Goal: Task Accomplishment & Management: Use online tool/utility

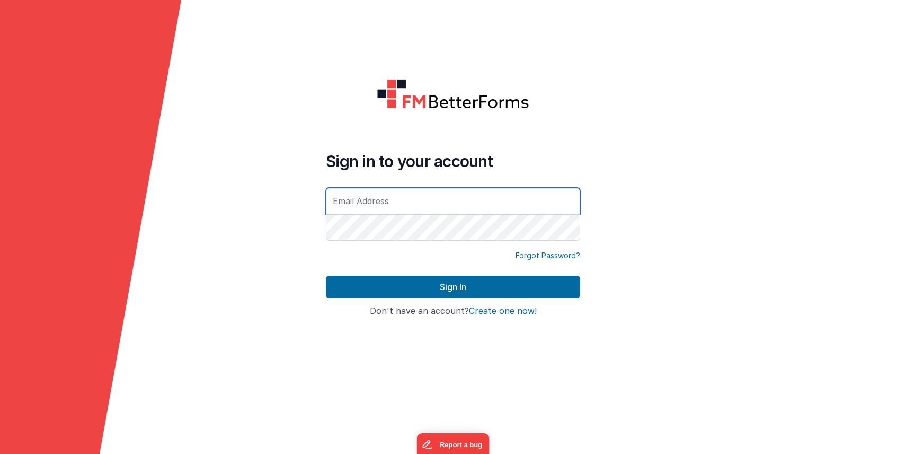
type input "[PERSON_NAME][EMAIL_ADDRESS][DOMAIN_NAME]"
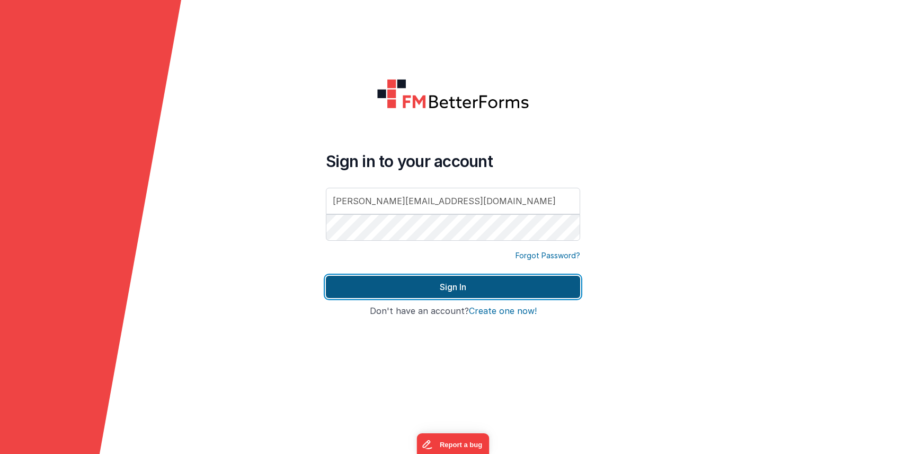
click at [381, 294] on button "Sign In" at bounding box center [453, 287] width 254 height 22
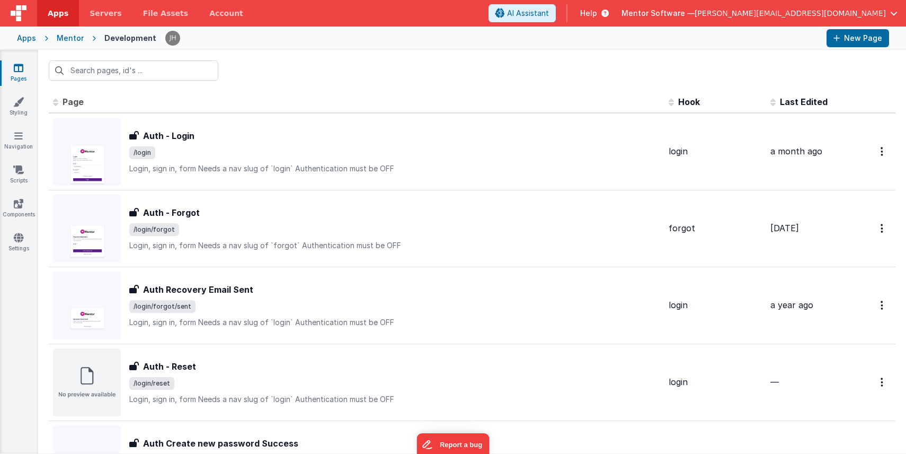
click at [286, 63] on div at bounding box center [472, 70] width 868 height 41
click at [147, 69] on input "text" at bounding box center [134, 70] width 170 height 20
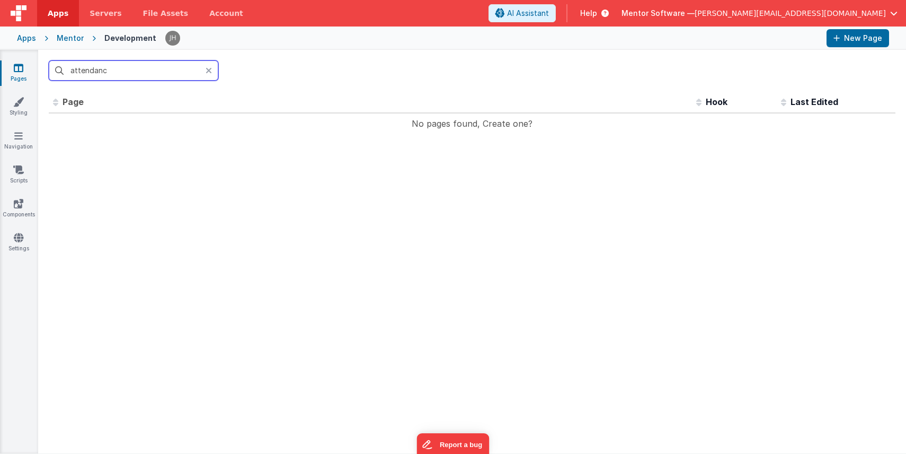
type input "attendance"
drag, startPoint x: 127, startPoint y: 72, endPoint x: 44, endPoint y: 72, distance: 83.2
click at [44, 72] on div "attendance" at bounding box center [472, 70] width 868 height 41
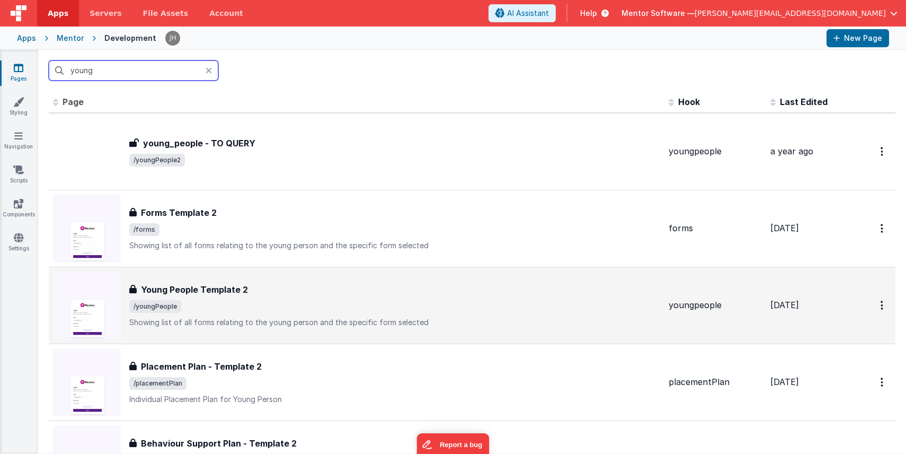
type input "young"
click at [258, 301] on span "/youngPeople" at bounding box center [394, 306] width 531 height 13
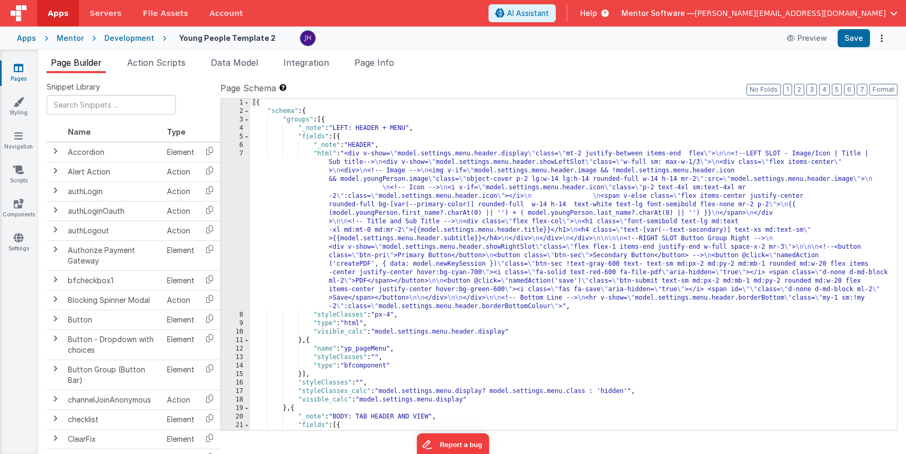
click at [63, 67] on span "Page Builder" at bounding box center [76, 62] width 51 height 11
click at [231, 67] on span "Data Model" at bounding box center [234, 62] width 47 height 11
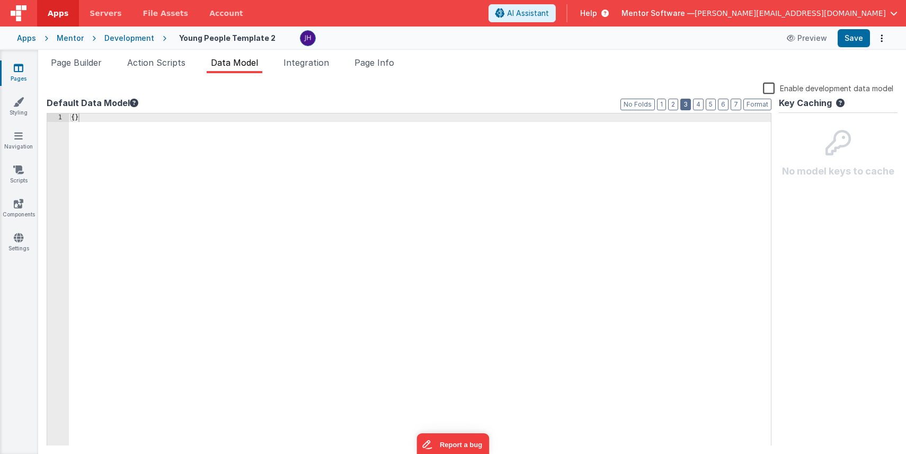
click at [690, 107] on button "3" at bounding box center [685, 105] width 11 height 12
click at [308, 92] on div "Enable development data model" at bounding box center [470, 89] width 847 height 15
click at [172, 63] on span "Action Scripts" at bounding box center [156, 62] width 58 height 11
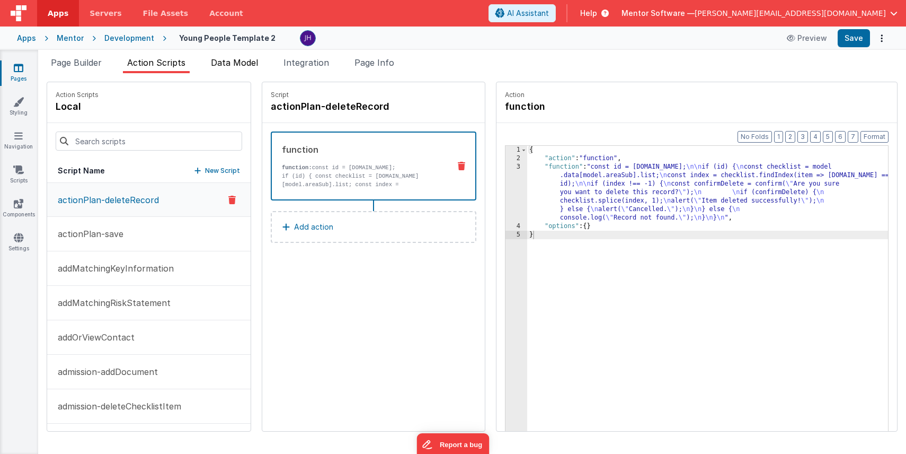
click at [229, 72] on li "Data Model" at bounding box center [235, 64] width 56 height 17
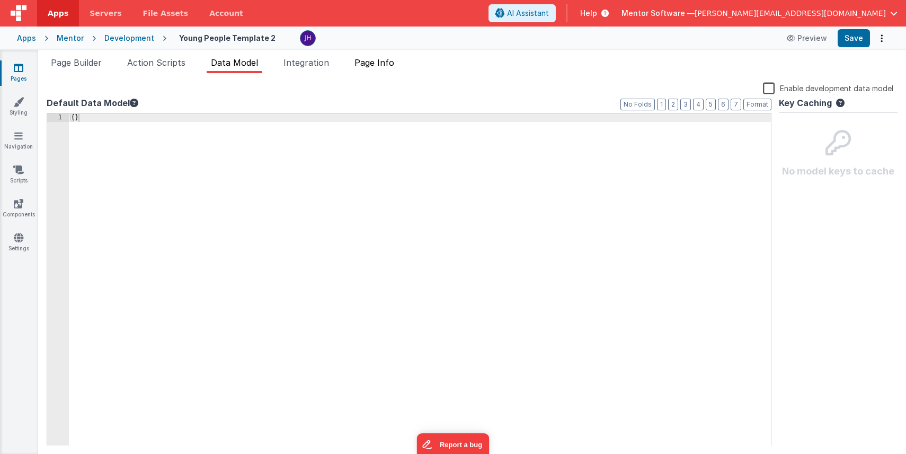
click at [381, 63] on span "Page Info" at bounding box center [375, 62] width 40 height 11
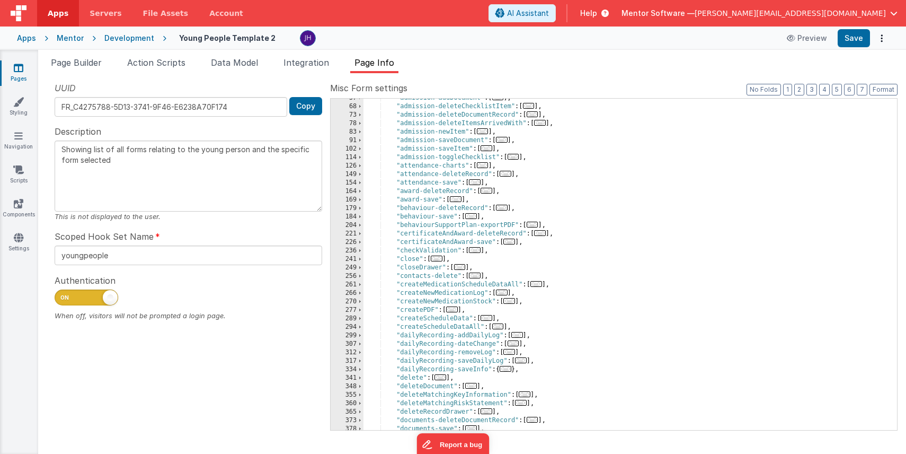
scroll to position [110, 0]
click at [476, 179] on span "..." at bounding box center [475, 179] width 12 height 6
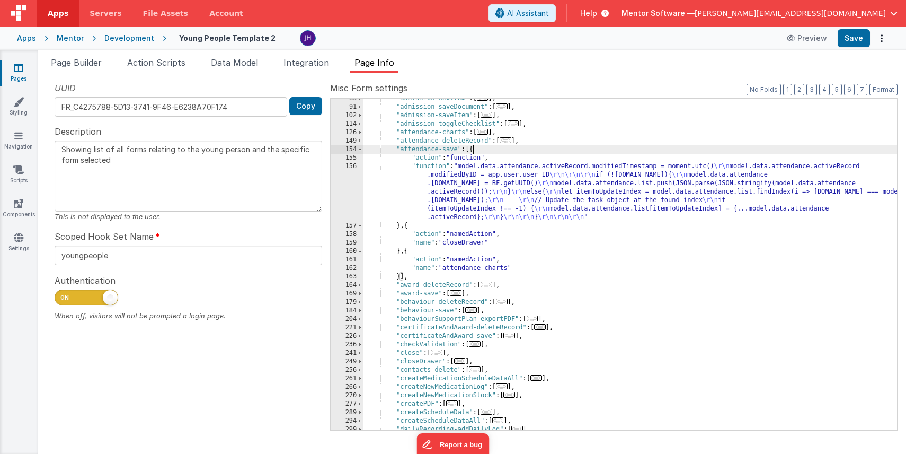
scroll to position [144, 0]
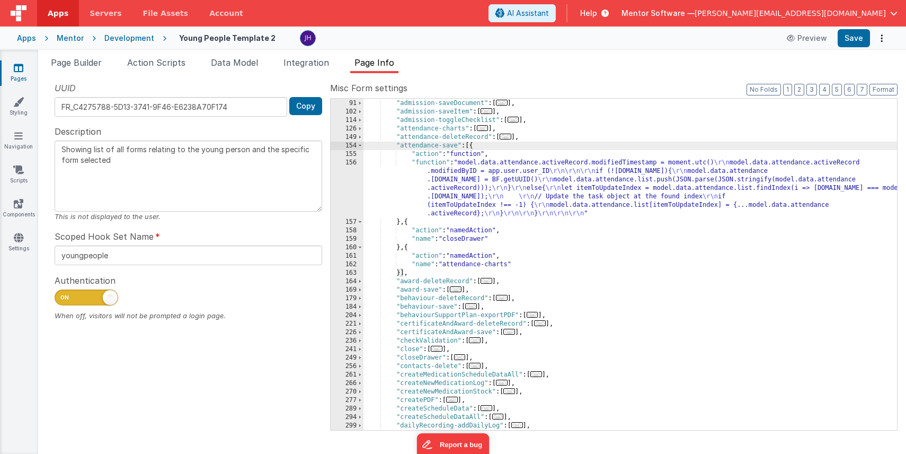
click at [483, 181] on div ""admission-newItem" : [ ... ] , "admission-saveDocument" : [ ... ] , "admission…" at bounding box center [631, 265] width 534 height 348
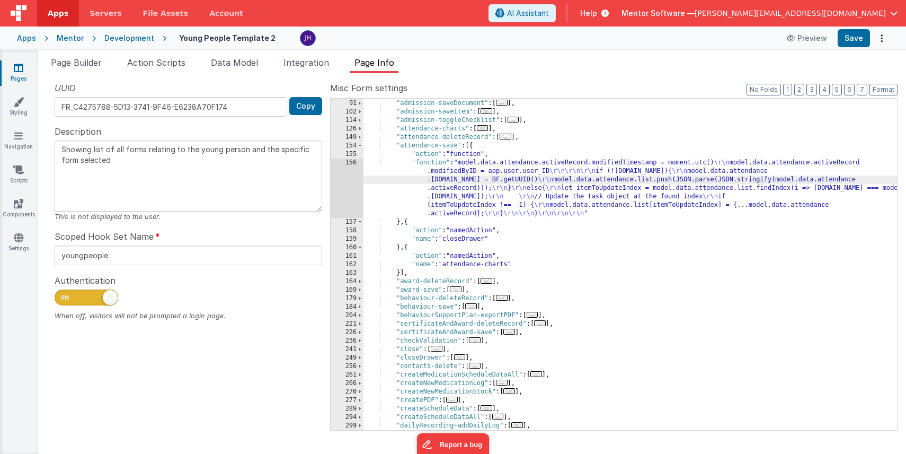
click at [350, 181] on div "156" at bounding box center [347, 187] width 33 height 59
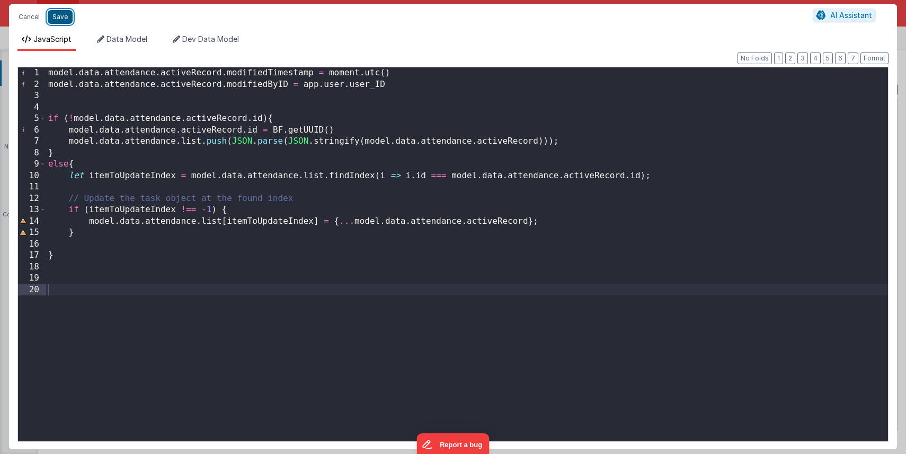
click at [65, 21] on button "Save" at bounding box center [60, 17] width 25 height 14
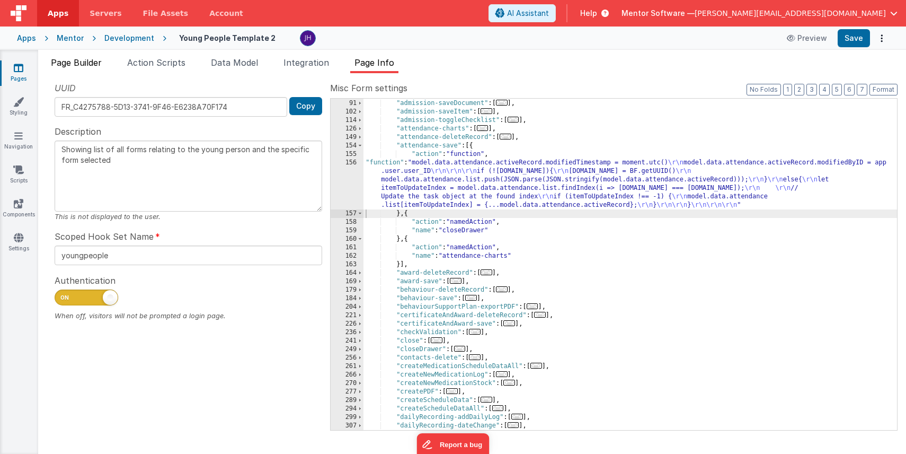
click at [77, 63] on span "Page Builder" at bounding box center [76, 62] width 51 height 11
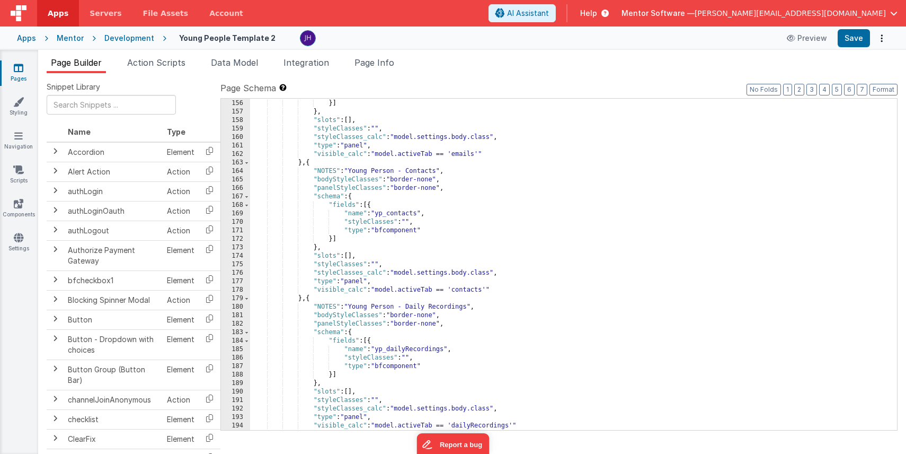
scroll to position [1873, 0]
click at [579, 217] on div ""type" : "bfcomponent" }] } , "slots" : [ ] , "styleClasses" : "" , "styleClass…" at bounding box center [573, 265] width 647 height 348
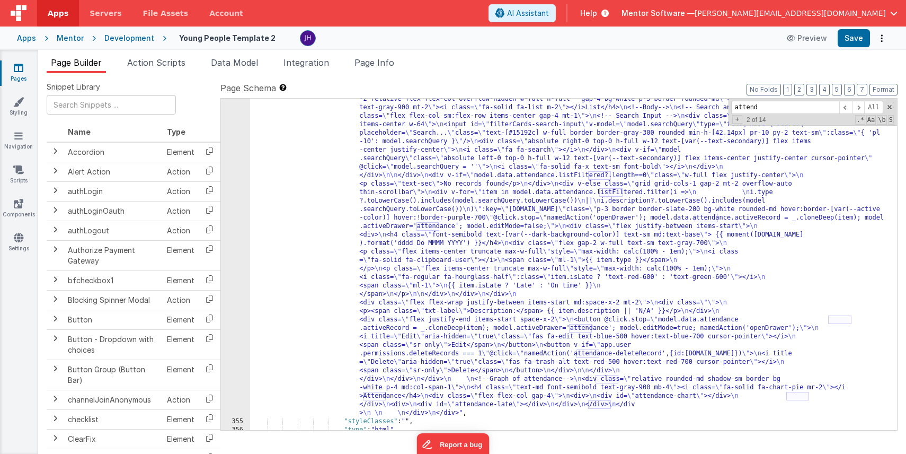
scroll to position [5768, 0]
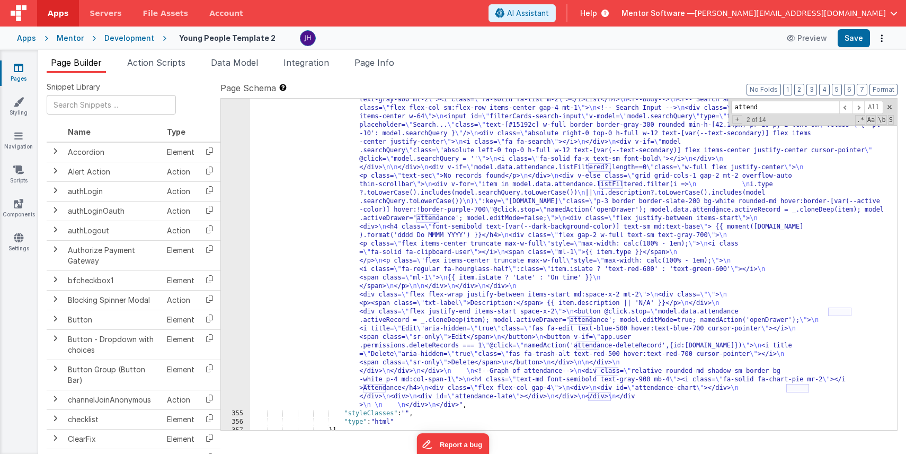
type input "attend"
click at [432, 201] on div ""html" : "<div class= \" flex flex-col justify-between gap-4 md:flex-row \" sty…" at bounding box center [573, 409] width 647 height 679
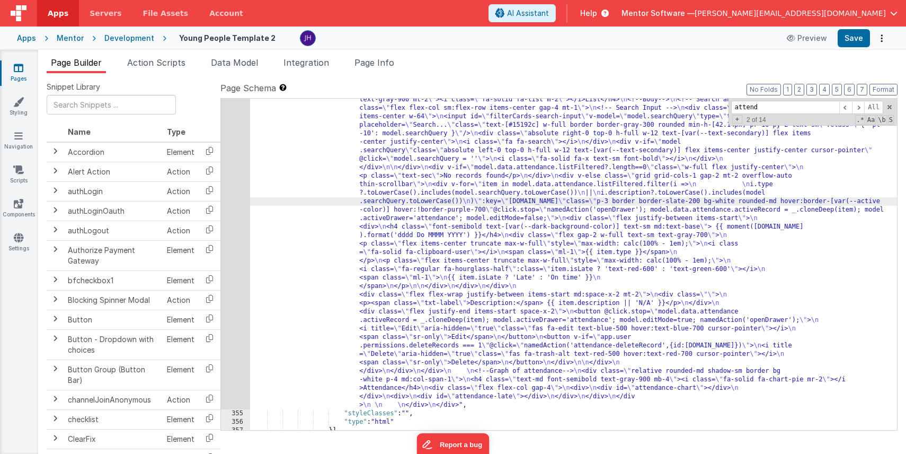
click at [231, 209] on div "354" at bounding box center [235, 239] width 29 height 339
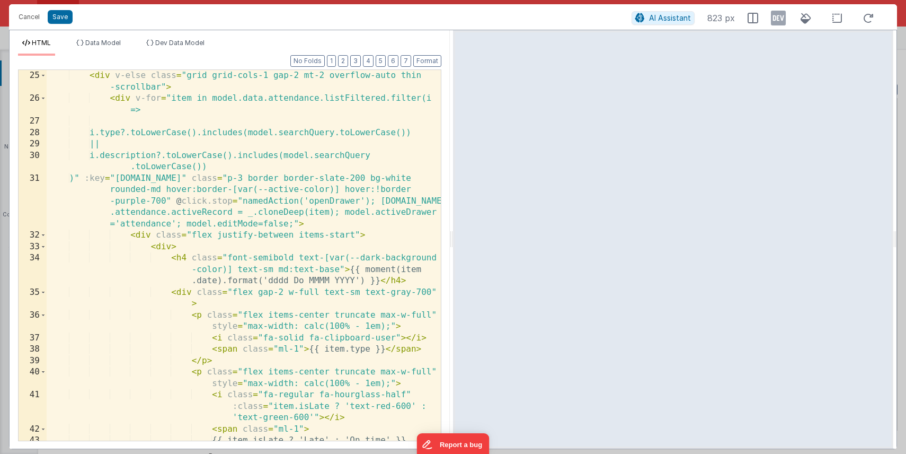
scroll to position [400, 0]
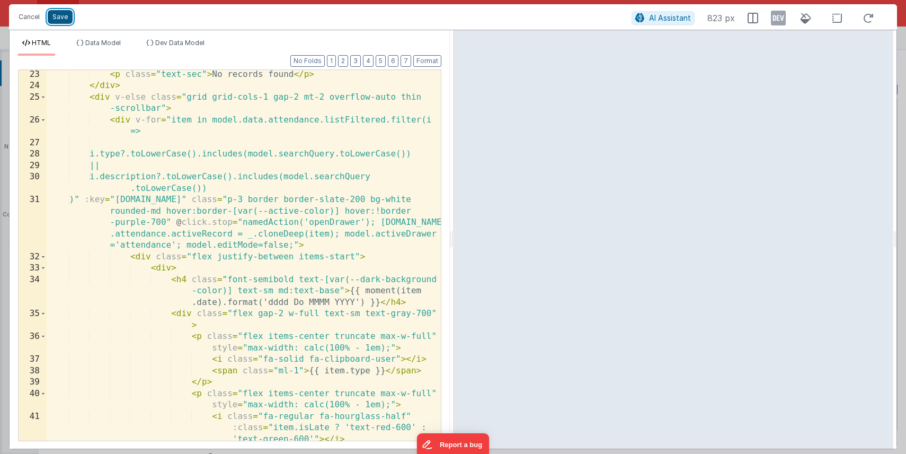
click at [59, 18] on button "Save" at bounding box center [60, 17] width 25 height 14
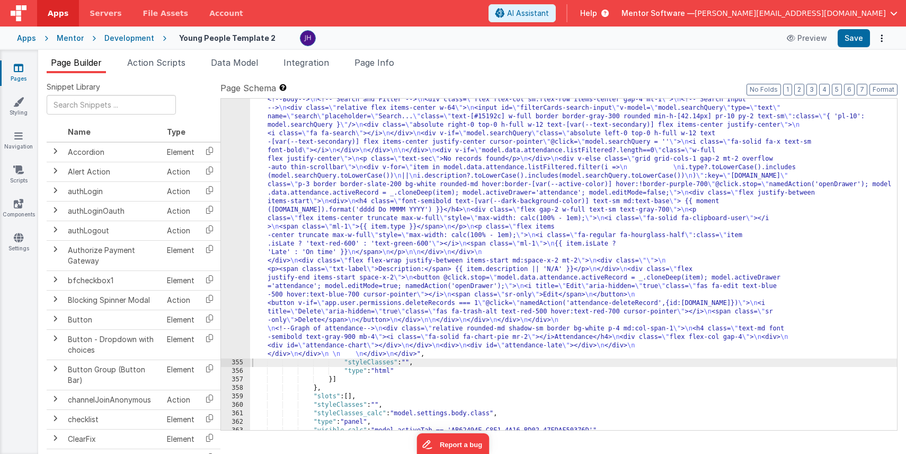
scroll to position [5782, 0]
click at [851, 92] on button "6" at bounding box center [849, 90] width 11 height 12
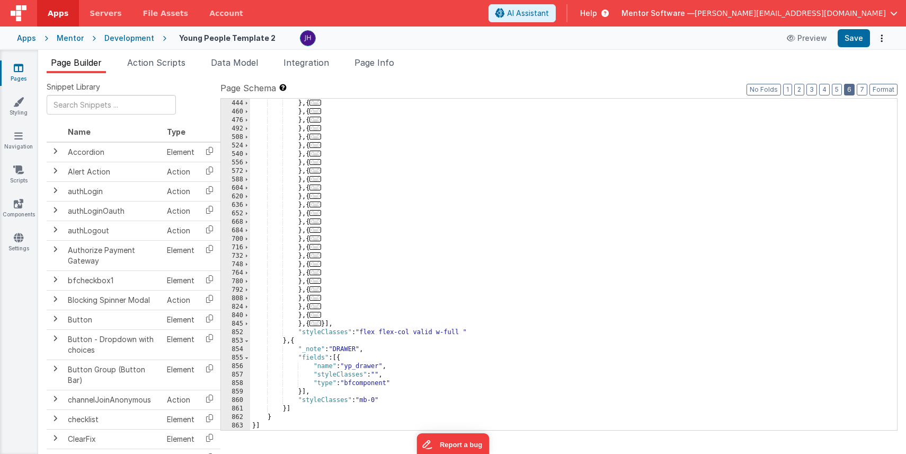
scroll to position [1237, 0]
click at [766, 89] on button "No Folds" at bounding box center [764, 90] width 34 height 12
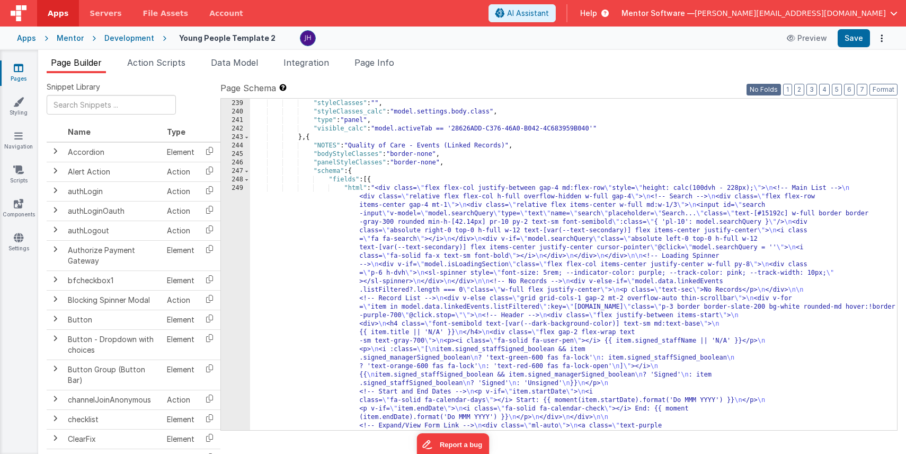
scroll to position [3638, 0]
click at [19, 205] on icon at bounding box center [19, 203] width 10 height 11
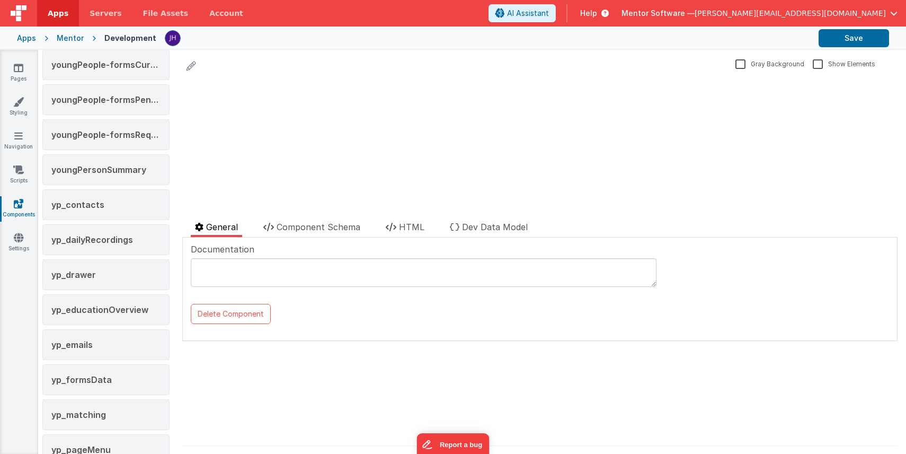
scroll to position [2053, 0]
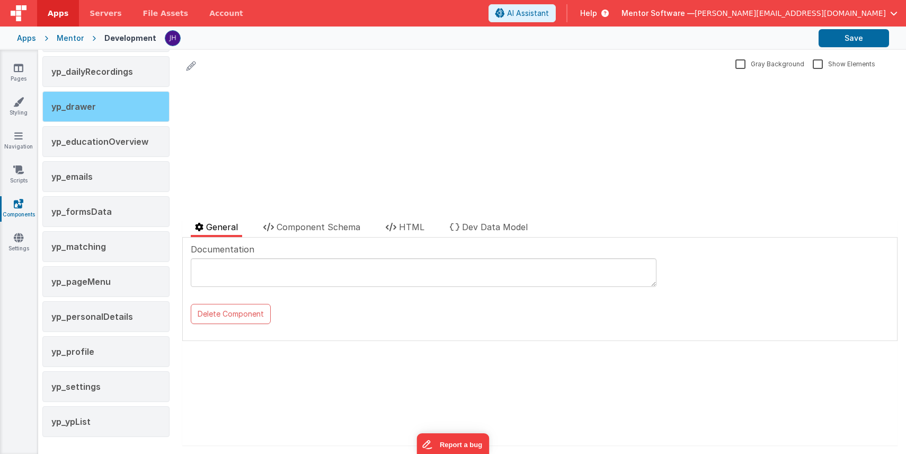
click at [108, 109] on div "yp_drawer" at bounding box center [105, 106] width 127 height 31
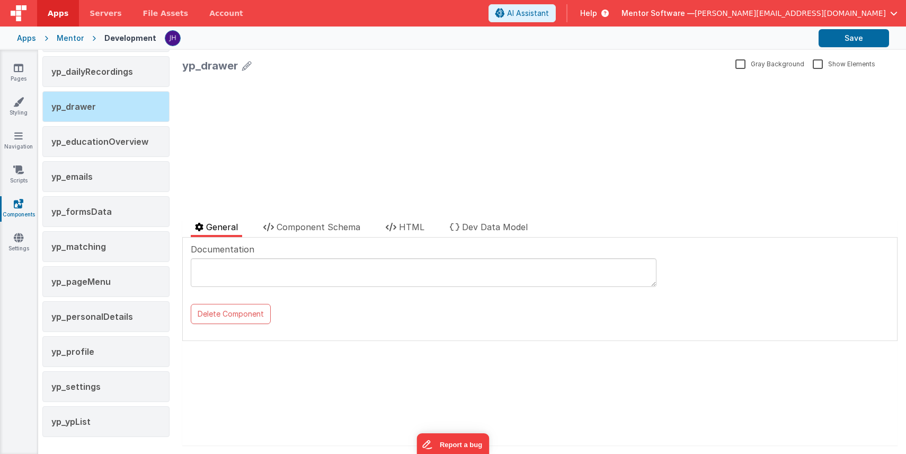
click at [314, 237] on ul "General Component Schema HTML Dev Data Model" at bounding box center [539, 228] width 715 height 17
click at [317, 229] on span "Component Schema" at bounding box center [319, 227] width 84 height 11
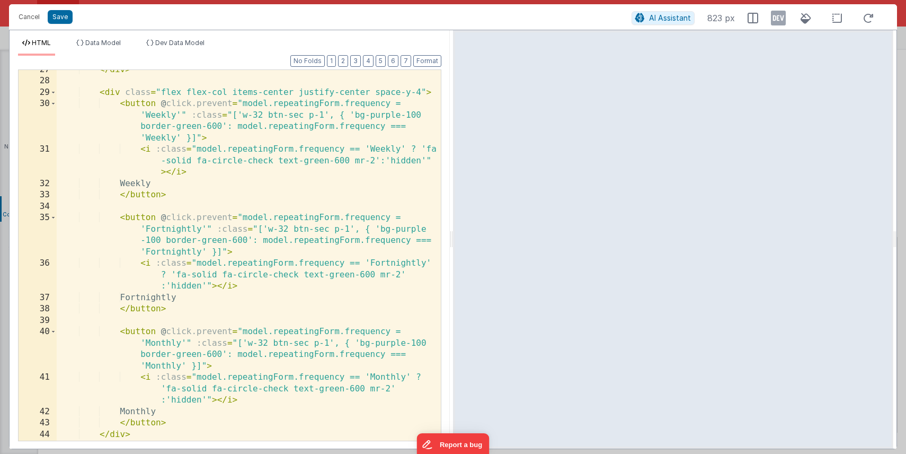
scroll to position [87, 0]
click at [346, 65] on button "2" at bounding box center [343, 61] width 10 height 12
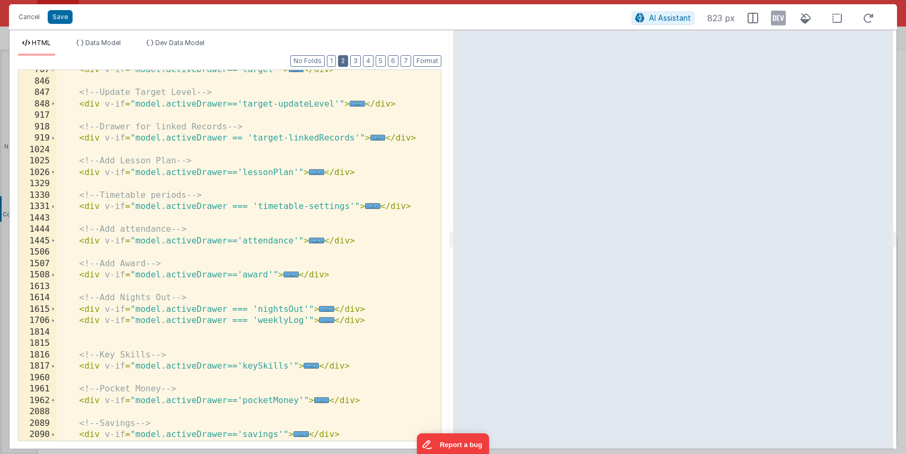
scroll to position [388, 0]
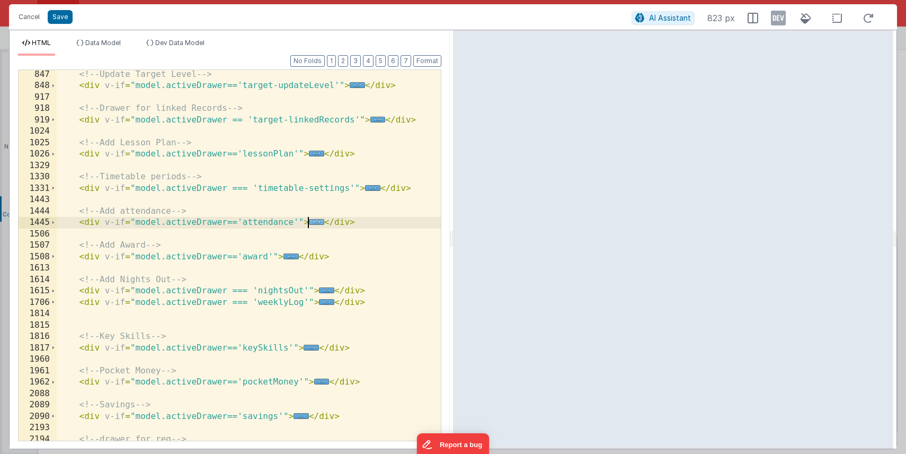
click at [316, 222] on span "..." at bounding box center [316, 222] width 15 height 6
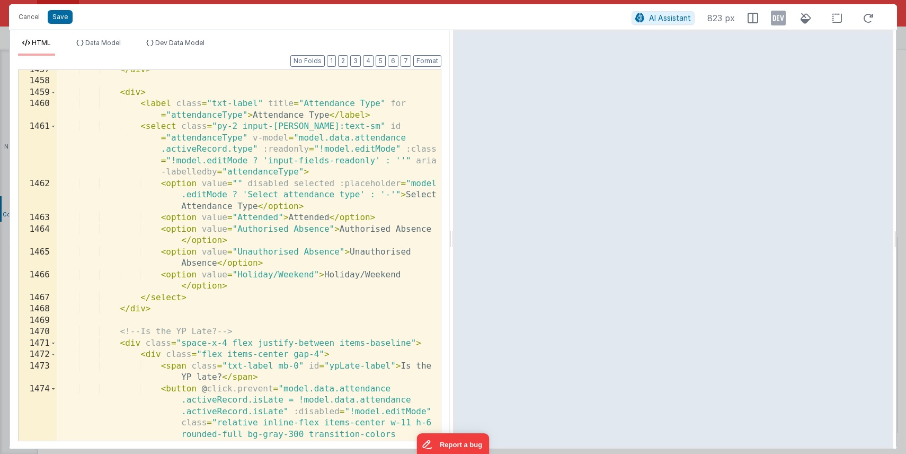
scroll to position [733, 0]
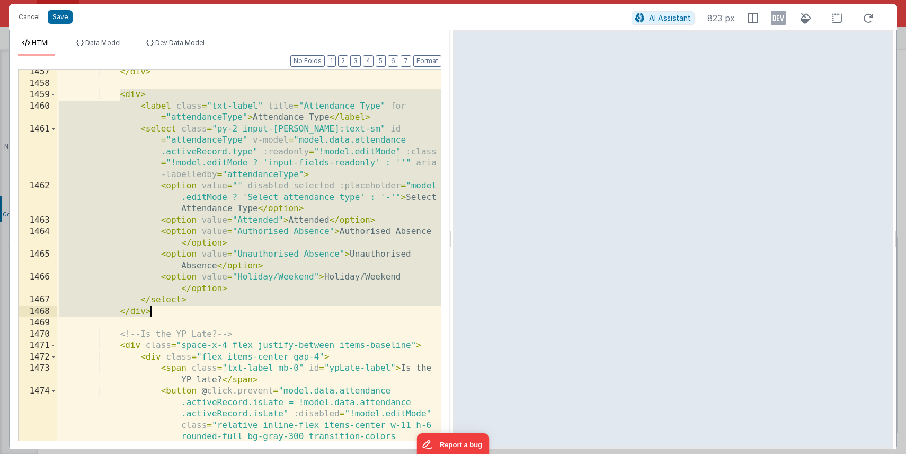
drag, startPoint x: 120, startPoint y: 96, endPoint x: 185, endPoint y: 309, distance: 222.3
click at [185, 309] on div "</ div > < div > < label class = "txt-label" title = "Attendance Type" for = "a…" at bounding box center [249, 297] width 384 height 462
click at [218, 317] on div "</ div > < div > < label class = "txt-label" title = "Attendance Type" for = "a…" at bounding box center [249, 297] width 384 height 462
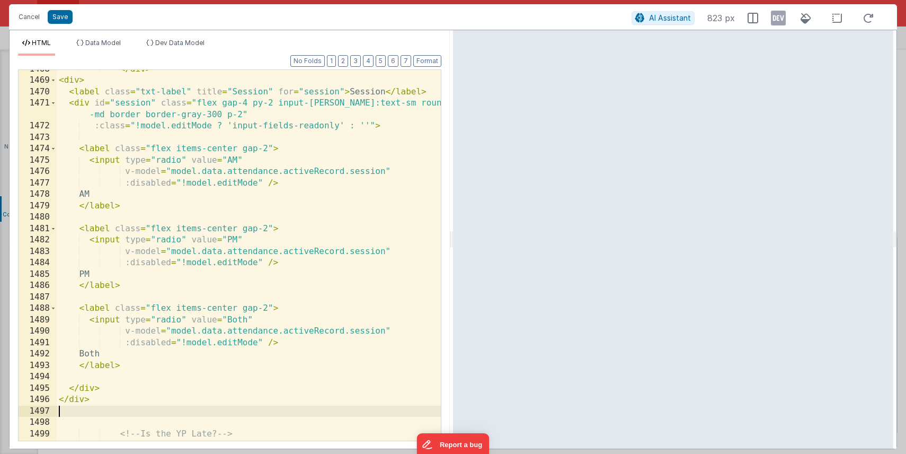
scroll to position [982, 0]
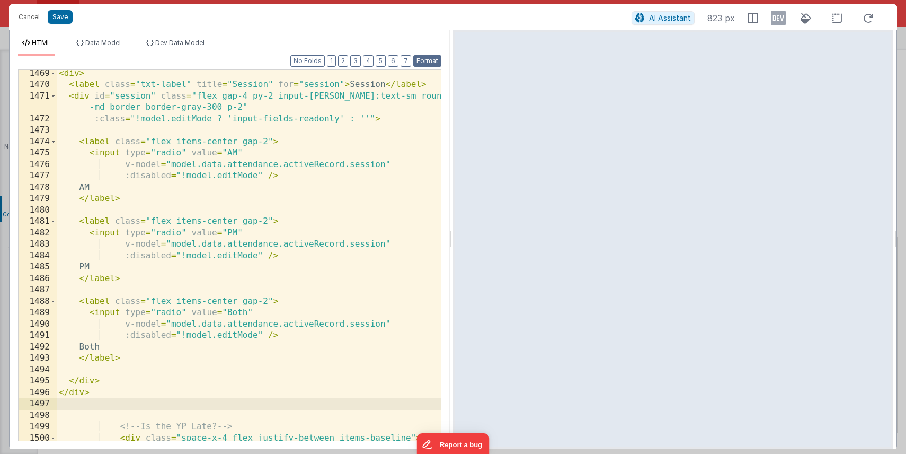
click at [434, 59] on button "Format" at bounding box center [427, 61] width 28 height 12
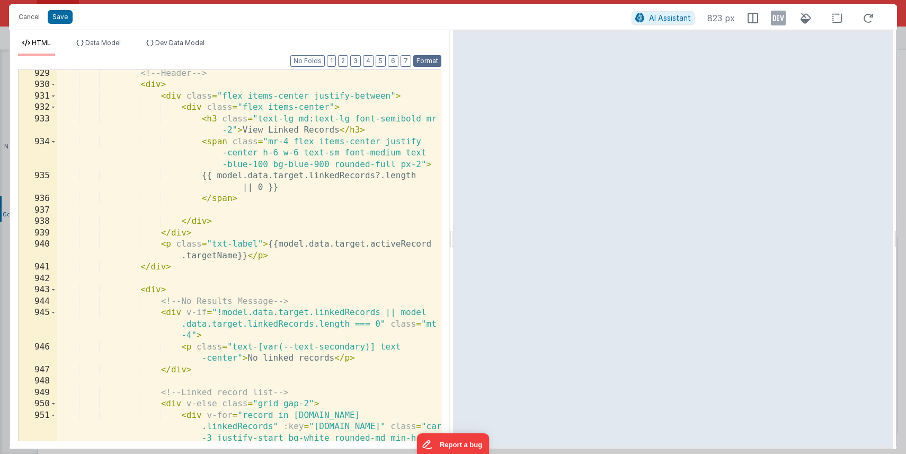
scroll to position [3462, 0]
click at [60, 19] on button "Save" at bounding box center [60, 17] width 25 height 14
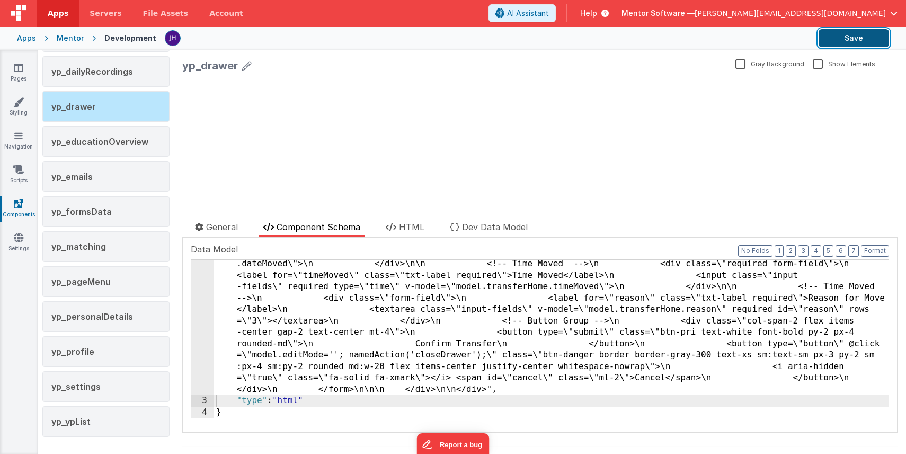
click at [865, 40] on button "Save" at bounding box center [854, 38] width 70 height 18
click at [20, 66] on icon at bounding box center [19, 68] width 10 height 11
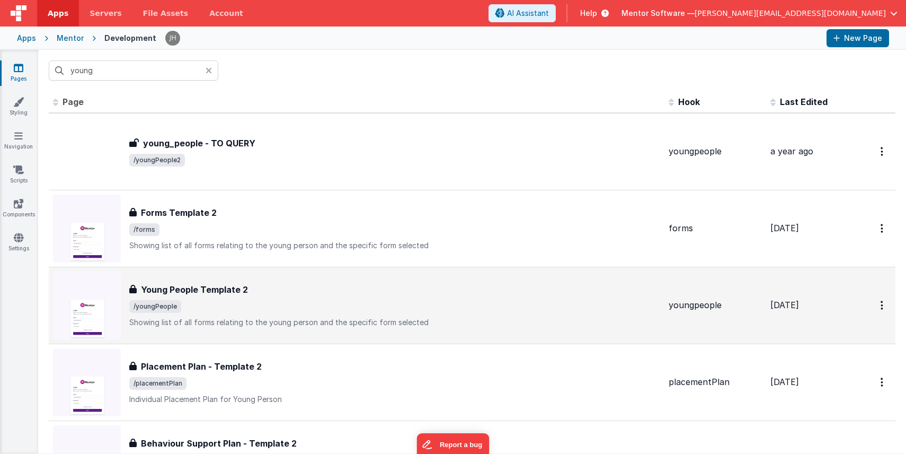
click at [218, 293] on h3 "Young People Template 2" at bounding box center [194, 289] width 107 height 13
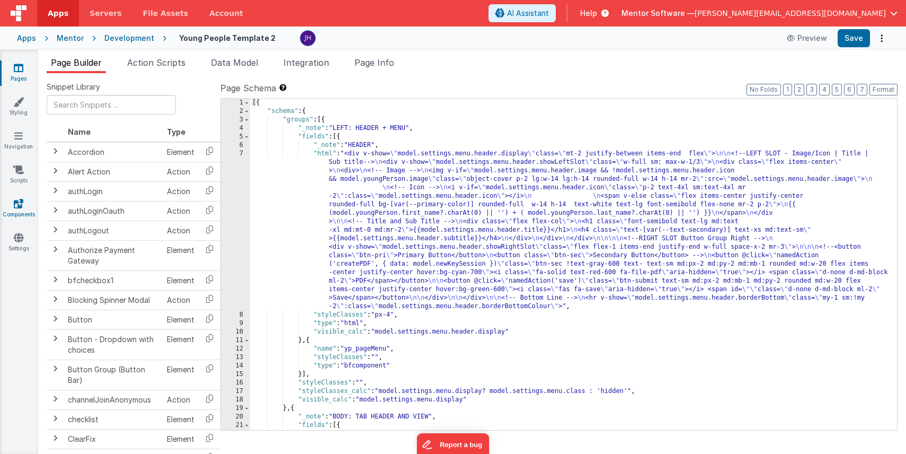
click at [15, 201] on icon at bounding box center [19, 203] width 10 height 11
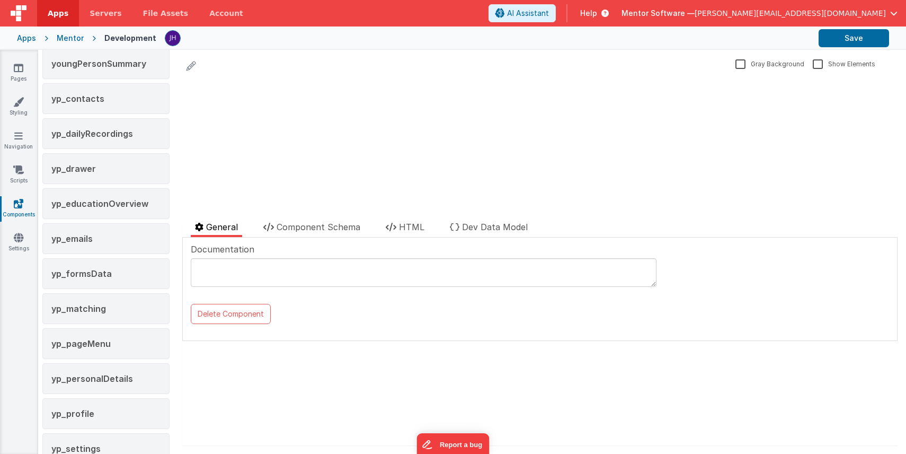
scroll to position [2053, 0]
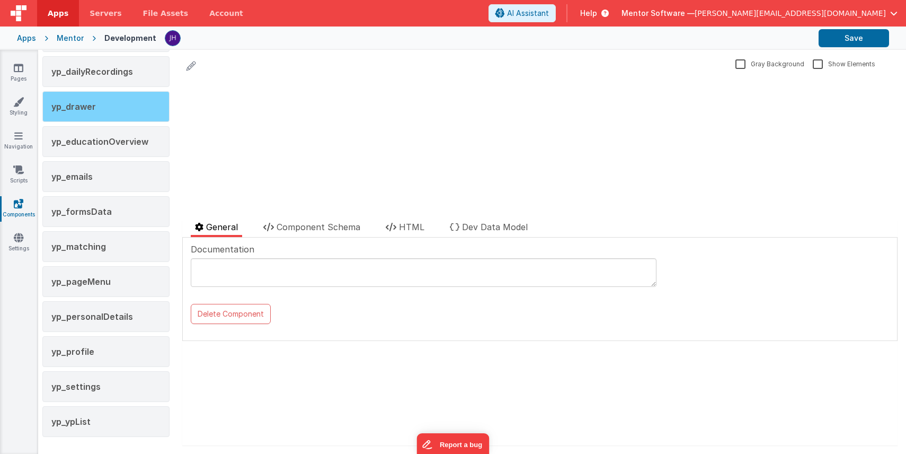
click at [108, 111] on div "yp_drawer" at bounding box center [105, 106] width 127 height 31
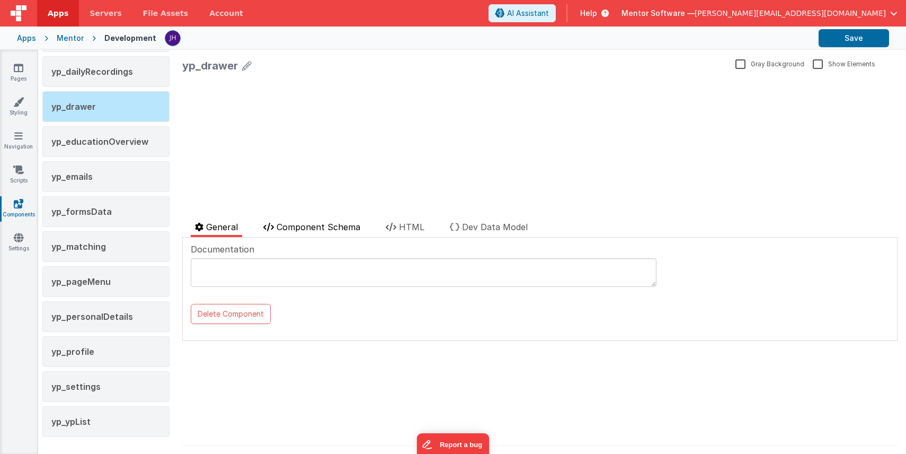
click at [309, 227] on span "Component Schema" at bounding box center [319, 227] width 84 height 11
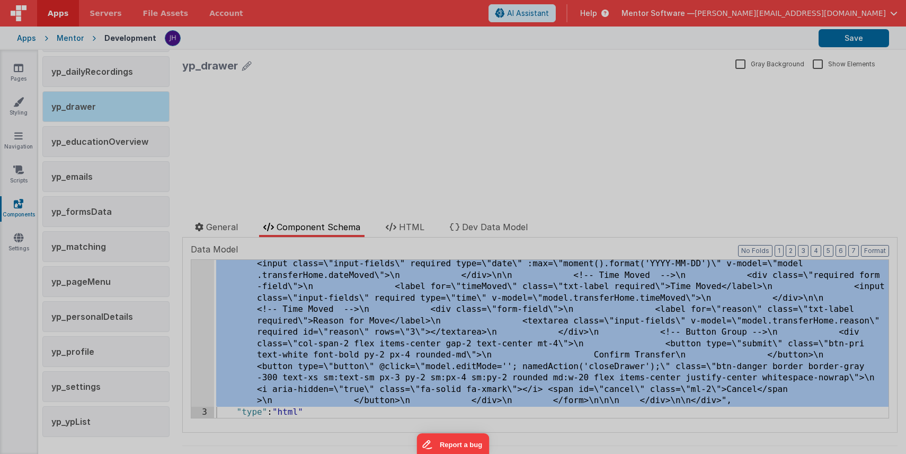
scroll to position [17207, 0]
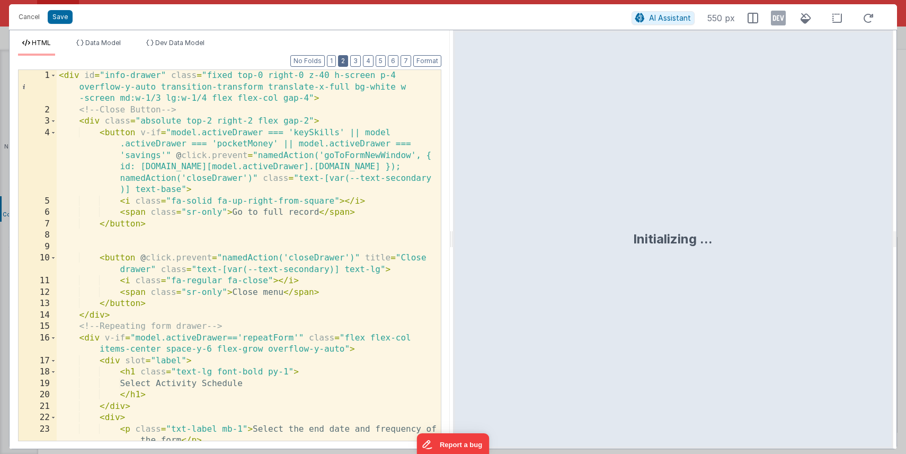
click at [344, 63] on button "2" at bounding box center [343, 61] width 10 height 12
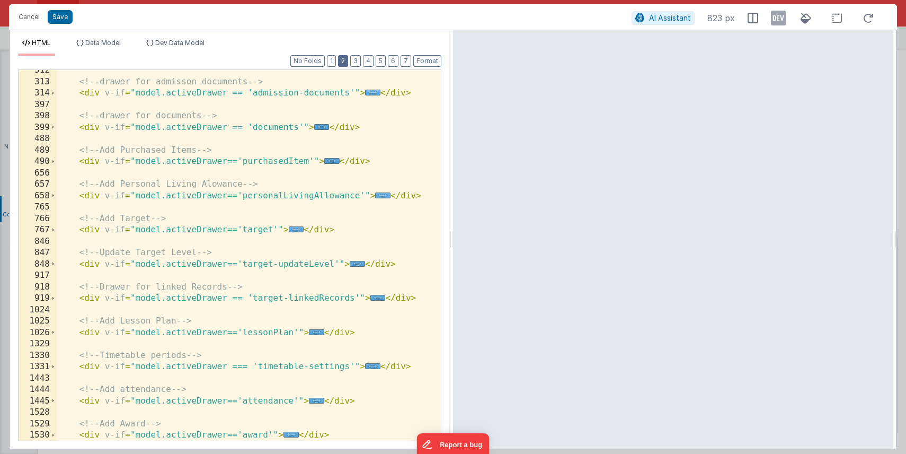
scroll to position [215, 0]
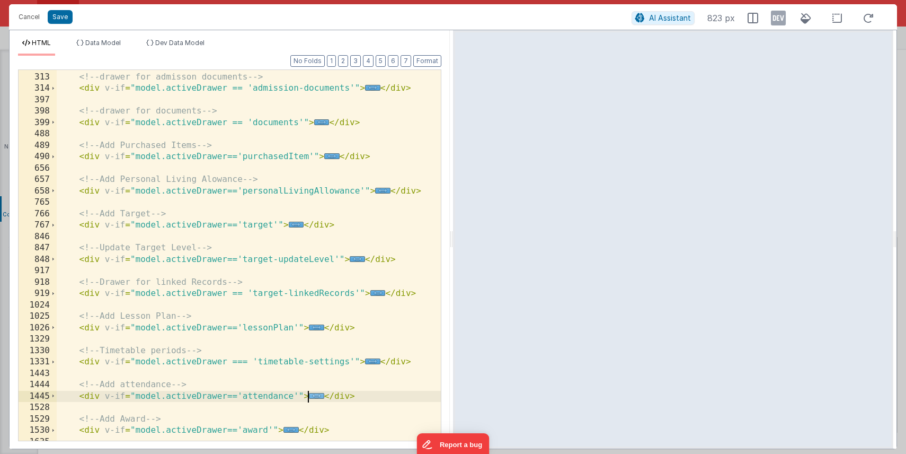
click at [315, 396] on span "..." at bounding box center [316, 396] width 15 height 6
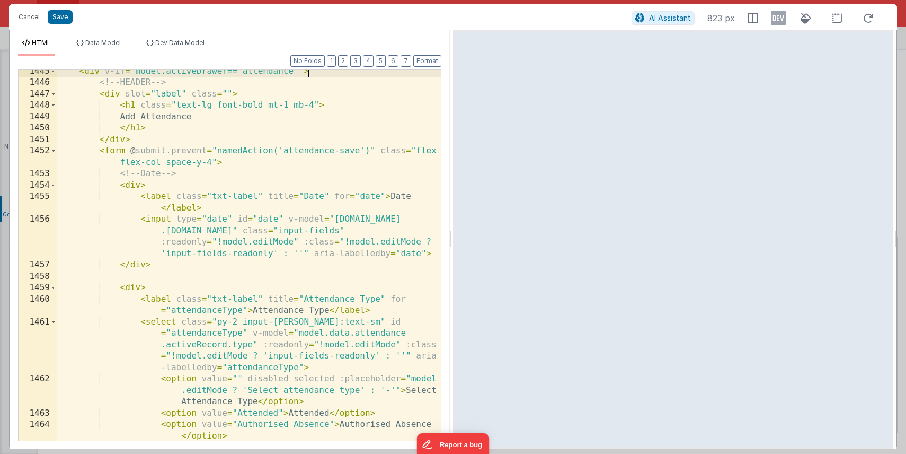
scroll to position [544, 0]
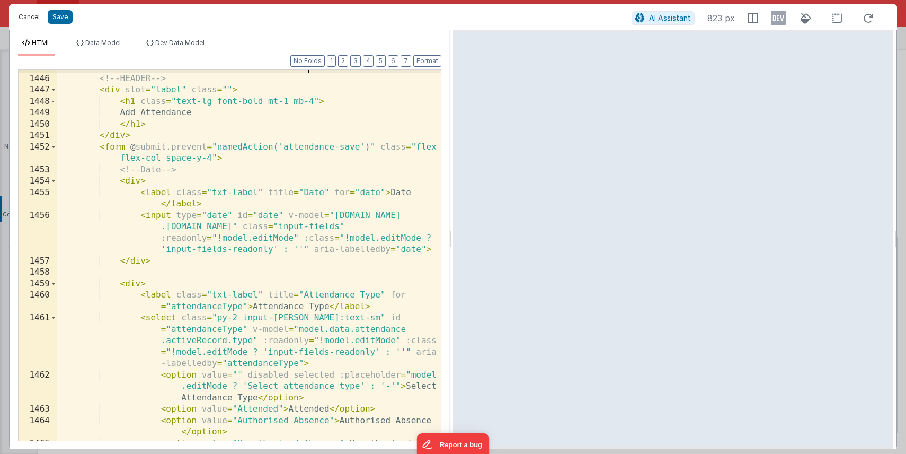
click at [27, 18] on button "Cancel" at bounding box center [29, 17] width 32 height 15
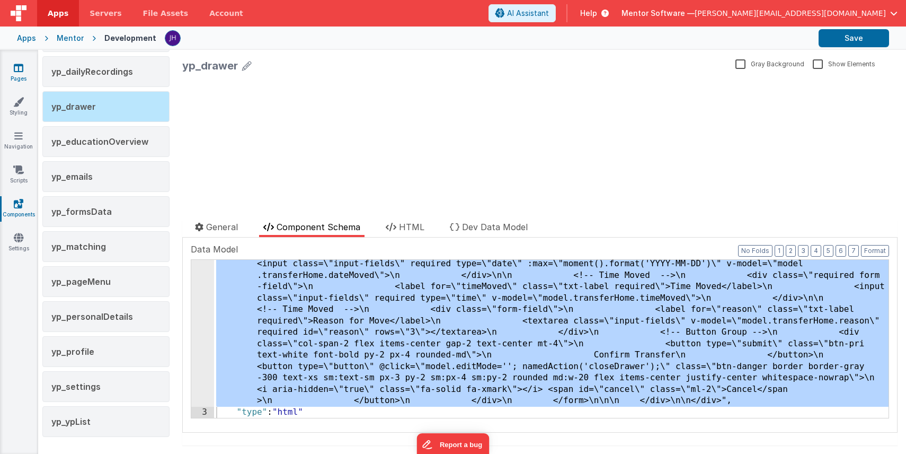
click at [20, 78] on link "Pages" at bounding box center [18, 73] width 38 height 21
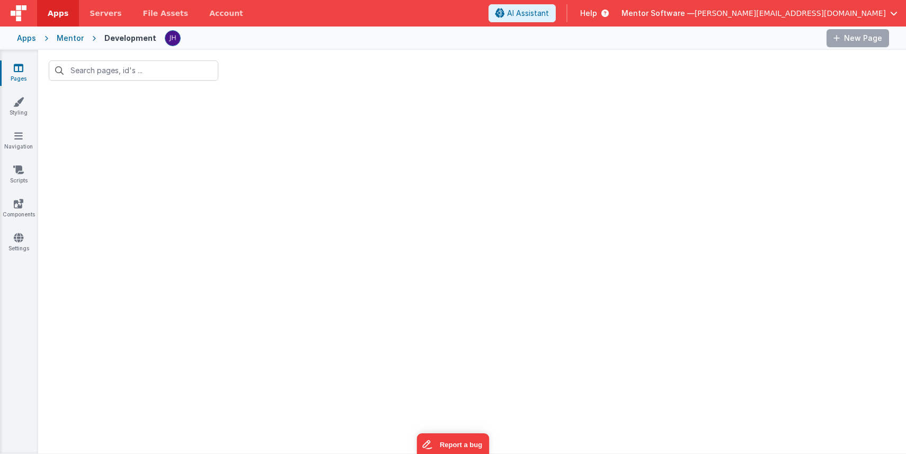
type input "young"
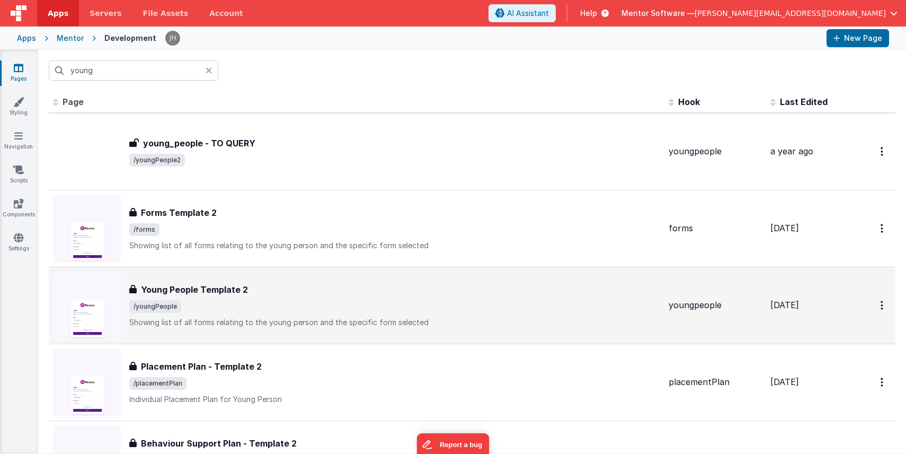
click at [298, 297] on div "Young People Template 2 Young People Template 2 /youngPeople Showing list of al…" at bounding box center [394, 305] width 531 height 45
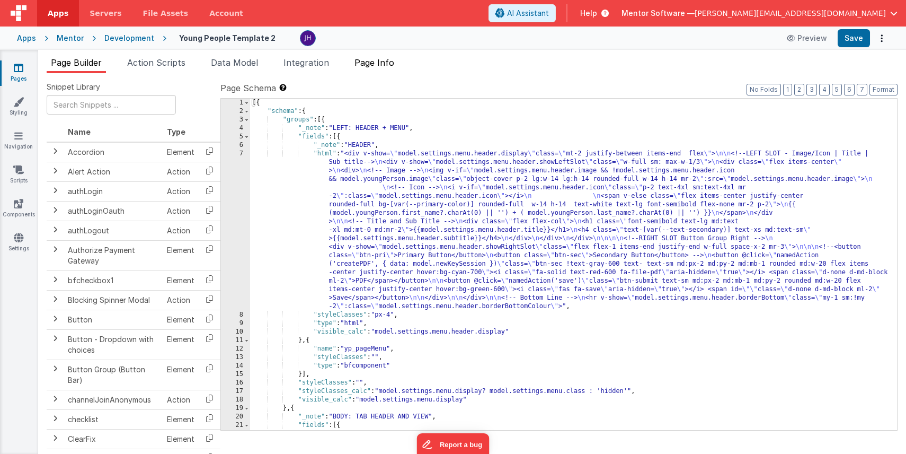
click at [386, 63] on span "Page Info" at bounding box center [375, 62] width 40 height 11
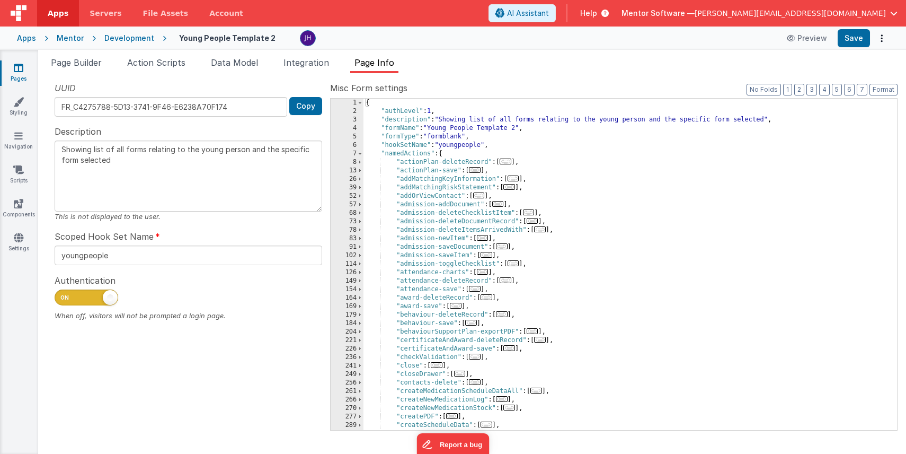
click at [480, 289] on span "..." at bounding box center [475, 289] width 12 height 6
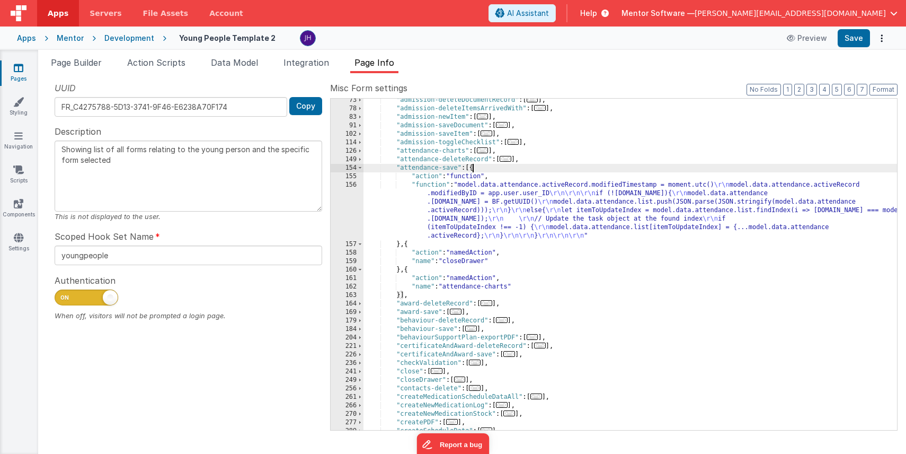
scroll to position [156, 0]
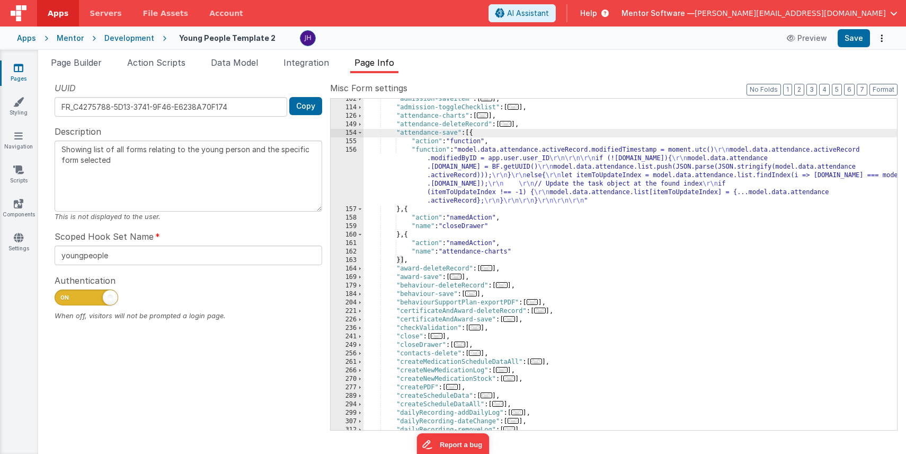
click at [407, 208] on div ""admission-saveItem" : [ ... ] , "admission-toggleChecklist" : [ ... ] , "atten…" at bounding box center [631, 269] width 534 height 348
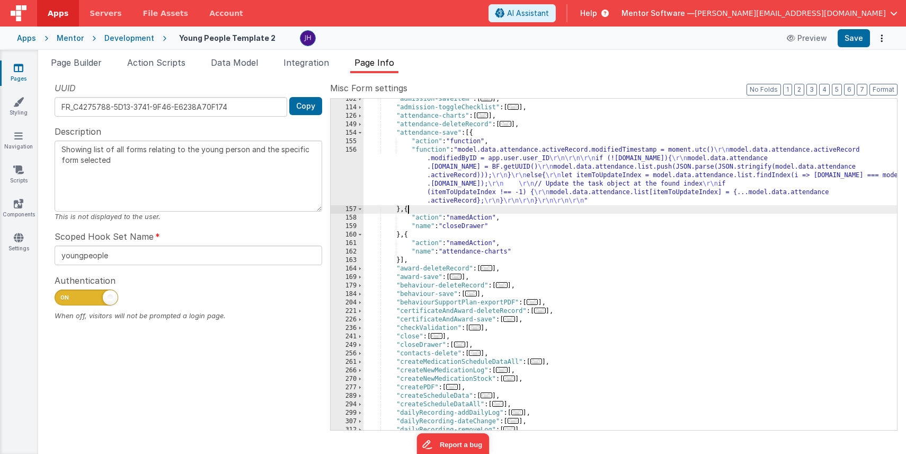
click at [461, 277] on span "..." at bounding box center [456, 276] width 12 height 6
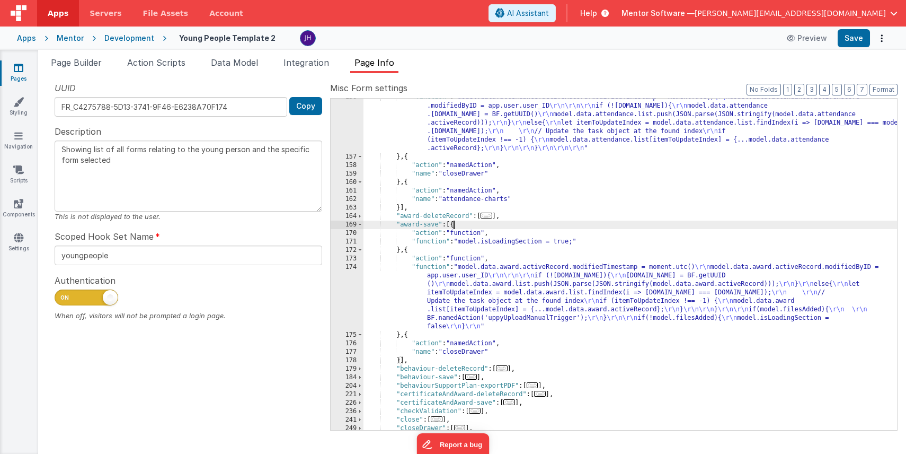
scroll to position [202, 0]
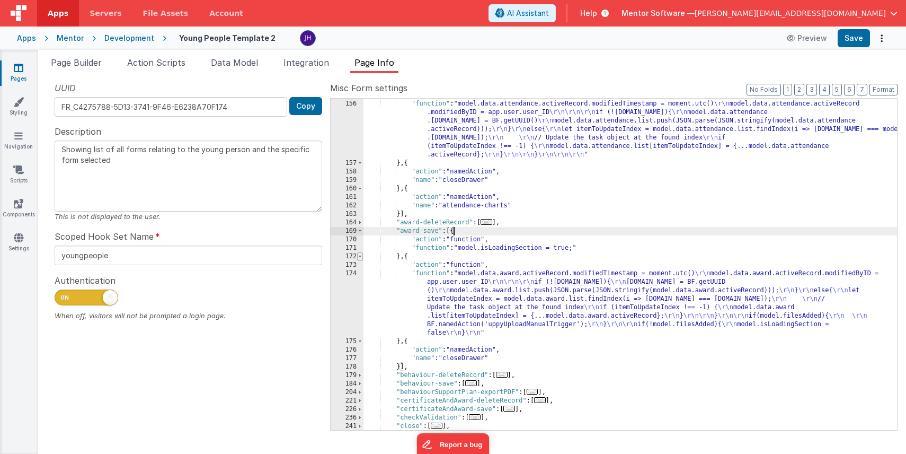
click at [361, 257] on span at bounding box center [360, 256] width 6 height 8
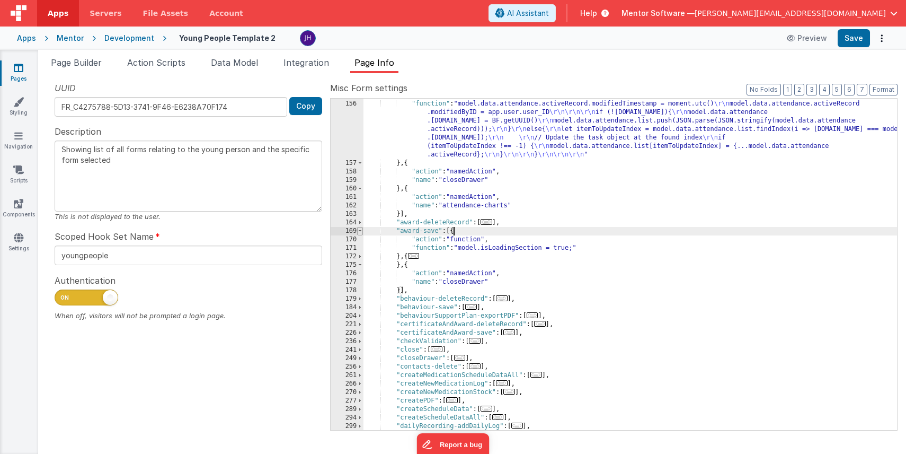
click at [360, 231] on span at bounding box center [360, 231] width 6 height 8
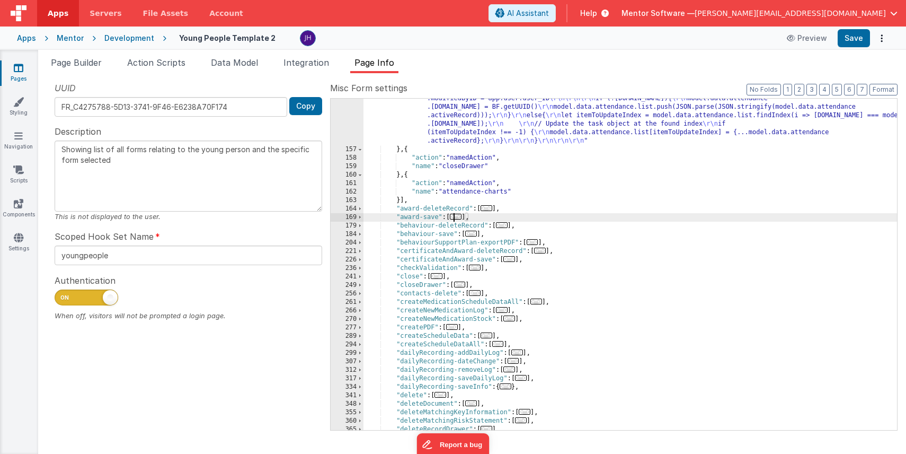
scroll to position [224, 0]
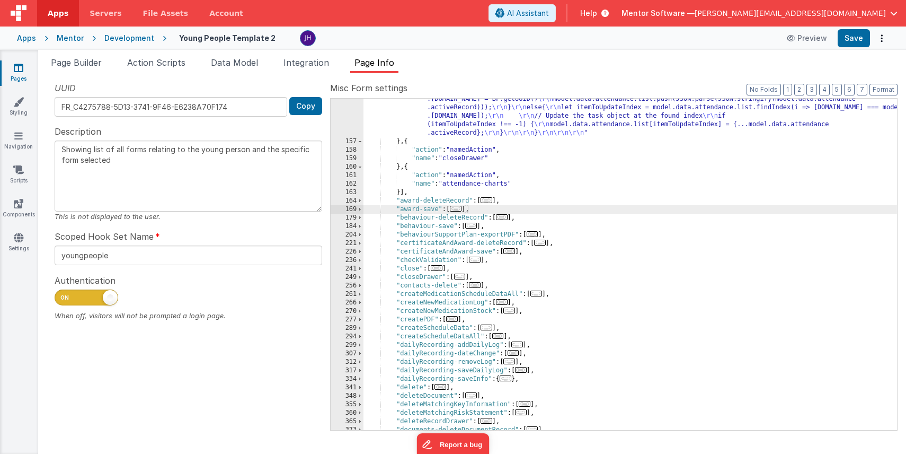
click at [475, 226] on span "..." at bounding box center [471, 226] width 12 height 6
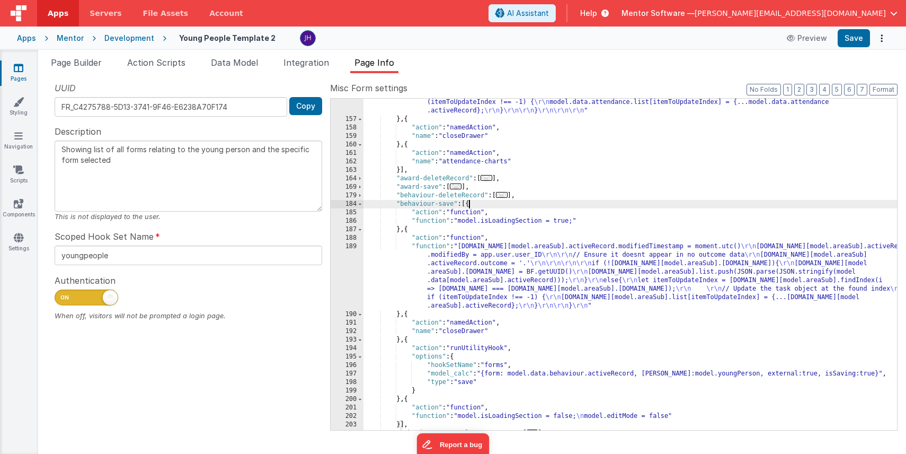
scroll to position [266, 0]
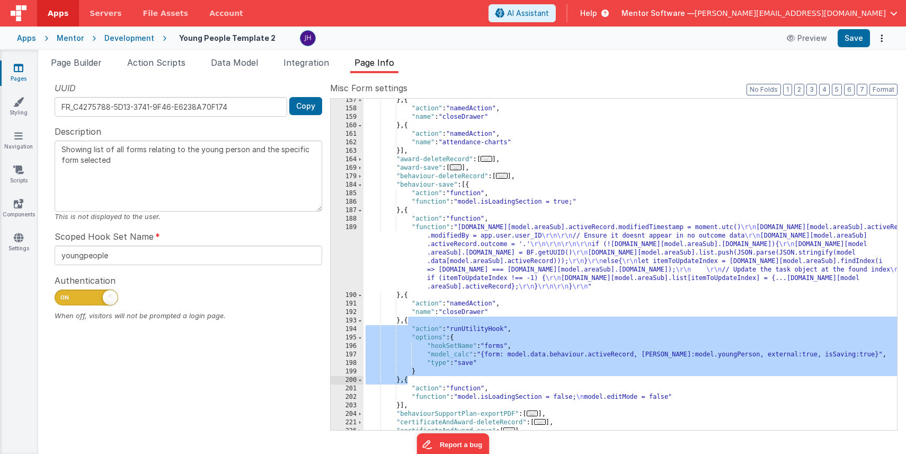
drag, startPoint x: 408, startPoint y: 320, endPoint x: 406, endPoint y: 383, distance: 62.6
click at [406, 383] on div "} , { "action" : "namedAction" , "name" : "closeDrawer" } , { "action" : "named…" at bounding box center [631, 270] width 534 height 348
click at [361, 211] on span at bounding box center [360, 210] width 6 height 8
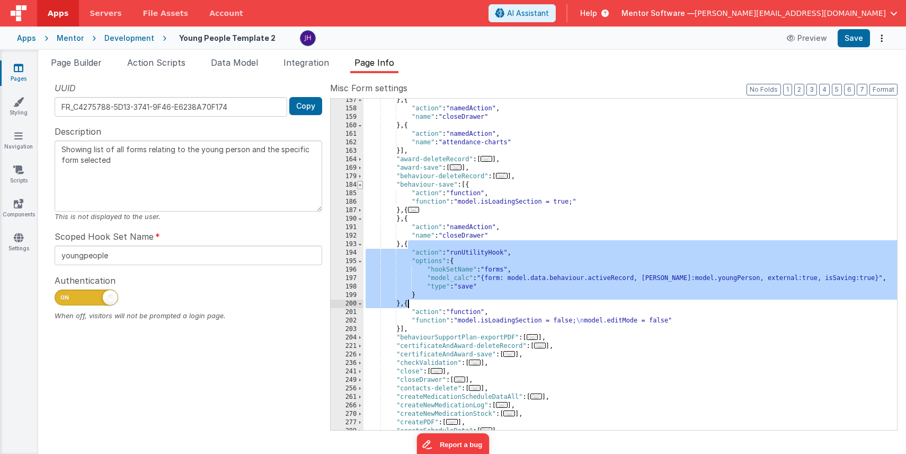
click at [361, 184] on span at bounding box center [360, 185] width 6 height 8
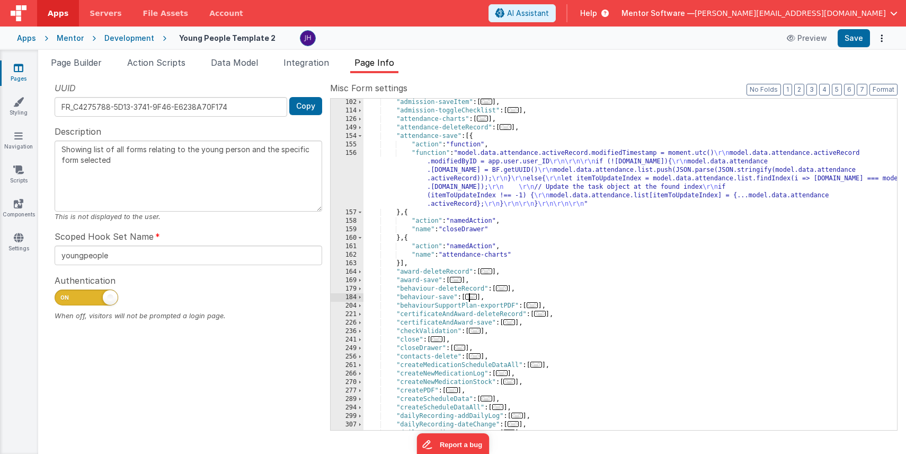
scroll to position [144, 0]
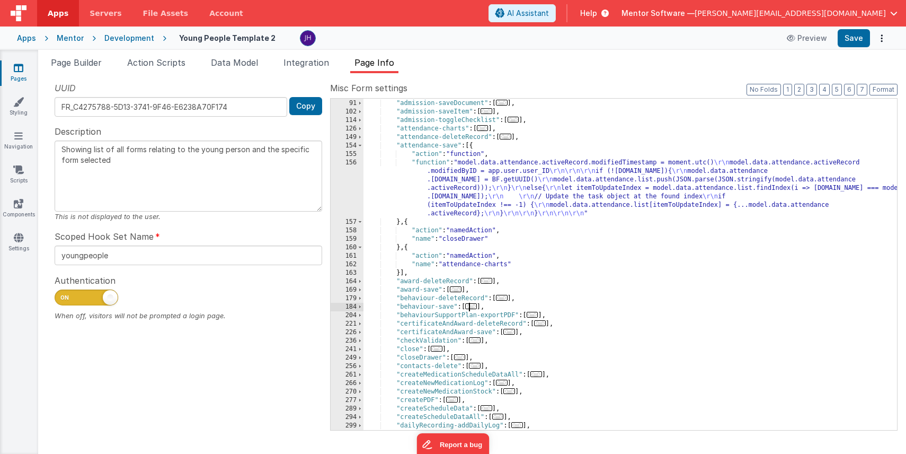
click at [408, 222] on div ""admission-newItem" : [ ... ] , "admission-saveDocument" : [ ... ] , "admission…" at bounding box center [631, 265] width 534 height 348
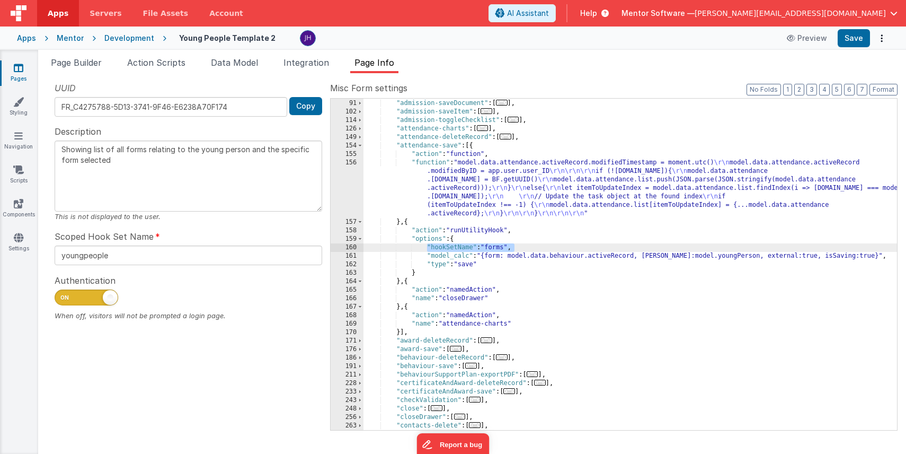
drag, startPoint x: 427, startPoint y: 245, endPoint x: 515, endPoint y: 244, distance: 87.4
click at [515, 244] on div ""admission-newItem" : [ ... ] , "admission-saveDocument" : [ ... ] , "admission…" at bounding box center [631, 265] width 534 height 348
click at [529, 245] on div ""admission-newItem" : [ ... ] , "admission-saveDocument" : [ ... ] , "admission…" at bounding box center [631, 265] width 534 height 348
click at [495, 248] on div ""admission-newItem" : [ ... ] , "admission-saveDocument" : [ ... ] , "admission…" at bounding box center [631, 265] width 534 height 348
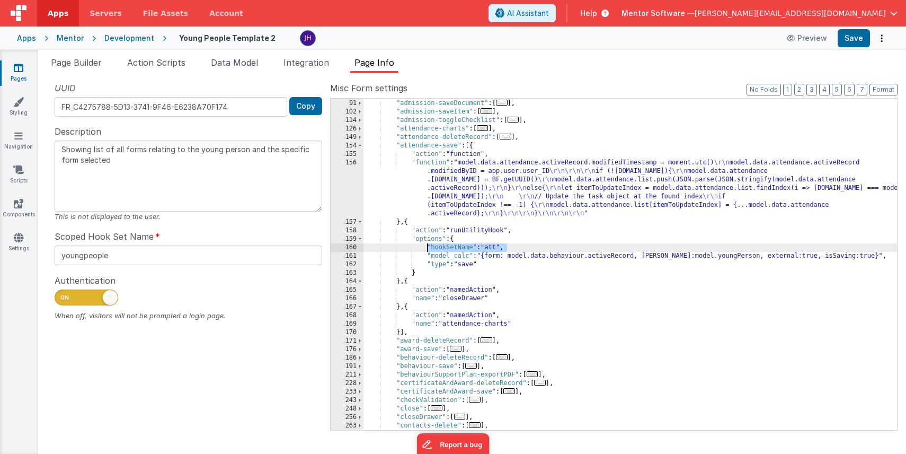
drag, startPoint x: 511, startPoint y: 248, endPoint x: 428, endPoint y: 246, distance: 83.7
click at [428, 246] on div ""admission-newItem" : [ ... ] , "admission-saveDocument" : [ ... ] , "admission…" at bounding box center [631, 265] width 534 height 348
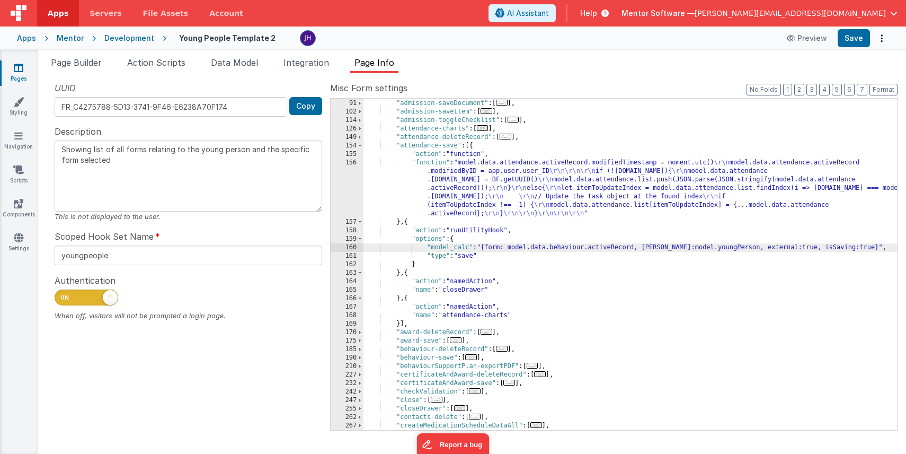
click at [525, 241] on div ""admission-newItem" : [ ... ] , "admission-saveDocument" : [ ... ] , "admission…" at bounding box center [631, 265] width 534 height 348
click at [456, 249] on div ""admission-newItem" : [ ... ] , "admission-saveDocument" : [ ... ] , "admission…" at bounding box center [631, 265] width 534 height 348
click at [460, 240] on div ""admission-newItem" : [ ... ] , "admission-saveDocument" : [ ... ] , "admission…" at bounding box center [631, 265] width 534 height 348
click at [536, 233] on div ""admission-newItem" : [ ... ] , "admission-saveDocument" : [ ... ] , "admission…" at bounding box center [631, 265] width 534 height 348
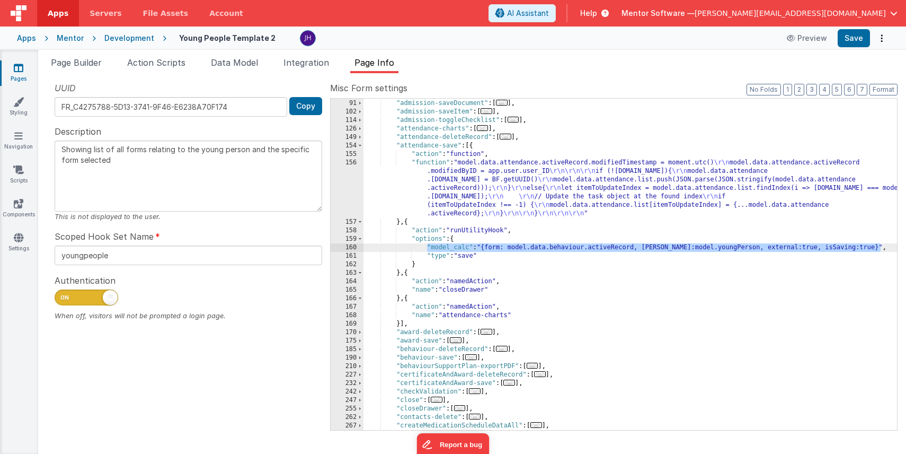
drag, startPoint x: 426, startPoint y: 247, endPoint x: 884, endPoint y: 247, distance: 458.4
click at [884, 247] on div ""admission-newItem" : [ ... ] , "admission-saveDocument" : [ ... ] , "admission…" at bounding box center [631, 265] width 534 height 348
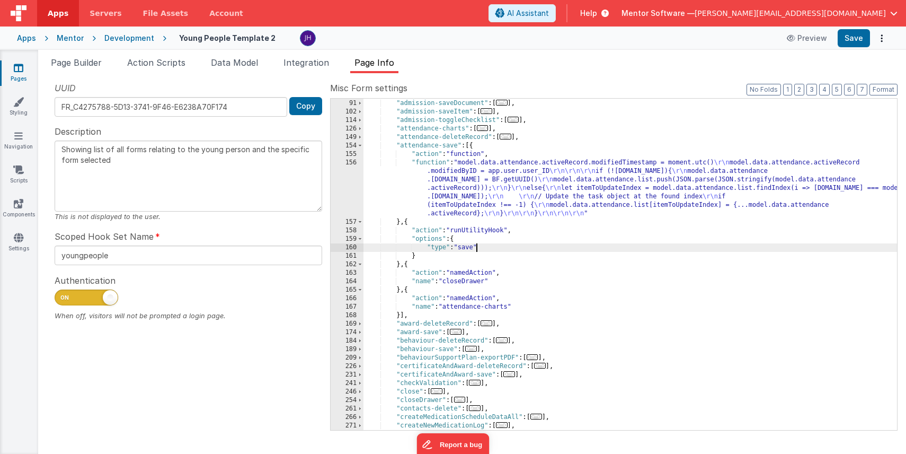
click at [477, 249] on div ""admission-newItem" : [ ... ] , "admission-saveDocument" : [ ... ] , "admission…" at bounding box center [631, 265] width 534 height 348
click at [475, 238] on div ""admission-newItem" : [ ... ] , "admission-saveDocument" : [ ... ] , "admission…" at bounding box center [631, 265] width 534 height 348
click at [617, 263] on div ""admission-newItem" : [ ... ] , "admission-saveDocument" : [ ... ] , "admission…" at bounding box center [631, 265] width 534 height 348
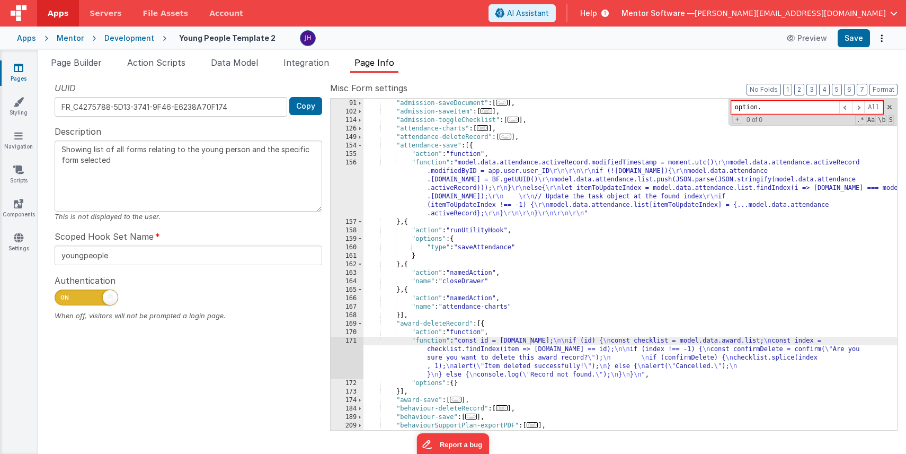
click at [481, 350] on div ""admission-newItem" : [ ... ] , "admission-saveDocument" : [ ... ] , "admission…" at bounding box center [631, 265] width 534 height 348
click at [349, 356] on div "171" at bounding box center [347, 358] width 33 height 42
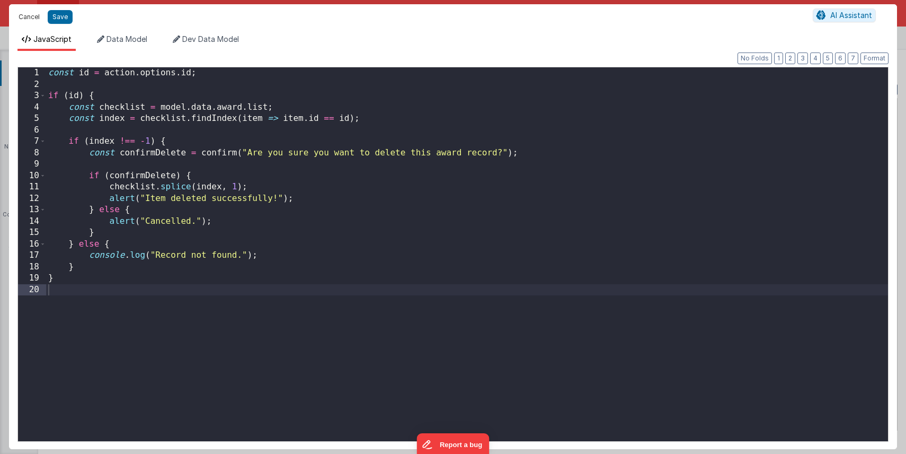
click at [32, 17] on button "Cancel" at bounding box center [29, 17] width 32 height 15
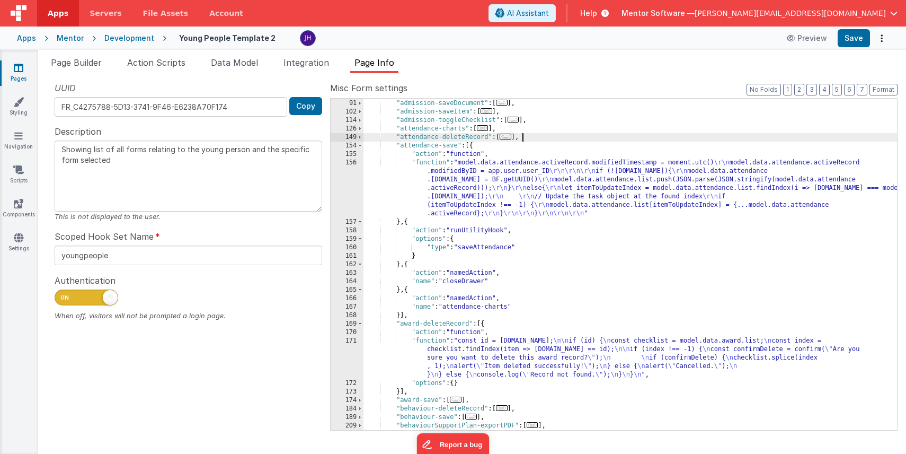
click at [776, 136] on div ""admission-newItem" : [ ... ] , "admission-saveDocument" : [ ... ] , "admission…" at bounding box center [631, 265] width 534 height 348
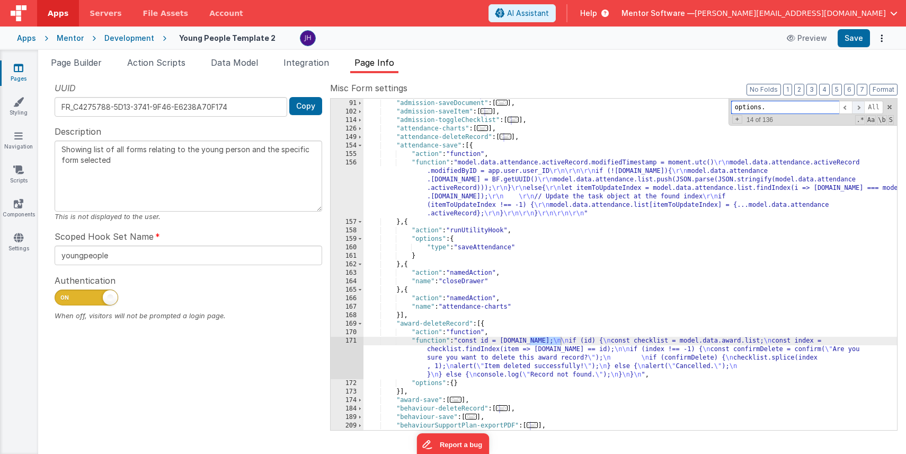
type input "options."
click at [861, 111] on span at bounding box center [858, 107] width 13 height 13
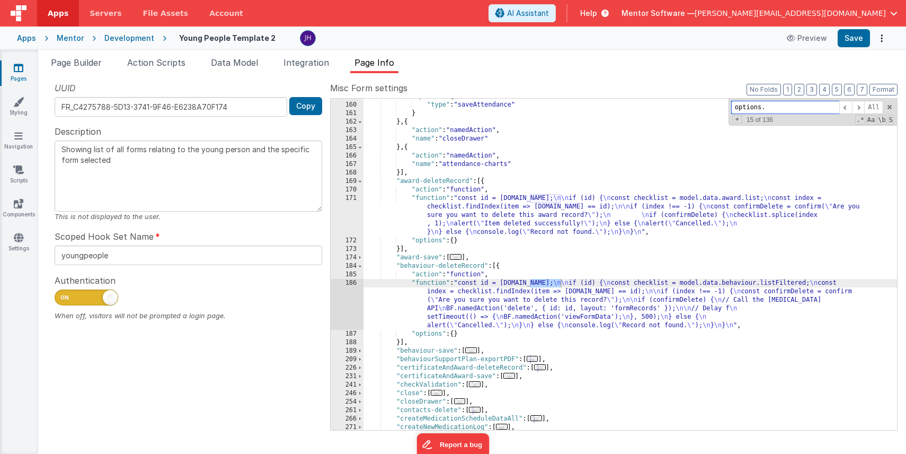
scroll to position [360, 0]
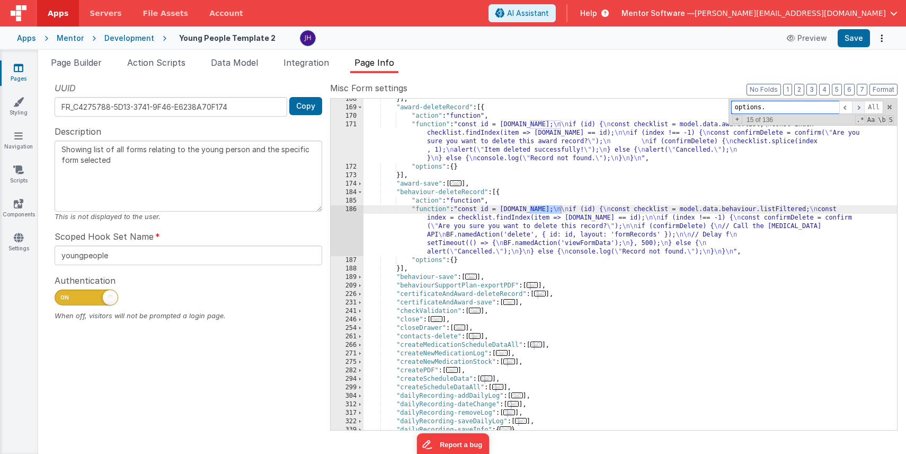
click at [857, 107] on span at bounding box center [858, 107] width 13 height 13
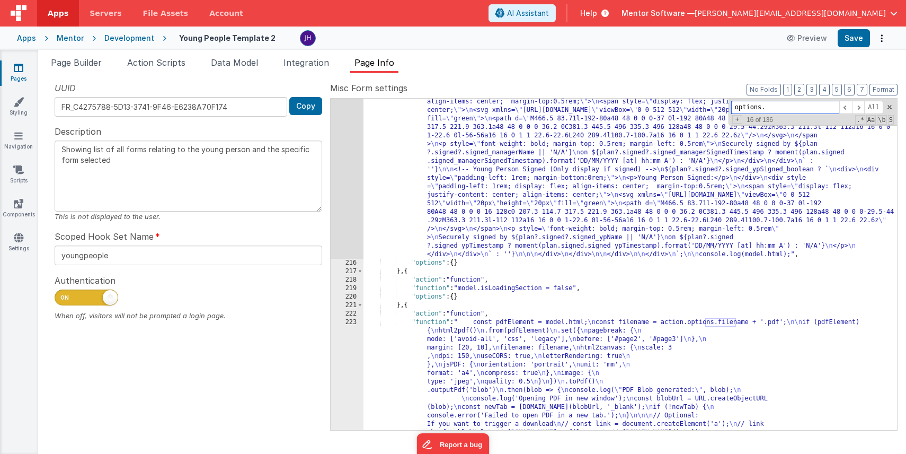
scroll to position [1019, 0]
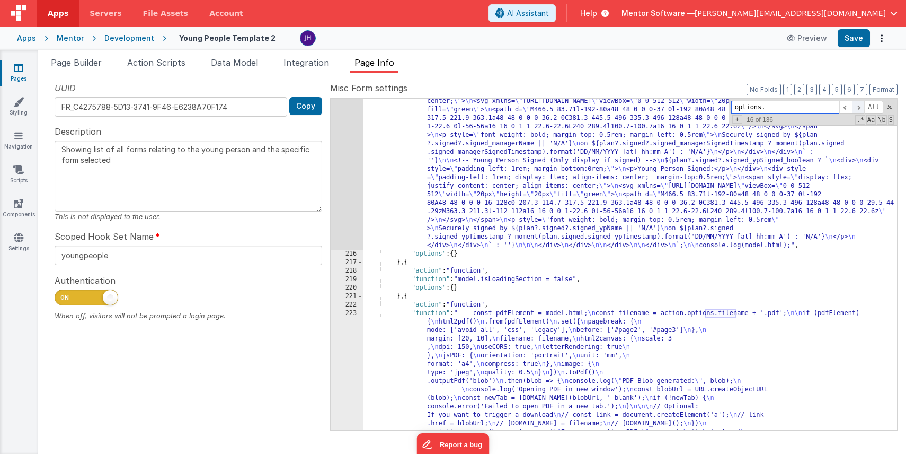
click at [856, 106] on span at bounding box center [858, 107] width 13 height 13
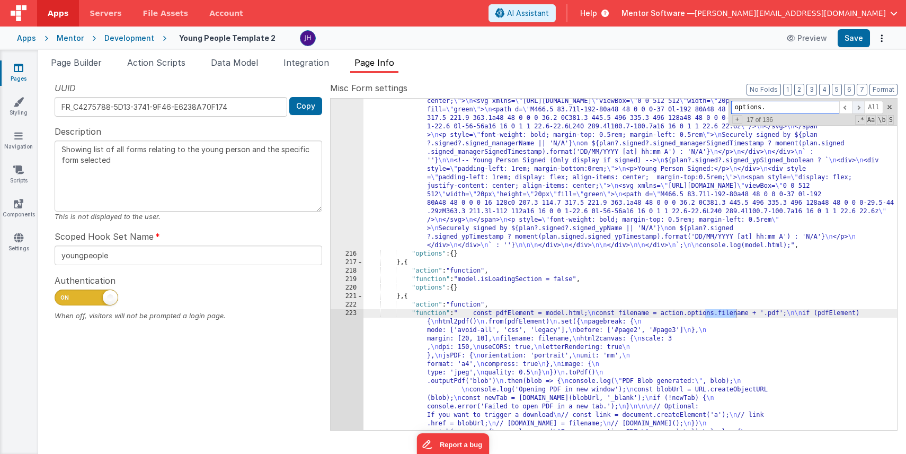
click at [856, 106] on span at bounding box center [858, 107] width 13 height 13
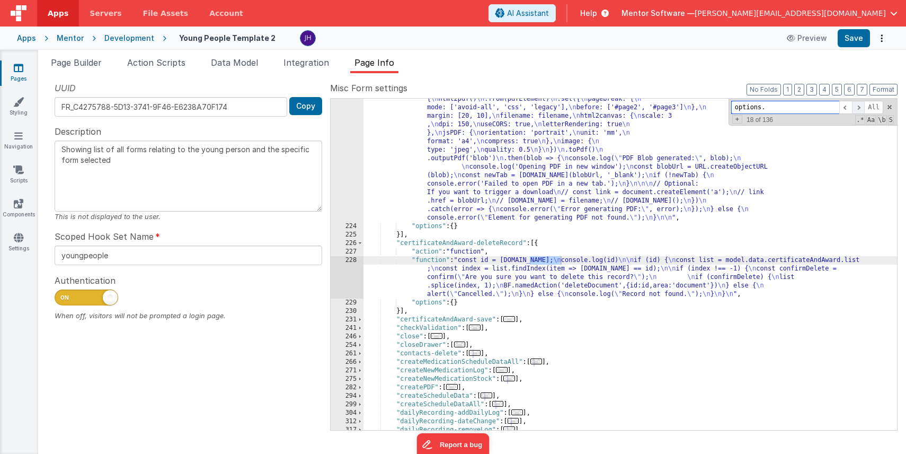
scroll to position [1242, 0]
click at [856, 106] on span at bounding box center [858, 107] width 13 height 13
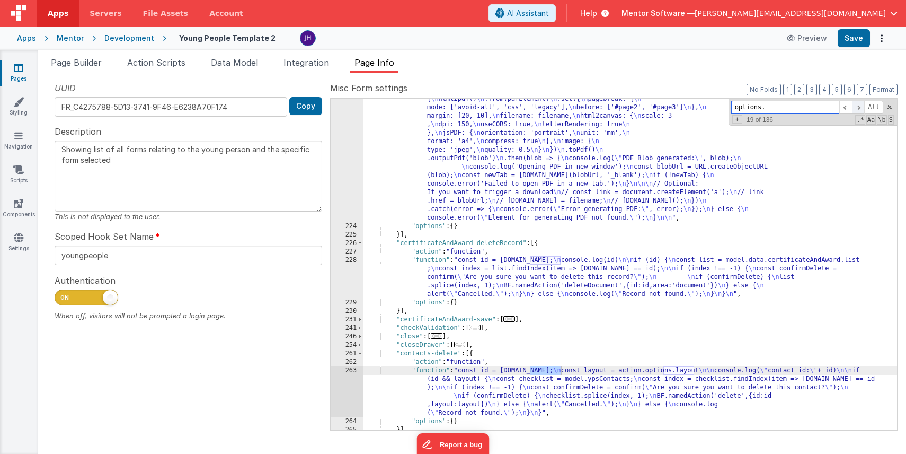
click at [856, 106] on span at bounding box center [858, 107] width 13 height 13
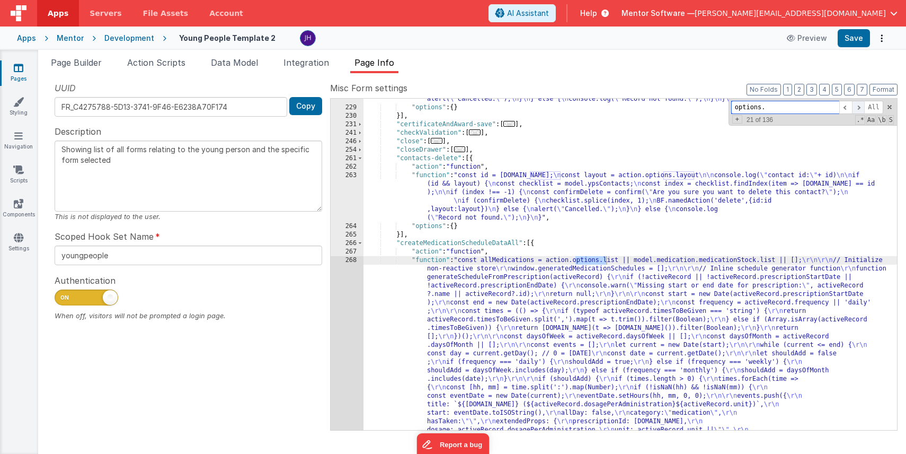
click at [856, 106] on span at bounding box center [858, 107] width 13 height 13
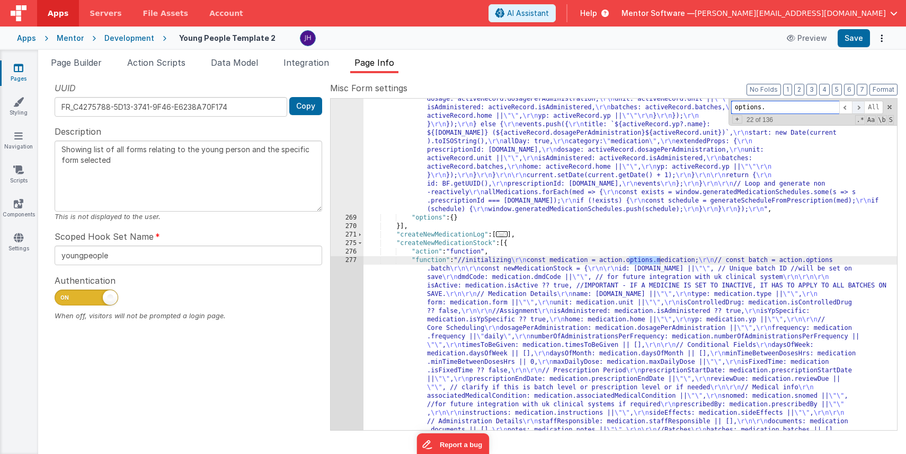
click at [856, 106] on span at bounding box center [858, 107] width 13 height 13
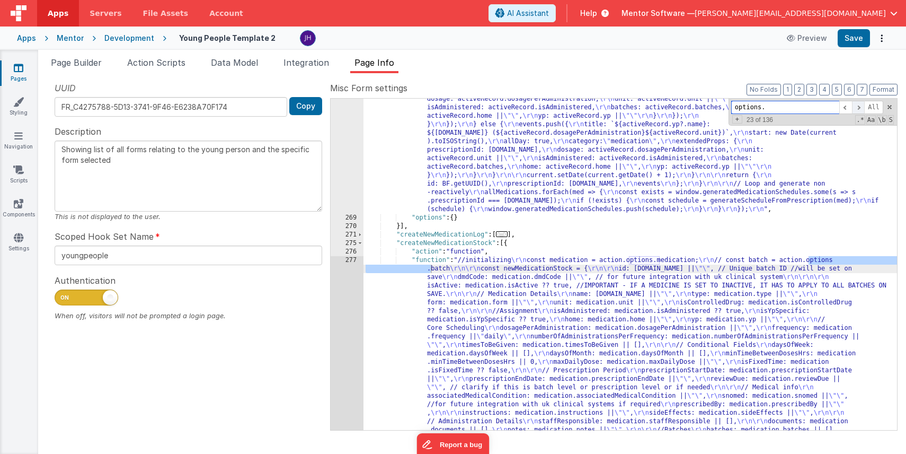
click at [856, 106] on span at bounding box center [858, 107] width 13 height 13
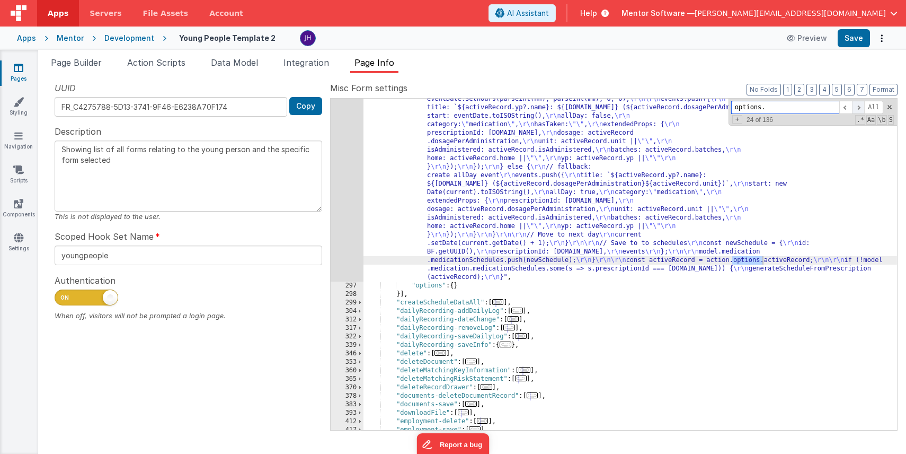
click at [856, 106] on span at bounding box center [858, 107] width 13 height 13
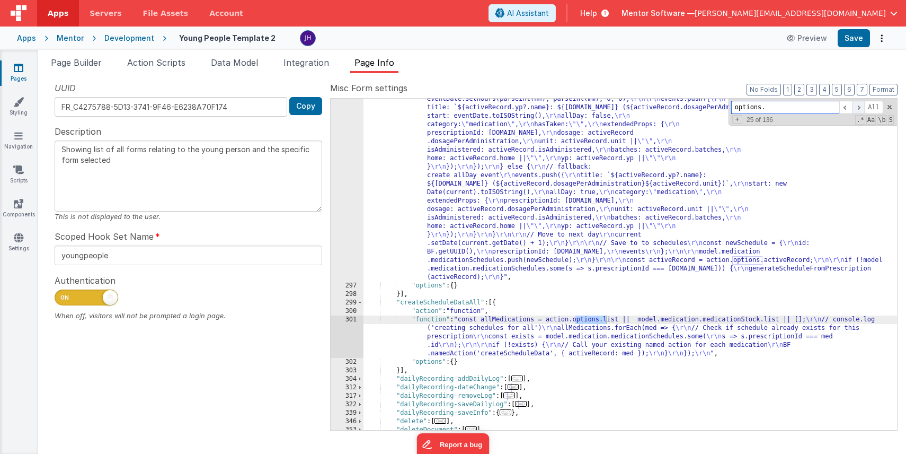
click at [856, 106] on span at bounding box center [858, 107] width 13 height 13
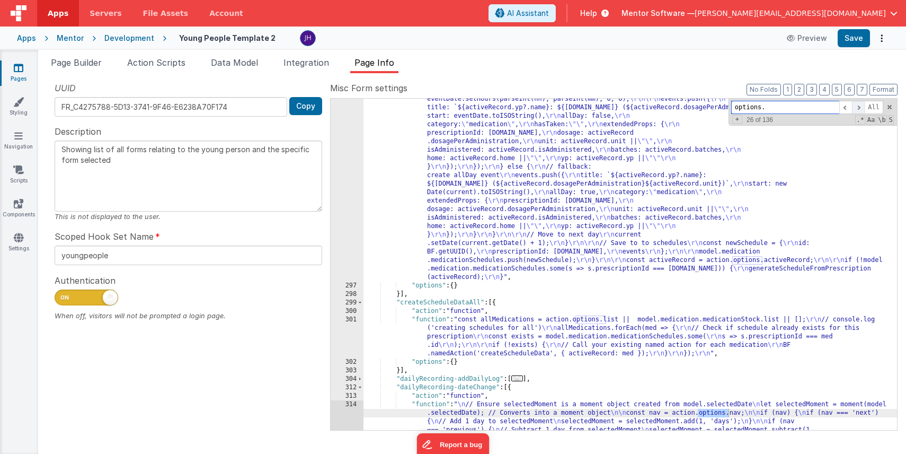
click at [856, 106] on span at bounding box center [858, 107] width 13 height 13
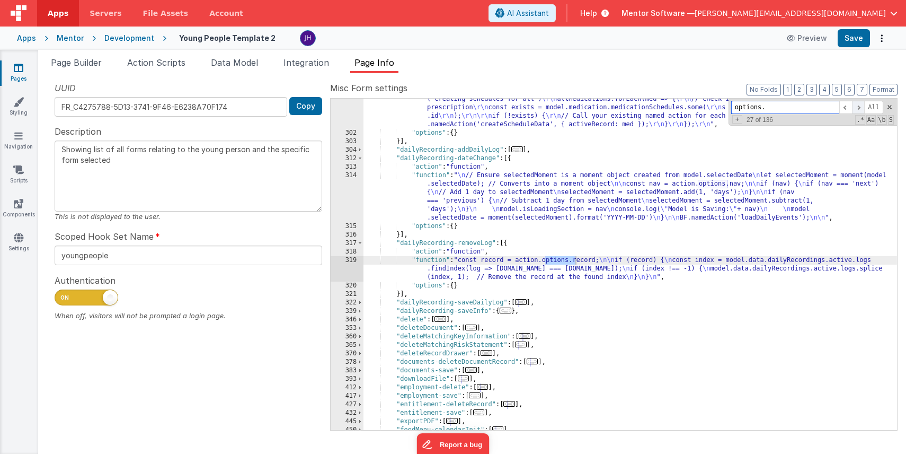
scroll to position [2607, 0]
click at [856, 106] on span at bounding box center [858, 107] width 13 height 13
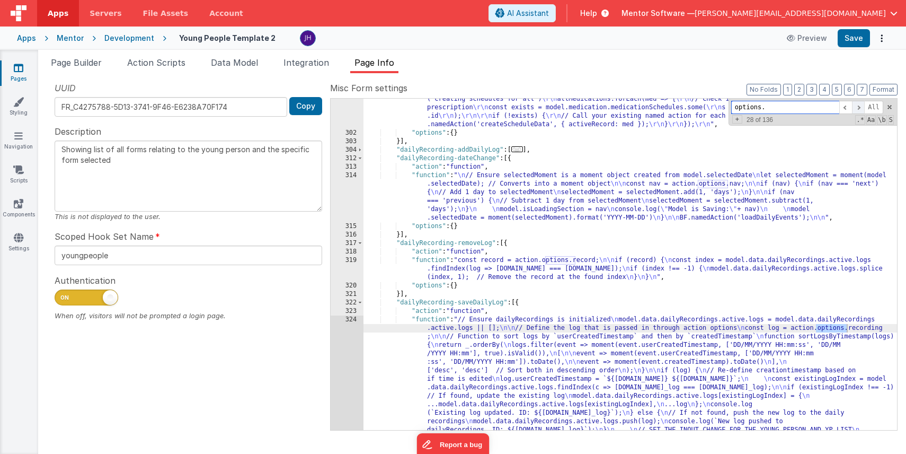
click at [856, 106] on span at bounding box center [858, 107] width 13 height 13
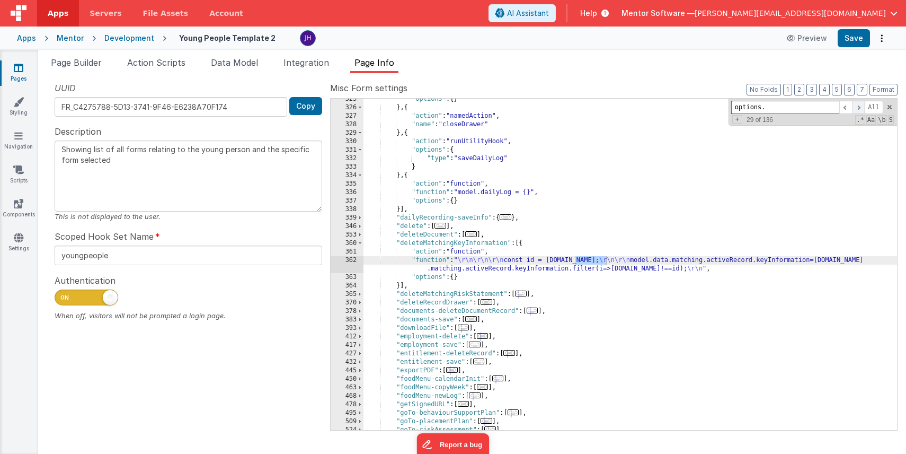
click at [856, 106] on span at bounding box center [858, 107] width 13 height 13
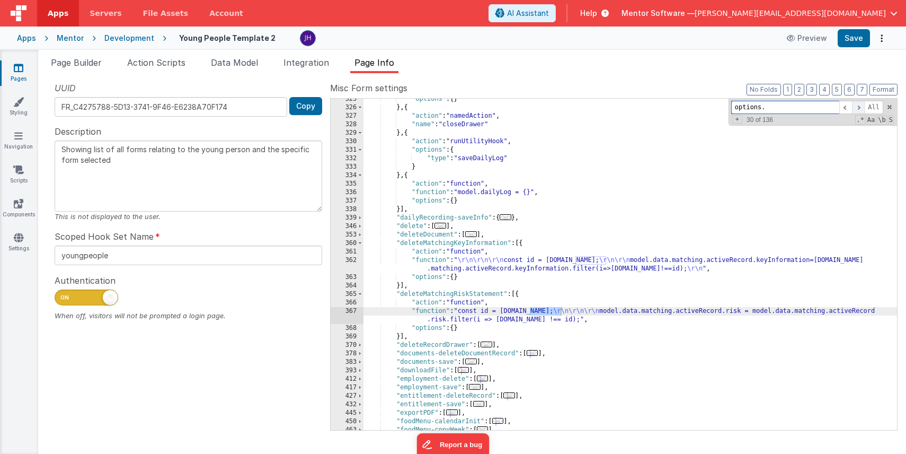
click at [856, 106] on span at bounding box center [858, 107] width 13 height 13
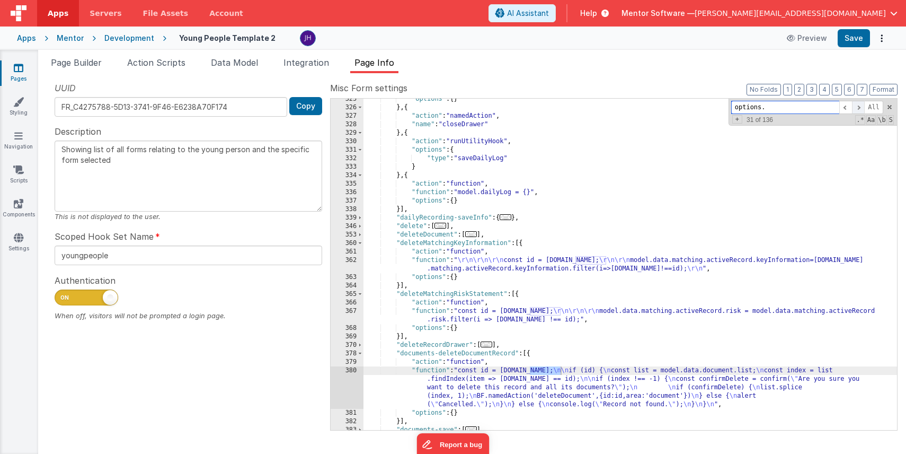
click at [856, 106] on span at bounding box center [858, 107] width 13 height 13
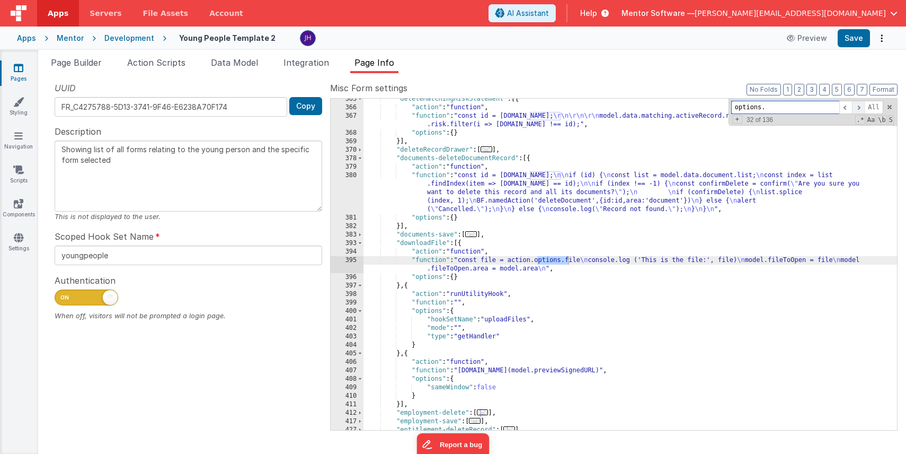
click at [856, 106] on span at bounding box center [858, 107] width 13 height 13
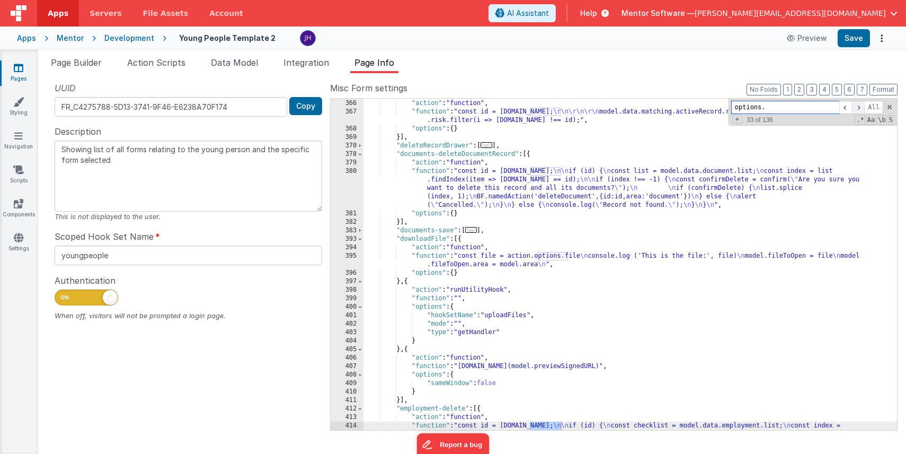
click at [862, 110] on span at bounding box center [858, 107] width 13 height 13
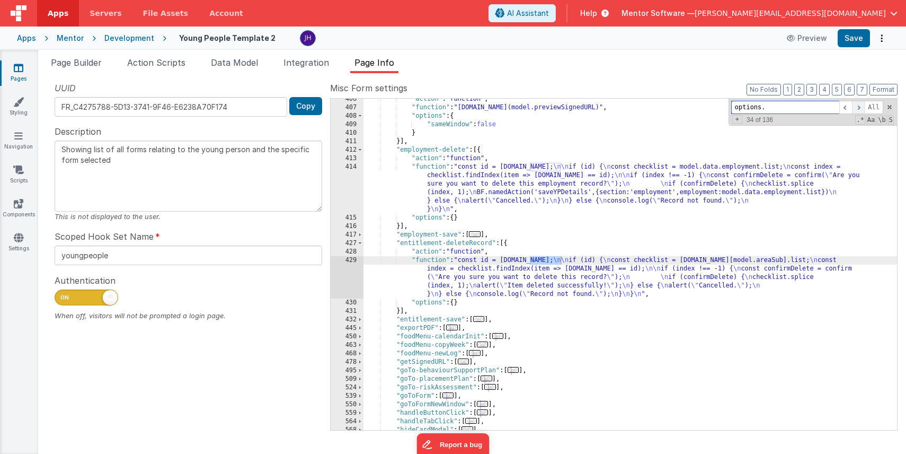
scroll to position [3455, 0]
click at [861, 110] on span at bounding box center [858, 107] width 13 height 13
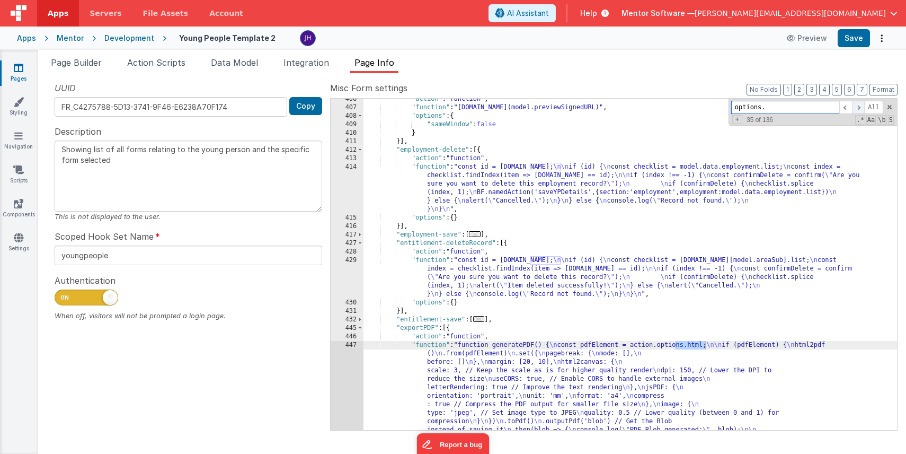
click at [861, 110] on span at bounding box center [858, 107] width 13 height 13
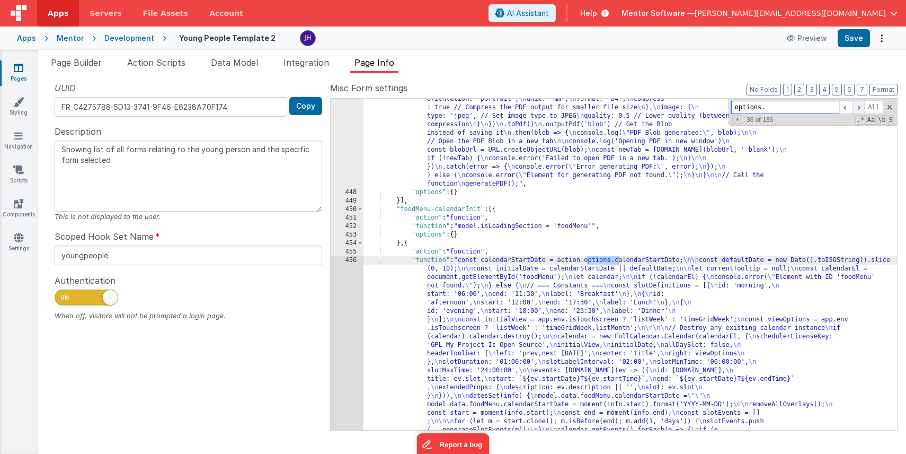
click at [861, 110] on span at bounding box center [858, 107] width 13 height 13
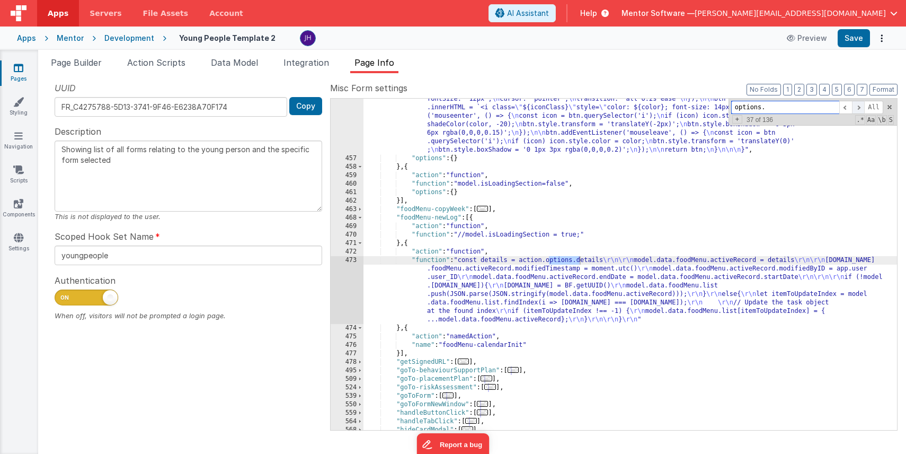
scroll to position [5659, 0]
click at [861, 110] on span at bounding box center [858, 107] width 13 height 13
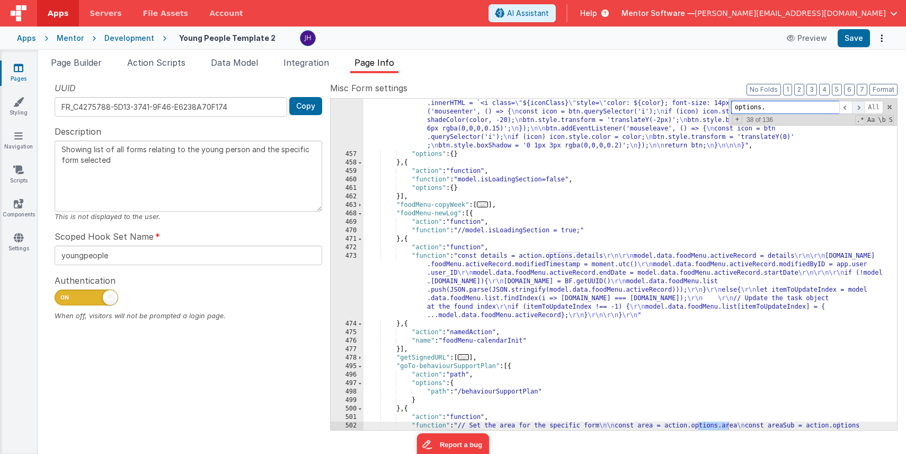
click at [861, 110] on span at bounding box center [858, 107] width 13 height 13
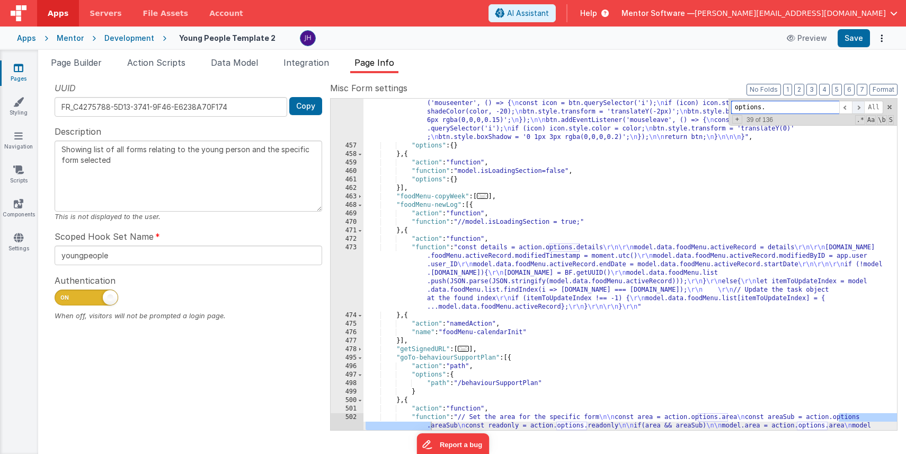
scroll to position [5672, 0]
click at [861, 110] on span at bounding box center [858, 107] width 13 height 13
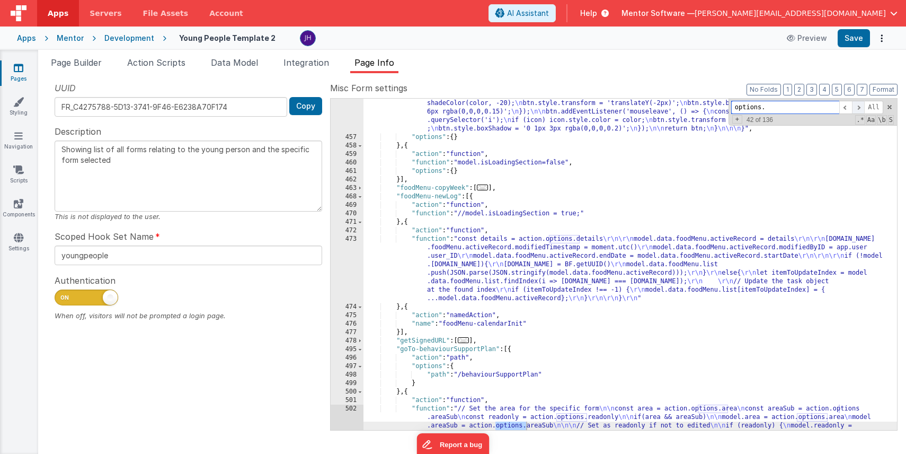
click at [861, 110] on span at bounding box center [858, 107] width 13 height 13
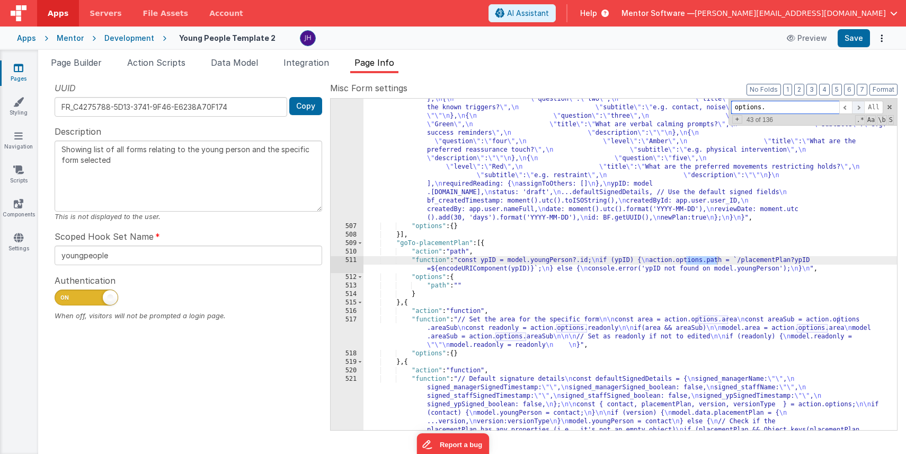
click at [861, 110] on span at bounding box center [858, 107] width 13 height 13
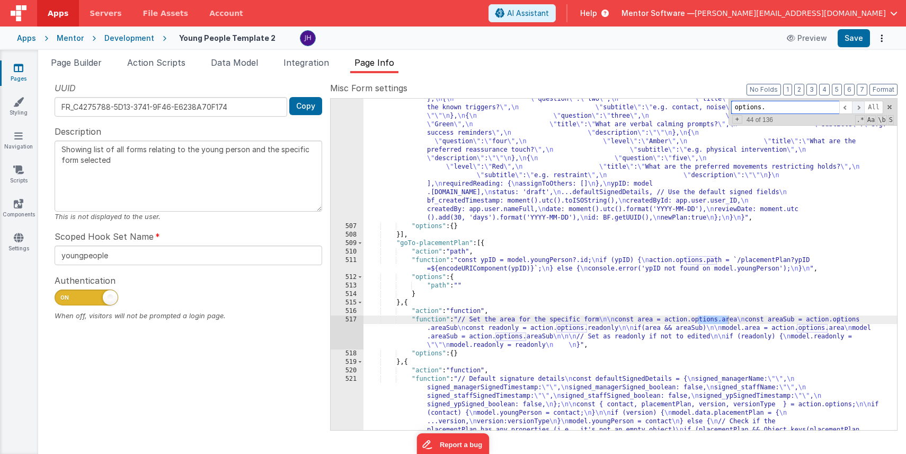
click at [861, 110] on span at bounding box center [858, 107] width 13 height 13
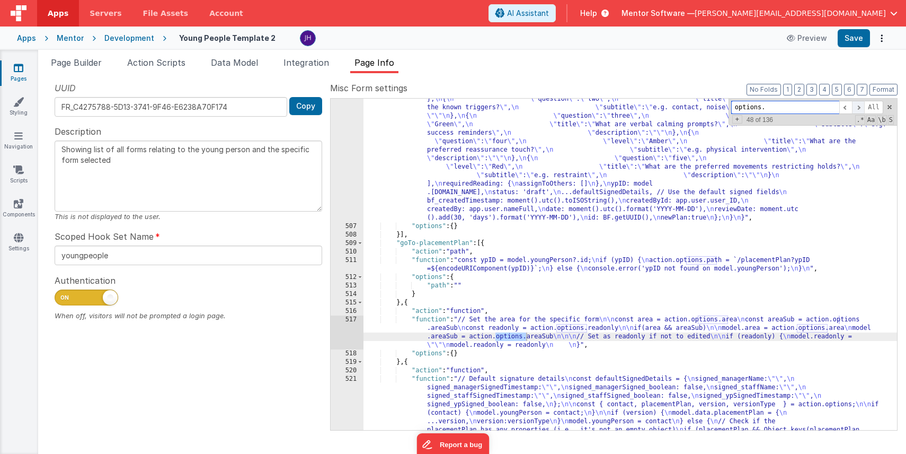
click at [861, 110] on span at bounding box center [858, 107] width 13 height 13
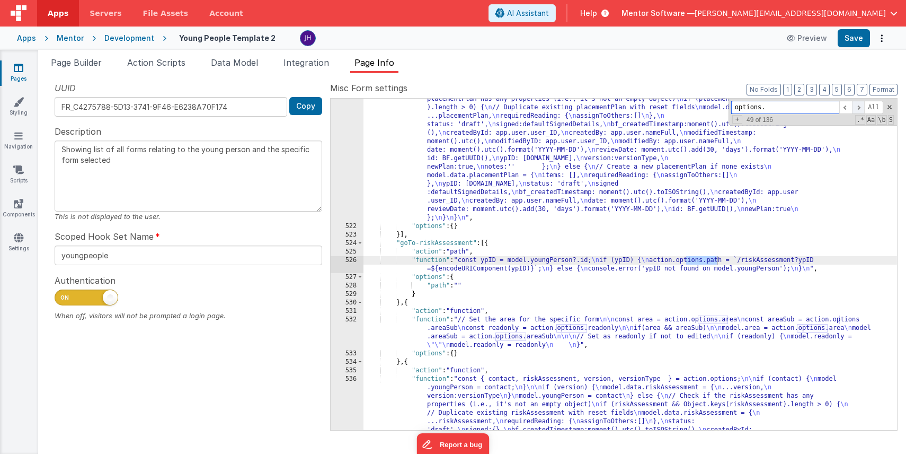
scroll to position [6541, 0]
click at [861, 110] on span at bounding box center [858, 107] width 13 height 13
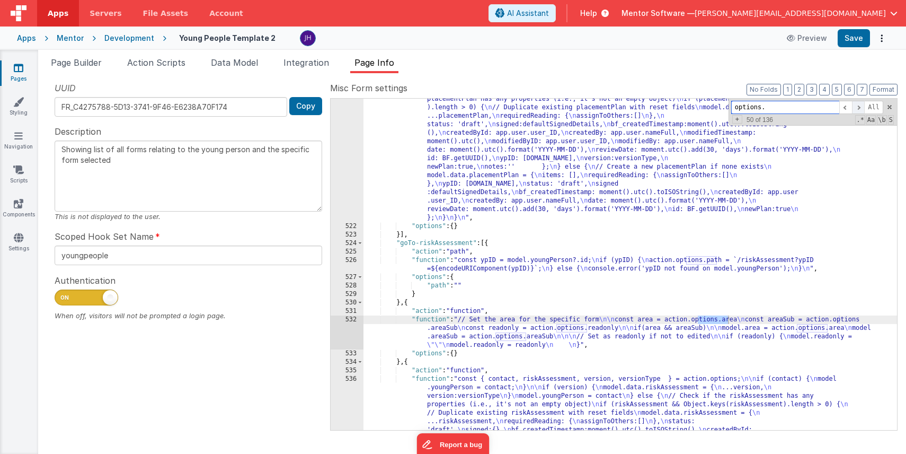
click at [861, 110] on span at bounding box center [858, 107] width 13 height 13
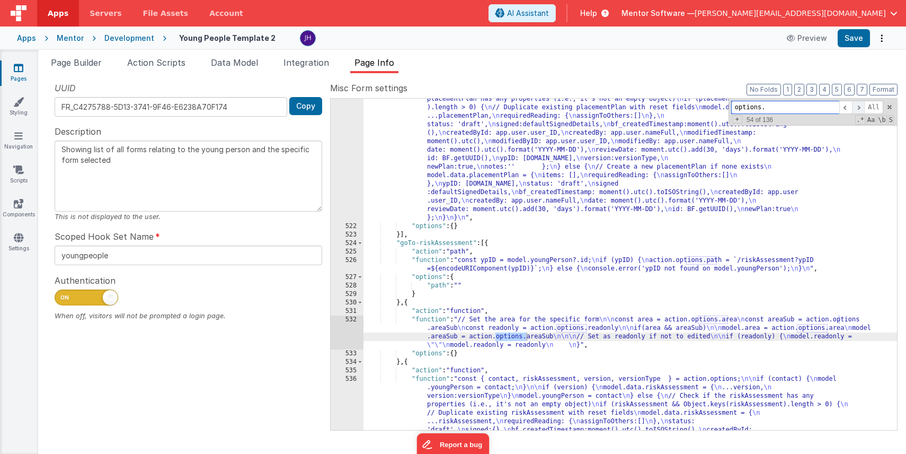
click at [861, 110] on span at bounding box center [858, 107] width 13 height 13
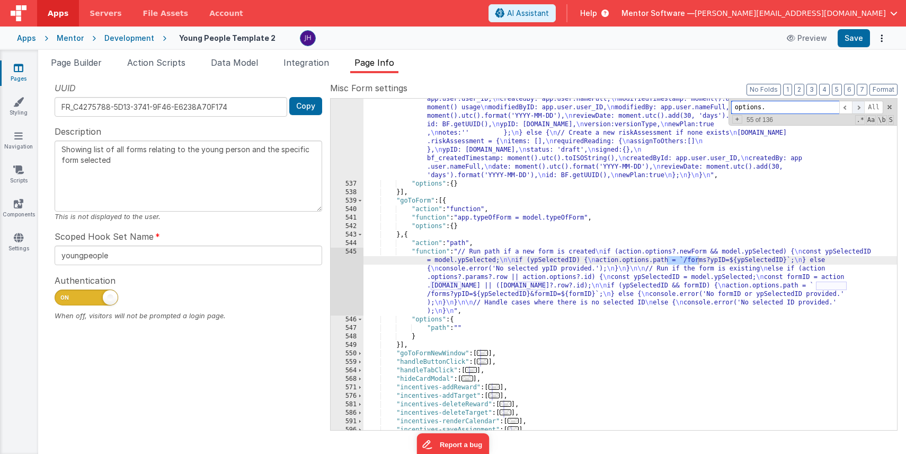
click at [861, 110] on span at bounding box center [858, 107] width 13 height 13
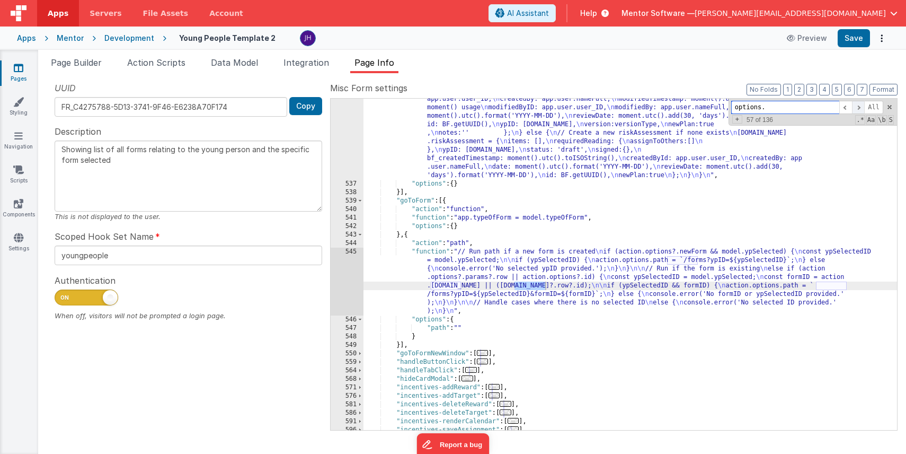
click at [861, 110] on span at bounding box center [858, 107] width 13 height 13
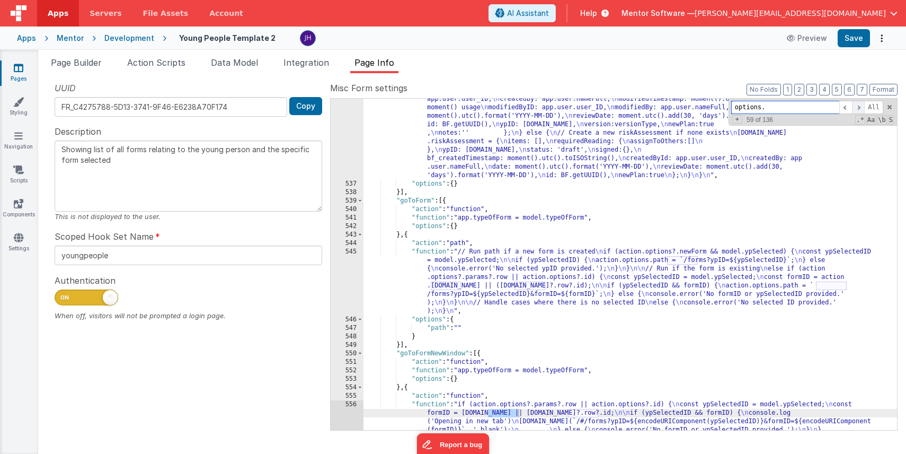
click at [861, 110] on span at bounding box center [858, 107] width 13 height 13
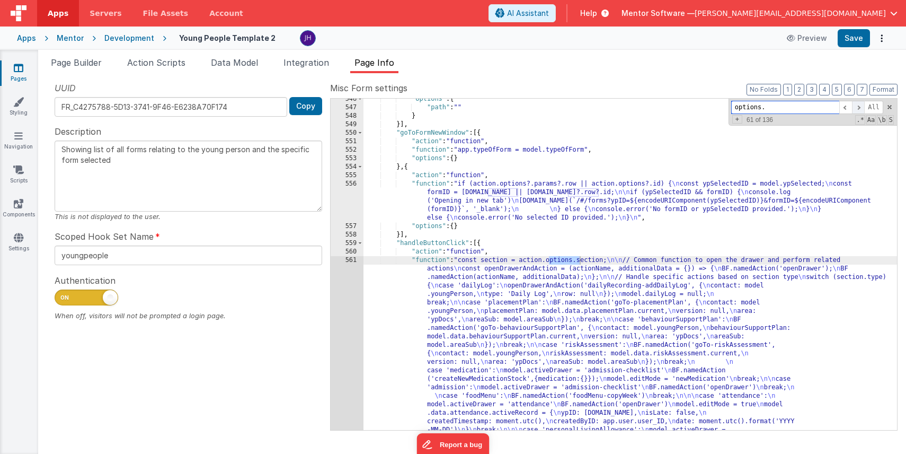
click at [861, 110] on span at bounding box center [858, 107] width 13 height 13
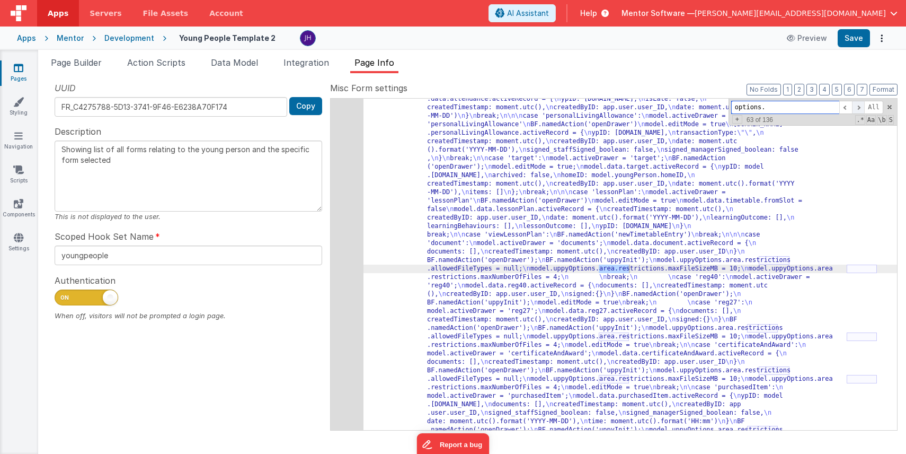
click at [861, 110] on span at bounding box center [858, 107] width 13 height 13
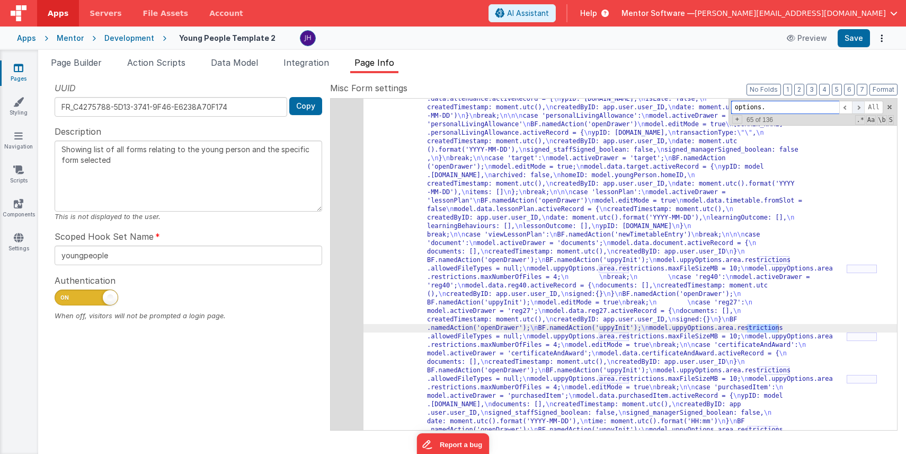
click at [861, 110] on span at bounding box center [858, 107] width 13 height 13
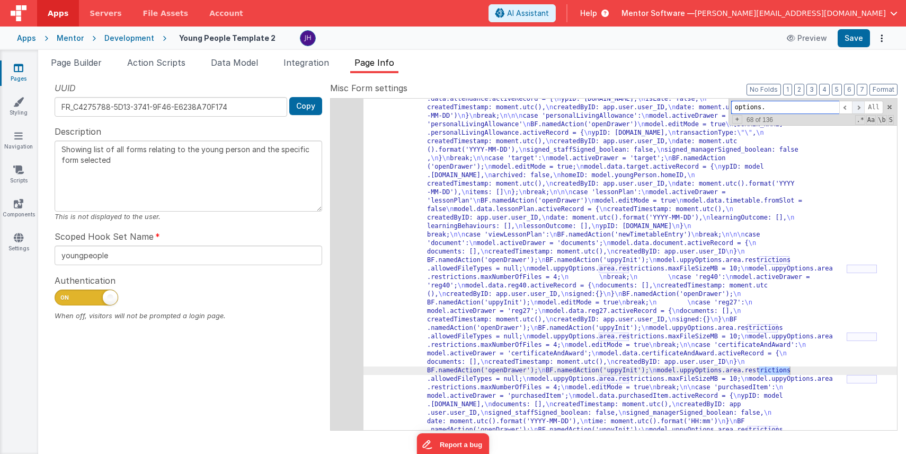
click at [861, 110] on span at bounding box center [858, 107] width 13 height 13
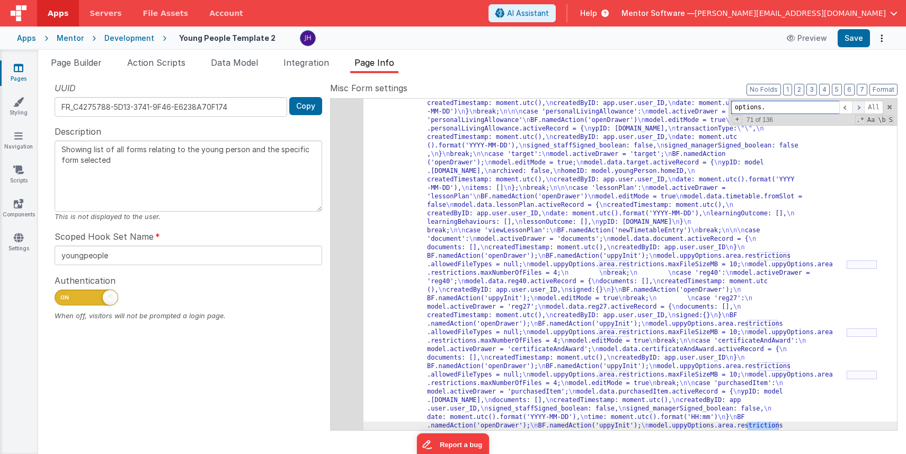
click at [861, 110] on span at bounding box center [858, 107] width 13 height 13
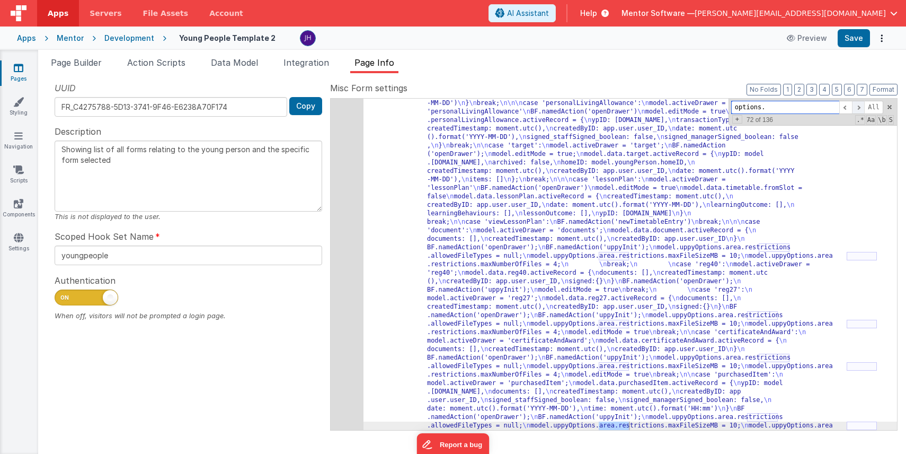
click at [861, 110] on span at bounding box center [858, 107] width 13 height 13
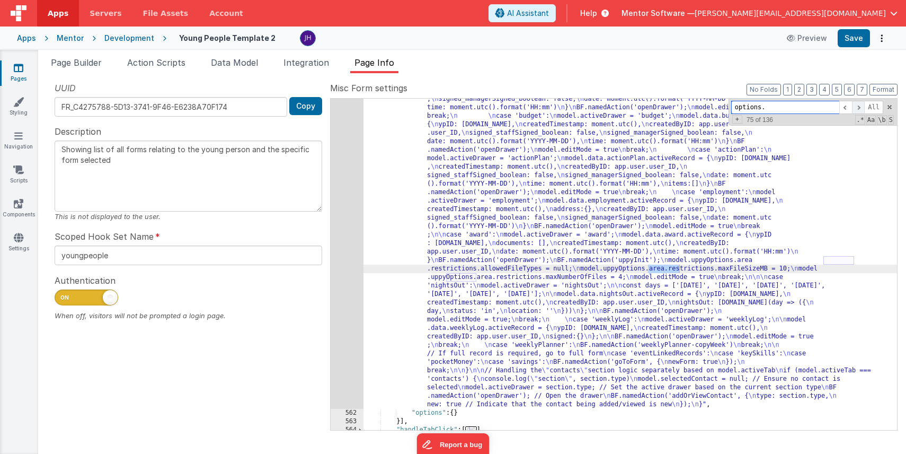
click at [861, 110] on span at bounding box center [858, 107] width 13 height 13
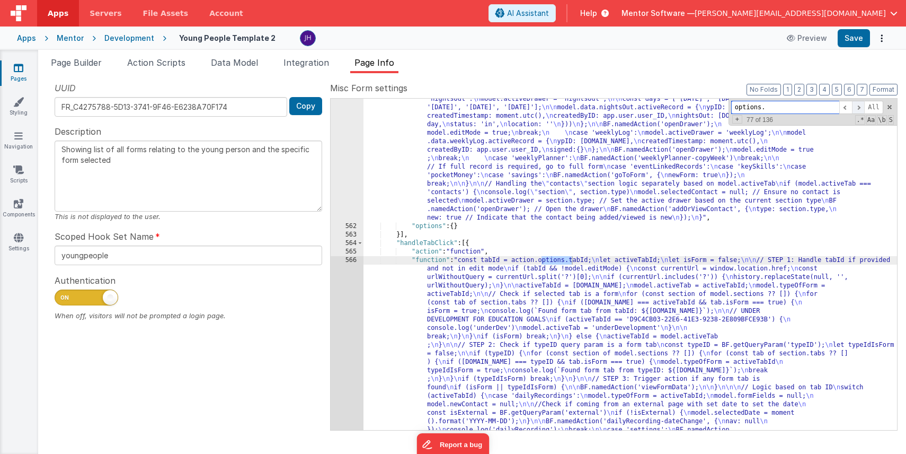
click at [861, 110] on span at bounding box center [858, 107] width 13 height 13
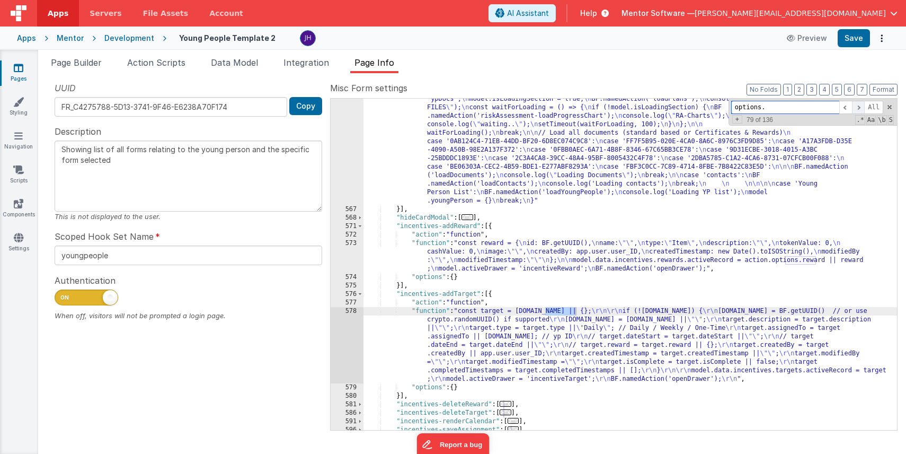
click at [861, 110] on span at bounding box center [858, 107] width 13 height 13
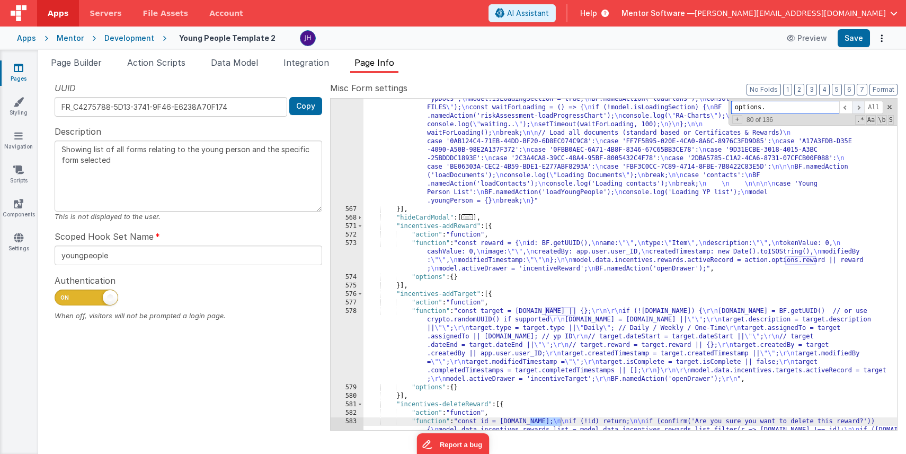
click at [861, 110] on span at bounding box center [858, 107] width 13 height 13
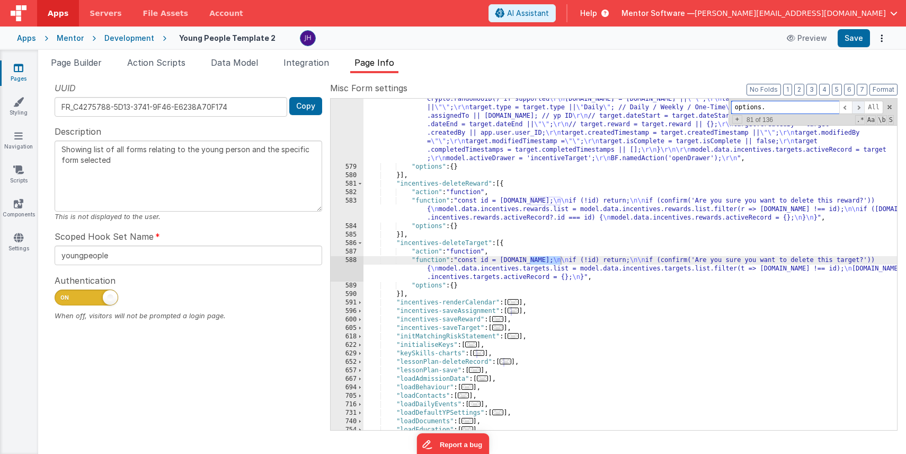
click at [861, 110] on span at bounding box center [858, 107] width 13 height 13
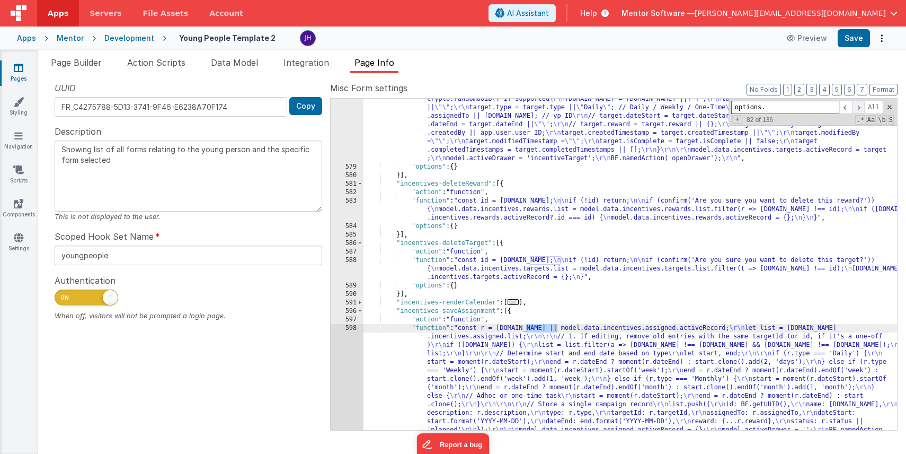
click at [861, 110] on span at bounding box center [858, 107] width 13 height 13
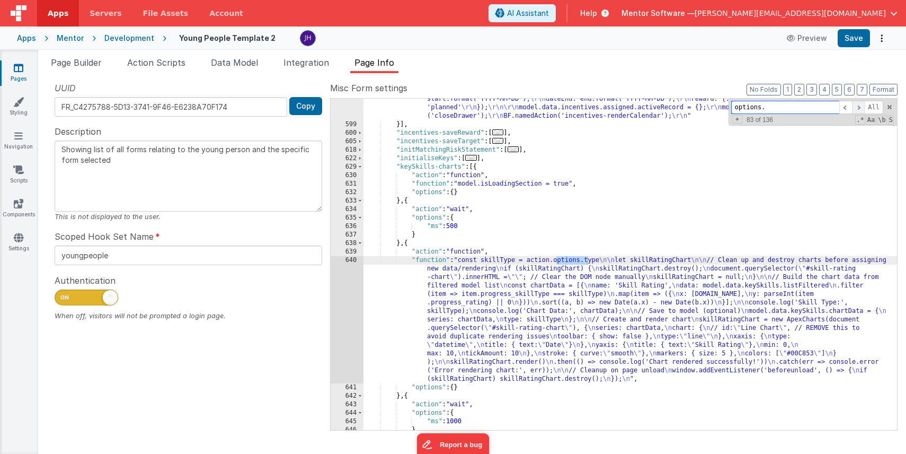
click at [861, 110] on span at bounding box center [858, 107] width 13 height 13
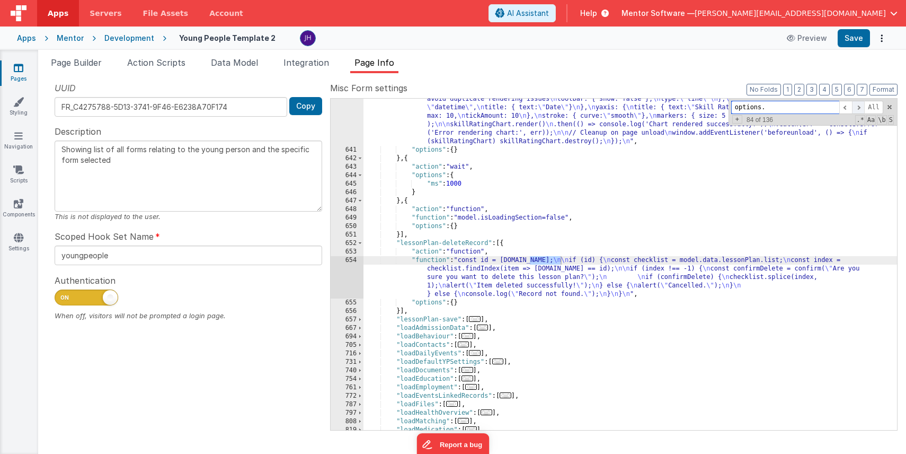
click at [861, 110] on span at bounding box center [858, 107] width 13 height 13
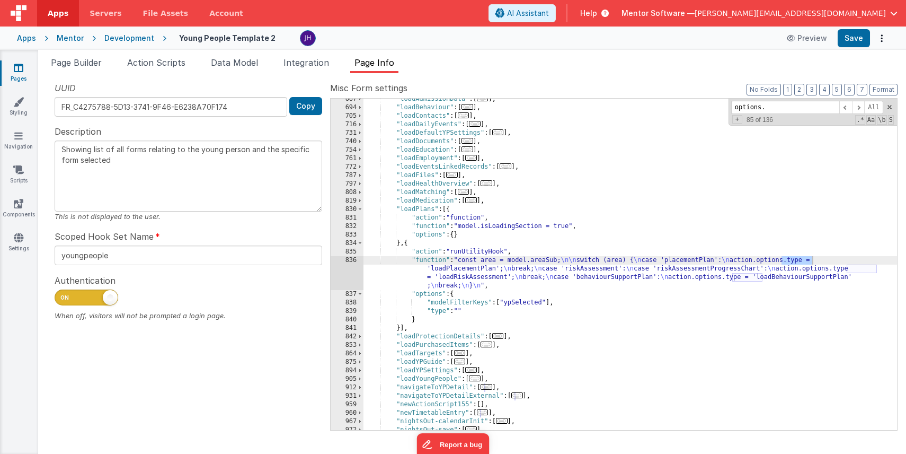
scroll to position [9789, 0]
click at [488, 268] on div ""loadAdmissionData" : [ ... ] , "loadBehaviour" : [ ... ] , "loadContacts" : [ …" at bounding box center [631, 269] width 534 height 348
click at [353, 270] on div "836" at bounding box center [347, 273] width 33 height 34
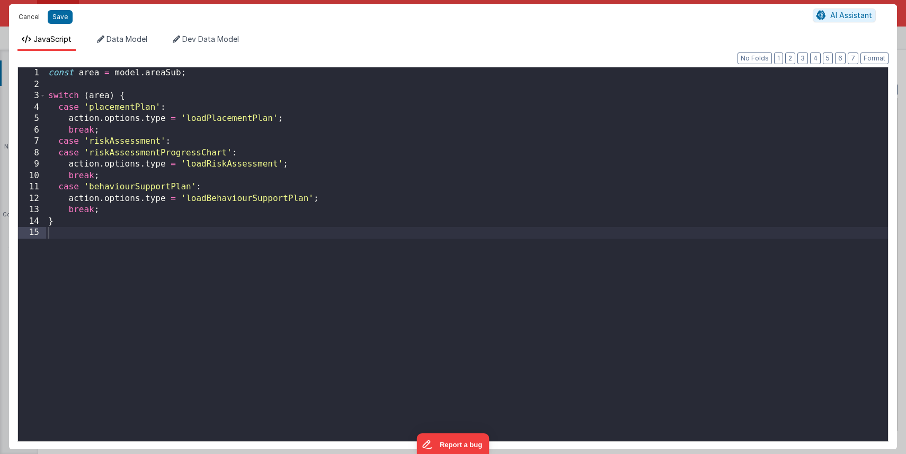
click at [23, 13] on button "Cancel" at bounding box center [29, 17] width 32 height 15
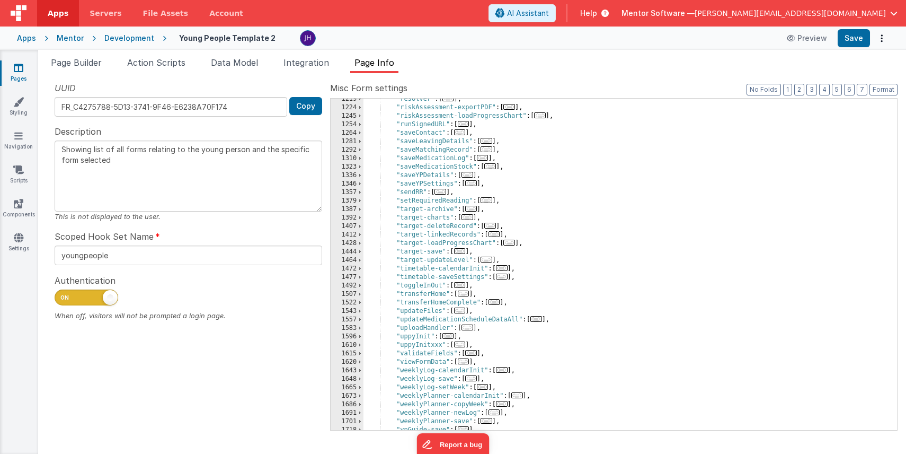
scroll to position [10289, 0]
click at [462, 134] on span "..." at bounding box center [460, 132] width 12 height 6
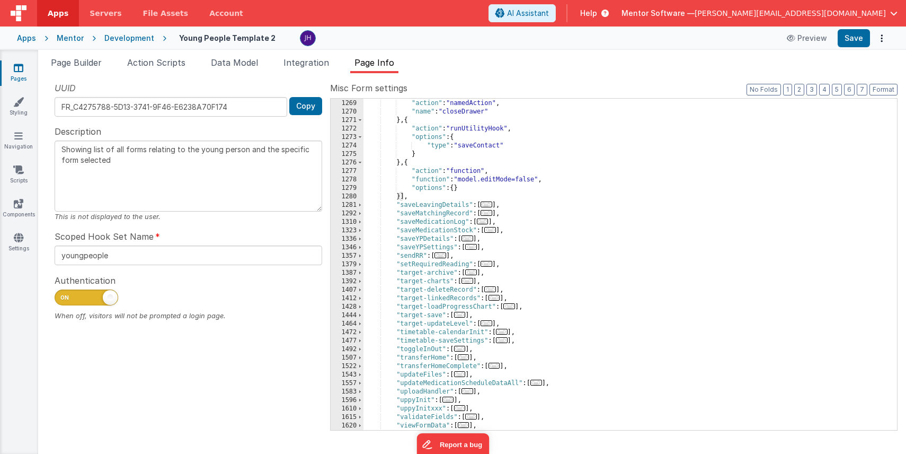
scroll to position [10570, 0]
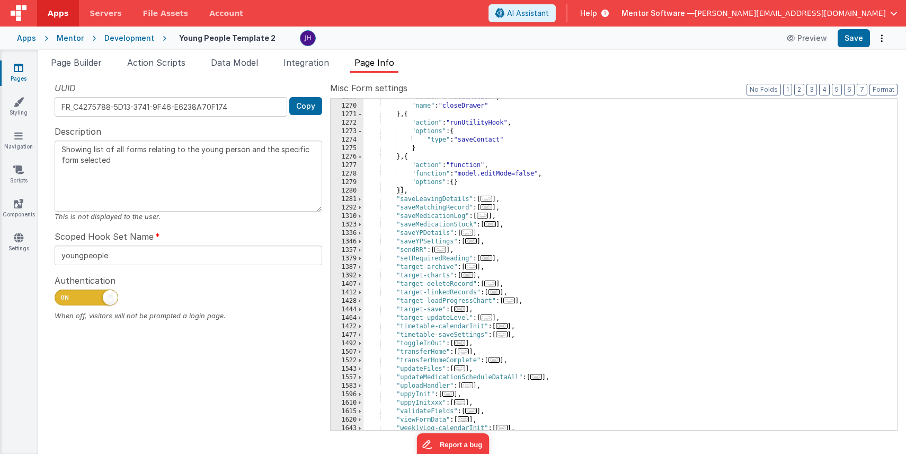
click at [489, 198] on span "..." at bounding box center [487, 199] width 12 height 6
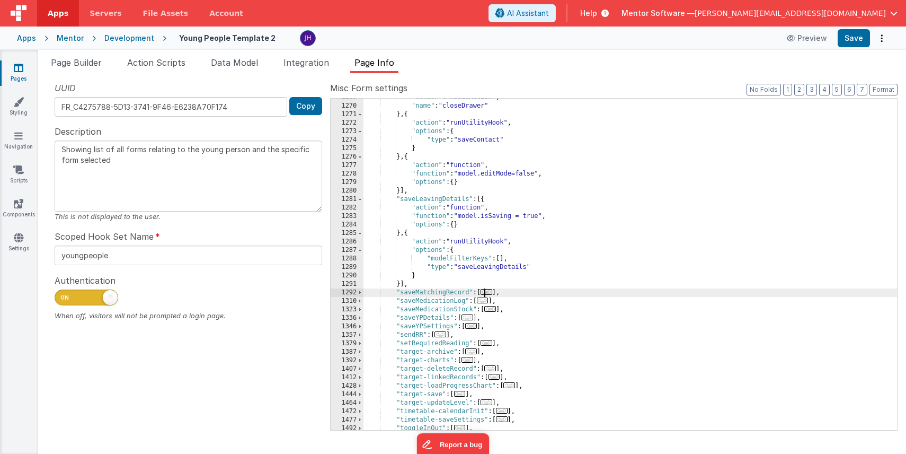
click at [489, 293] on span "..." at bounding box center [487, 292] width 12 height 6
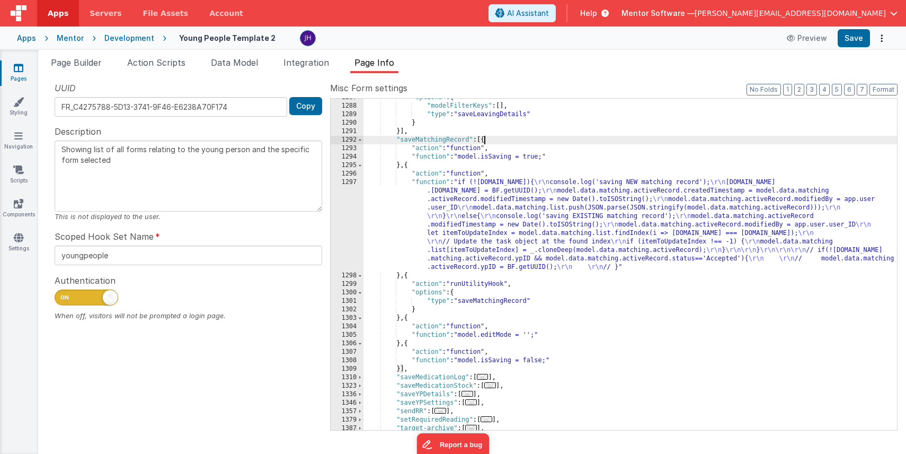
scroll to position [10726, 0]
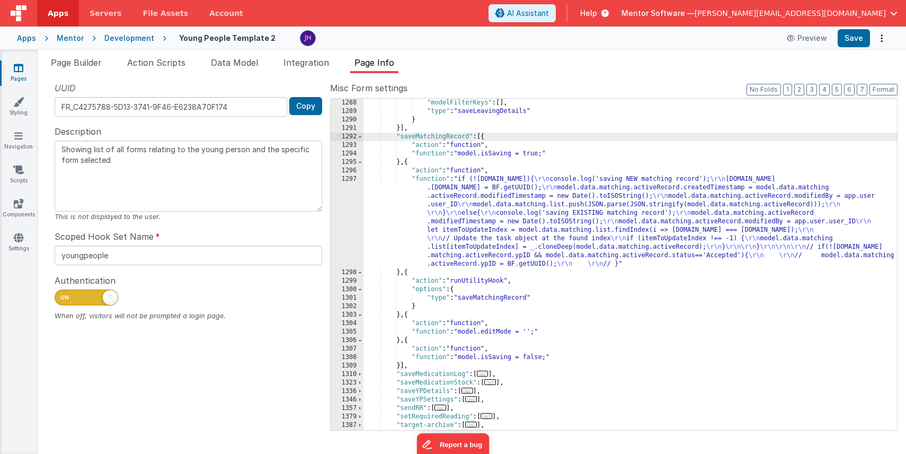
click at [486, 225] on div ""modelFilterKeys" : [ ] , "type" : "saveLeavingDetails" } }] , "saveMatchingRec…" at bounding box center [631, 273] width 534 height 348
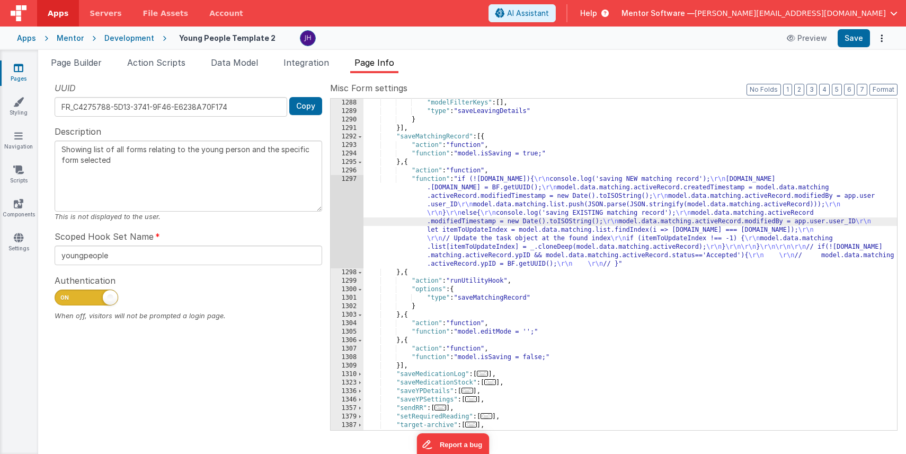
click at [355, 212] on div "1297" at bounding box center [347, 221] width 33 height 93
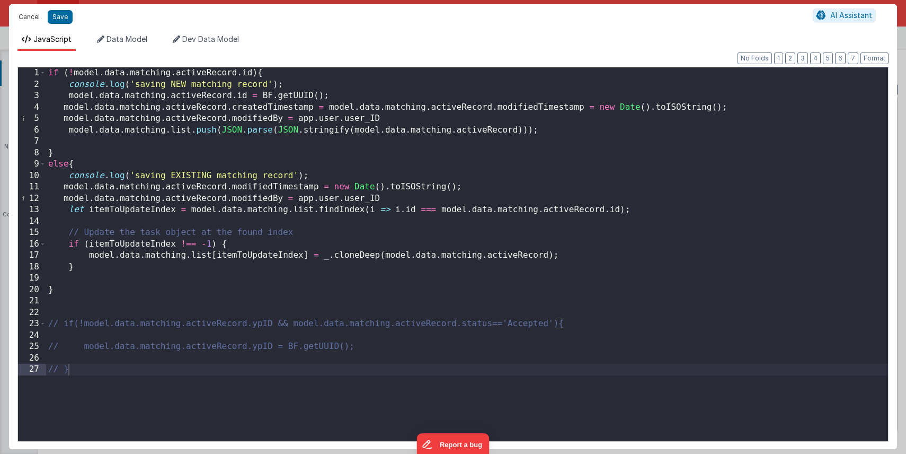
click at [29, 16] on button "Cancel" at bounding box center [29, 17] width 32 height 15
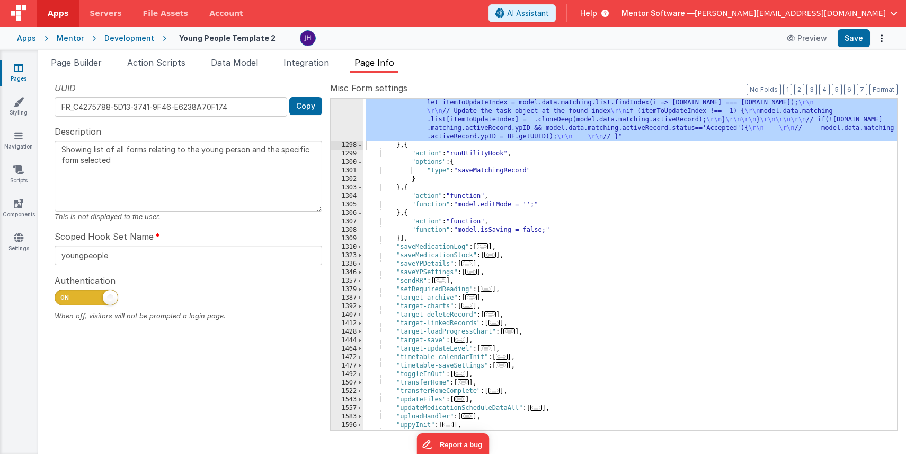
scroll to position [10868, 0]
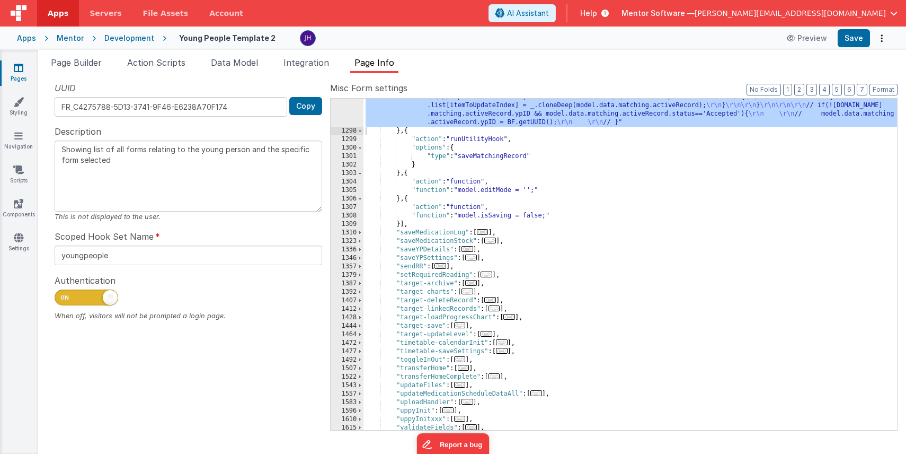
click at [485, 233] on span "..." at bounding box center [483, 232] width 12 height 6
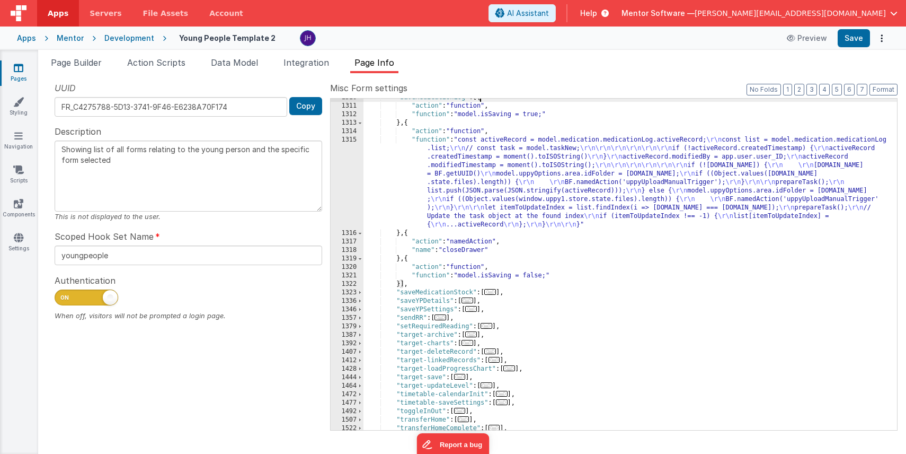
scroll to position [11011, 0]
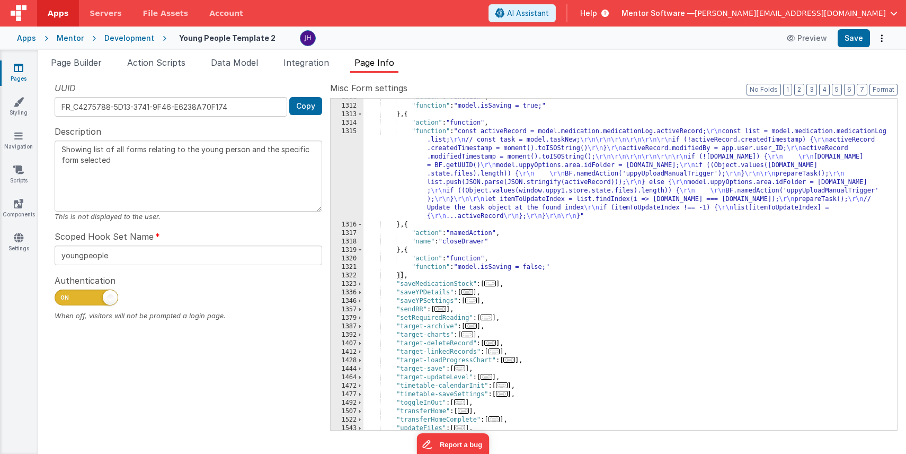
click at [477, 300] on span "..." at bounding box center [471, 300] width 12 height 6
click at [474, 302] on span "..." at bounding box center [471, 300] width 12 height 6
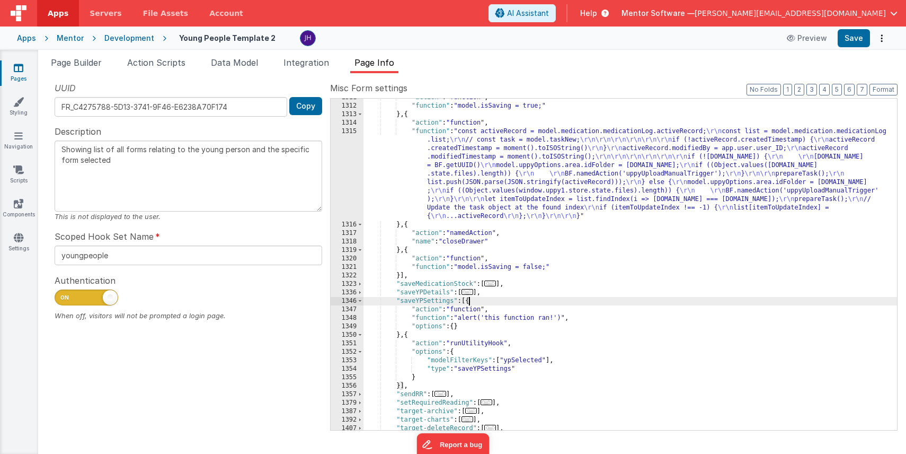
click at [472, 293] on span "..." at bounding box center [468, 292] width 12 height 6
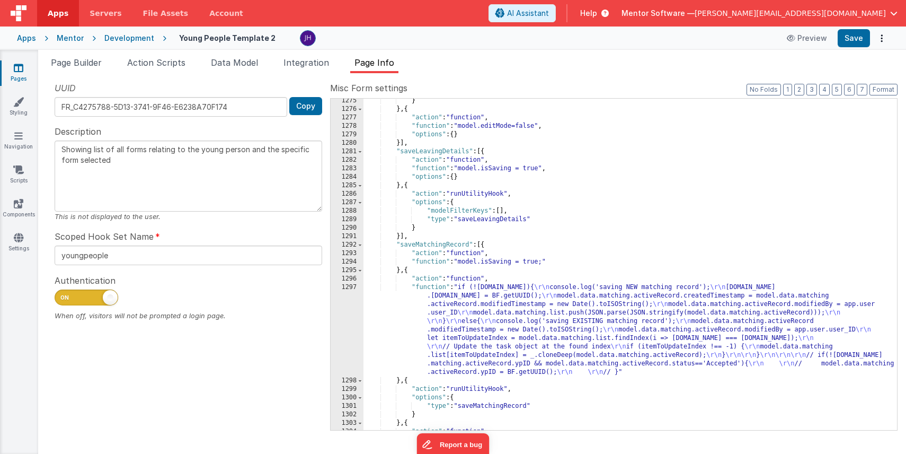
scroll to position [10607, 0]
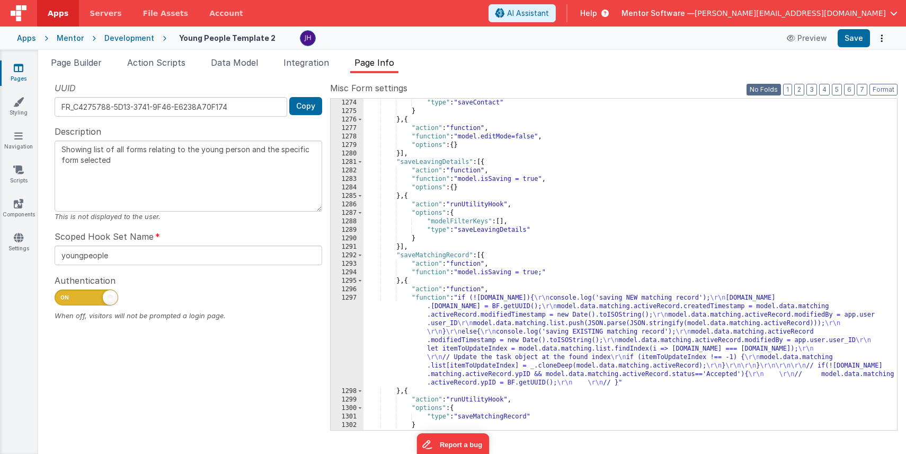
click at [769, 92] on button "No Folds" at bounding box center [764, 90] width 34 height 12
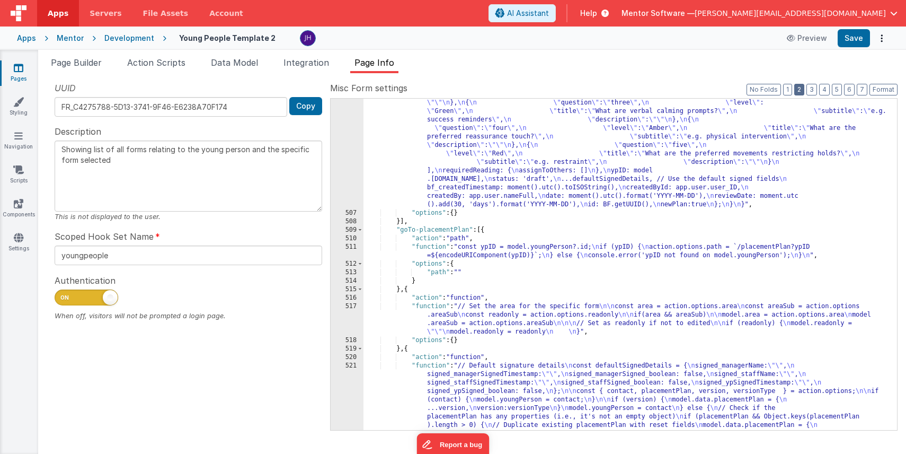
click at [802, 89] on button "2" at bounding box center [799, 90] width 10 height 12
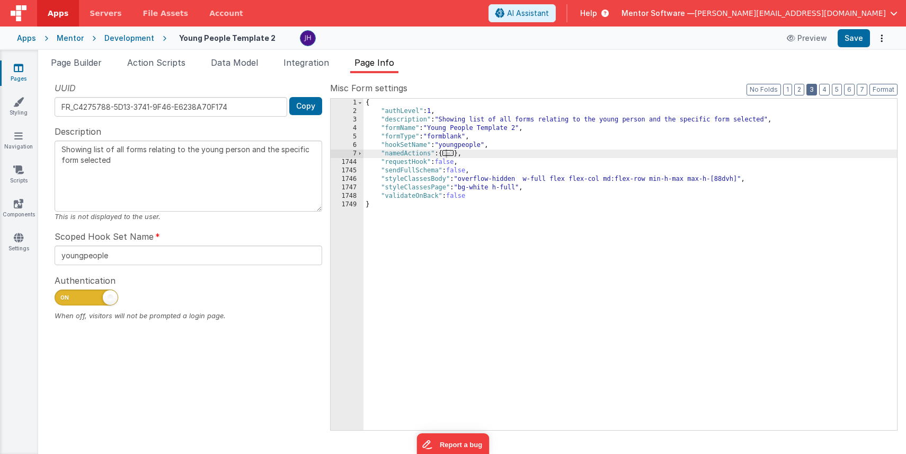
click at [813, 87] on button "3" at bounding box center [812, 90] width 11 height 12
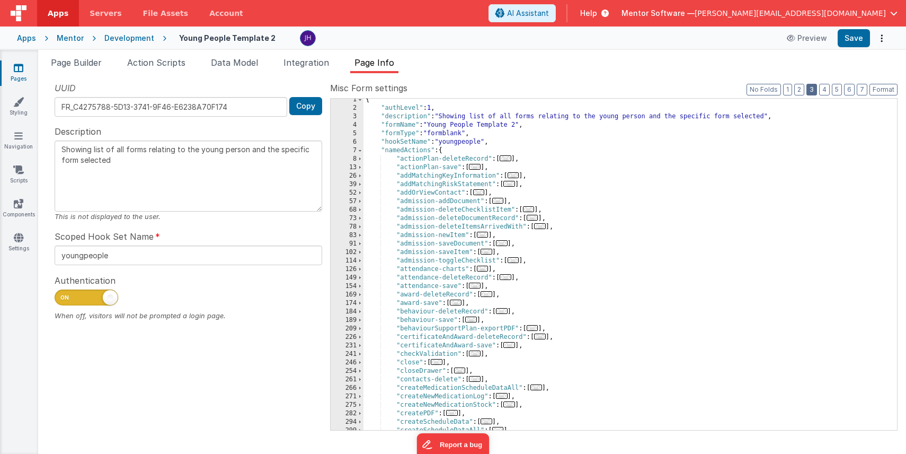
scroll to position [15, 0]
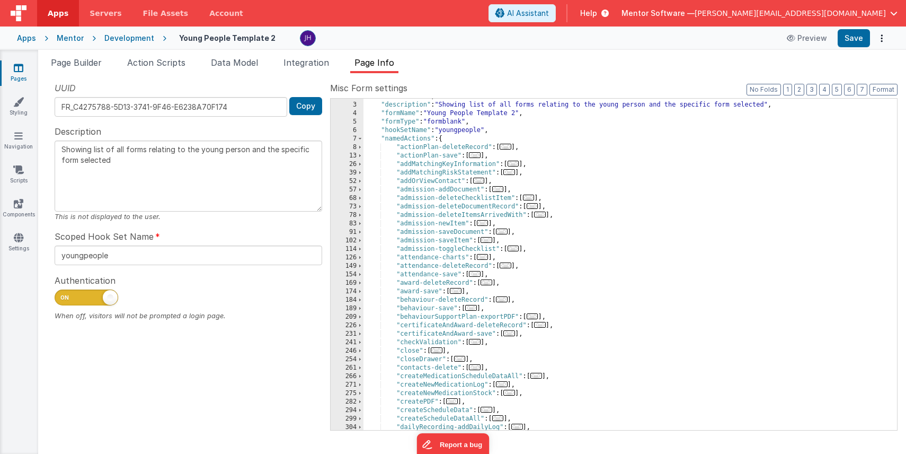
click at [476, 273] on span "..." at bounding box center [475, 274] width 12 height 6
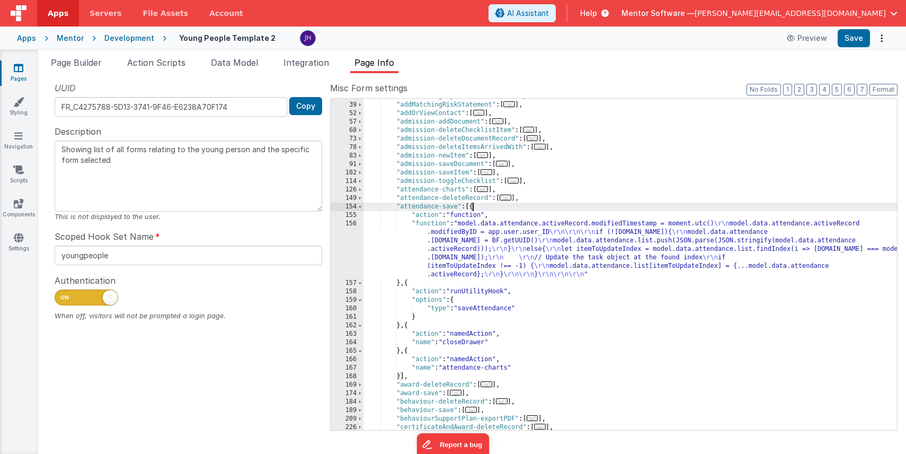
scroll to position [78, 0]
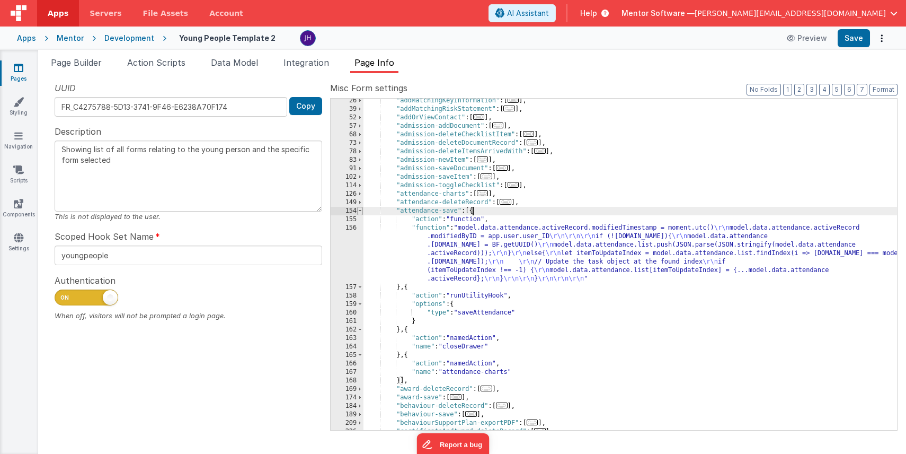
click at [361, 212] on span at bounding box center [360, 211] width 6 height 8
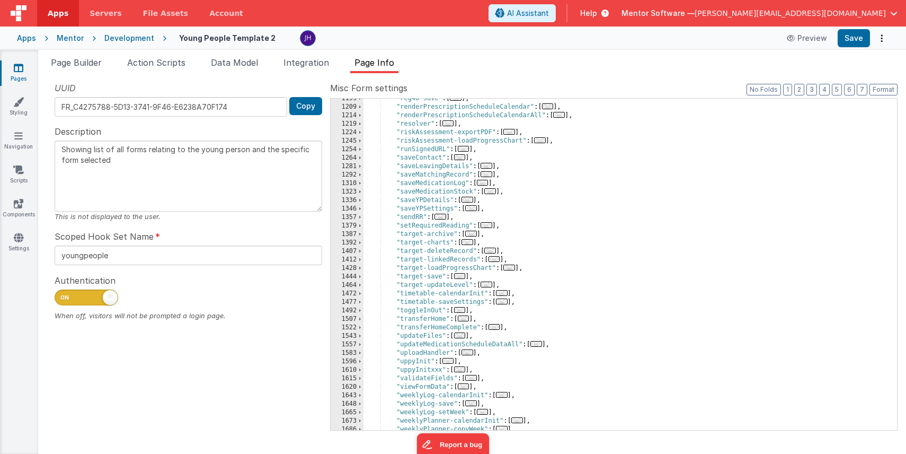
scroll to position [1061, 0]
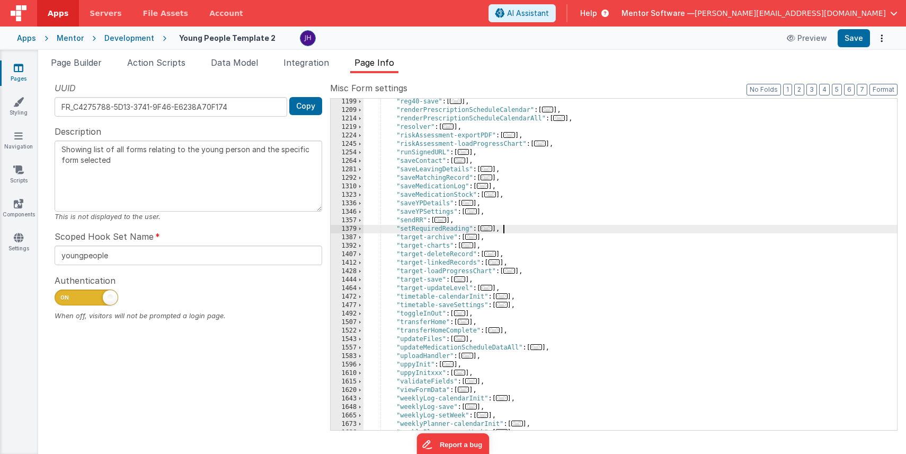
click at [668, 231] on div ""reg40-save" : [ ... ] , "renderPrescriptionScheduleCalendar" : [ ... ] , "rend…" at bounding box center [631, 272] width 534 height 348
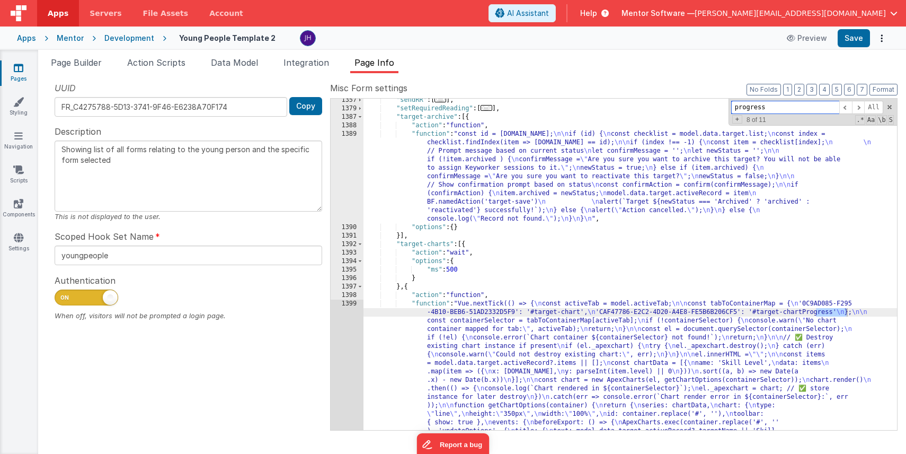
scroll to position [1168, 0]
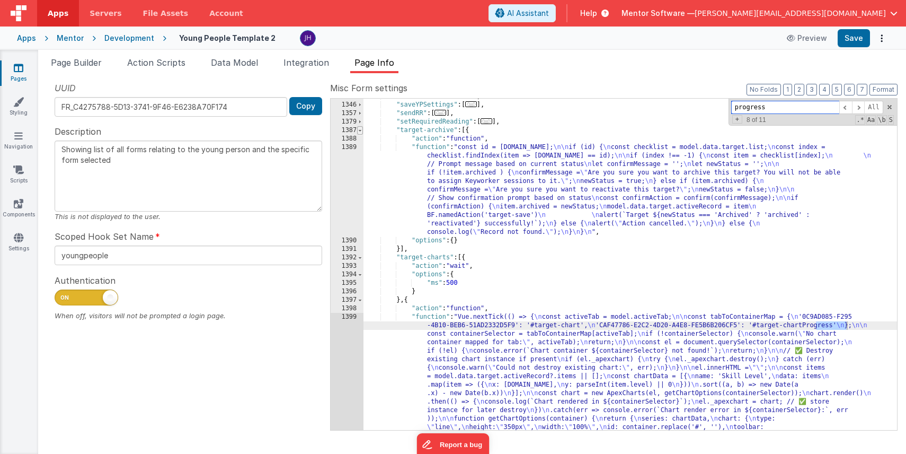
type input "progress"
click at [361, 131] on span at bounding box center [360, 130] width 6 height 8
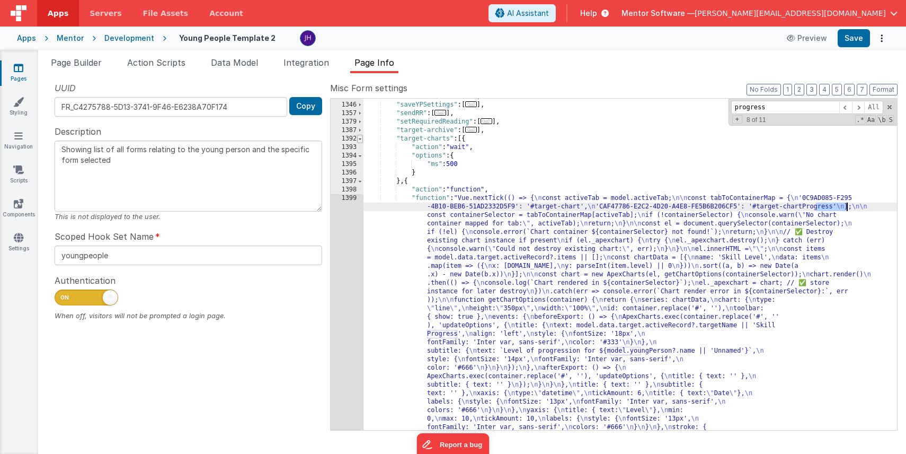
click at [361, 139] on span at bounding box center [360, 139] width 6 height 8
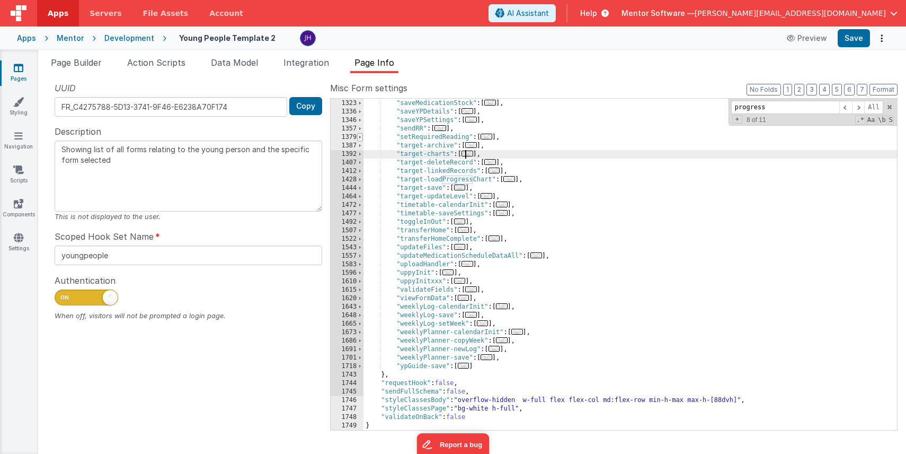
scroll to position [1153, 0]
click at [463, 190] on span "..." at bounding box center [460, 187] width 12 height 6
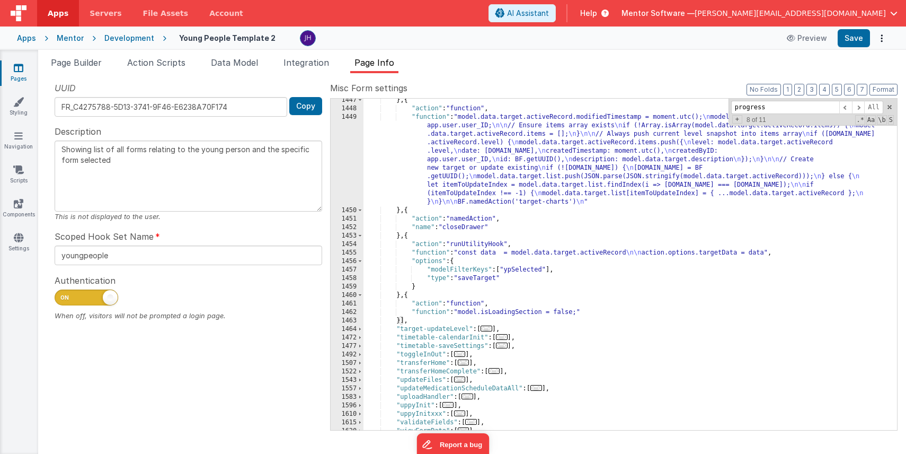
scroll to position [1266, 0]
click at [484, 251] on div "} , { "action" : "function" , "function" : "model.data.target.activeRecord.modi…" at bounding box center [631, 270] width 534 height 348
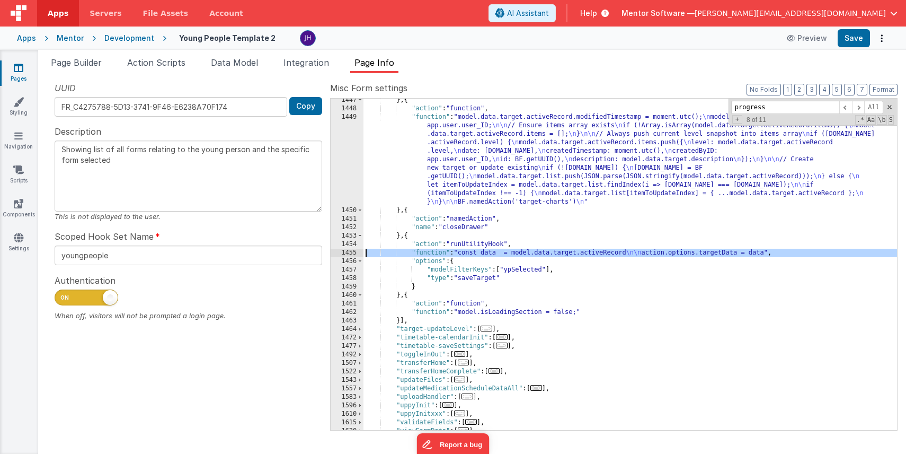
click at [350, 251] on div "1455" at bounding box center [347, 253] width 33 height 8
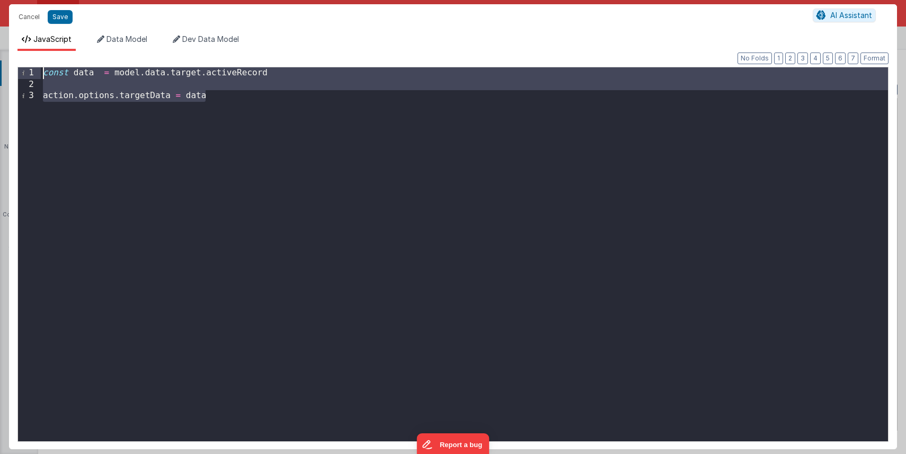
drag, startPoint x: 222, startPoint y: 99, endPoint x: 7, endPoint y: 76, distance: 215.3
click at [7, 76] on div "Cancel Save AI Assistant JavaScript Data Model Dev Data Model Format 7 6 5 4 3 …" at bounding box center [453, 227] width 906 height 454
click at [63, 17] on button "Save" at bounding box center [60, 17] width 25 height 14
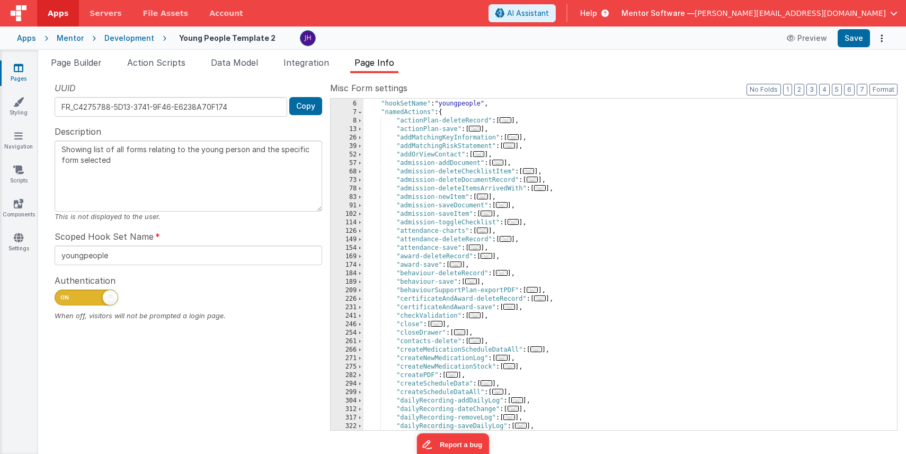
scroll to position [63, 0]
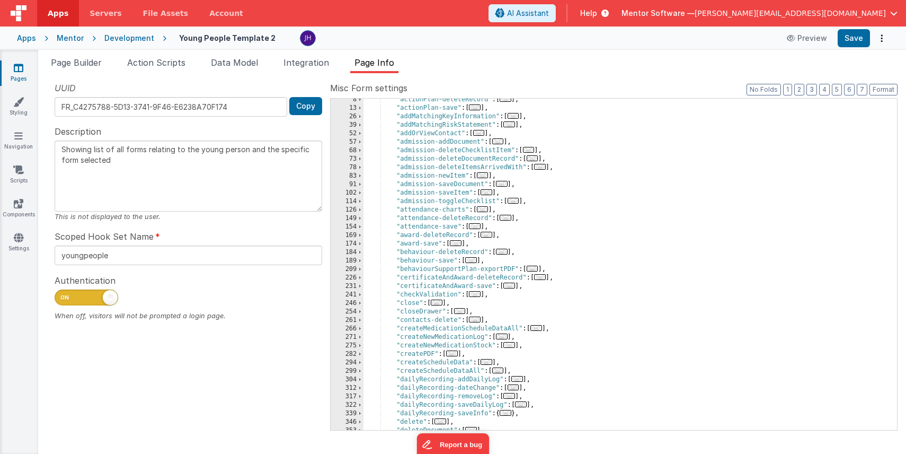
click at [476, 227] on span "..." at bounding box center [475, 226] width 12 height 6
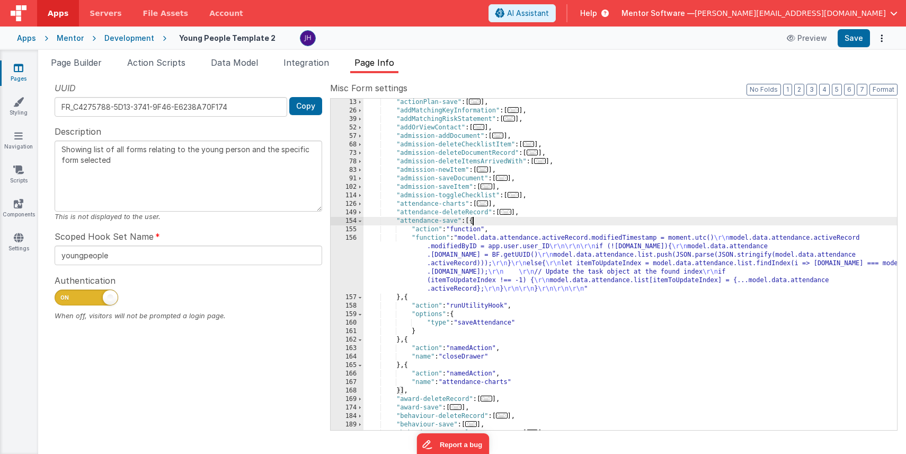
scroll to position [85, 0]
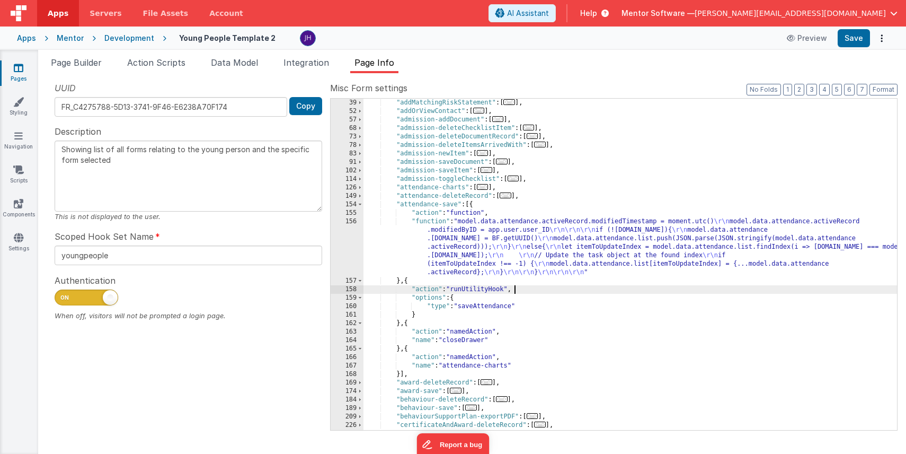
click at [539, 290] on div ""addMatchingRiskStatement" : [ ... ] , "addOrViewContact" : [ ... ] , "admissio…" at bounding box center [631, 273] width 534 height 348
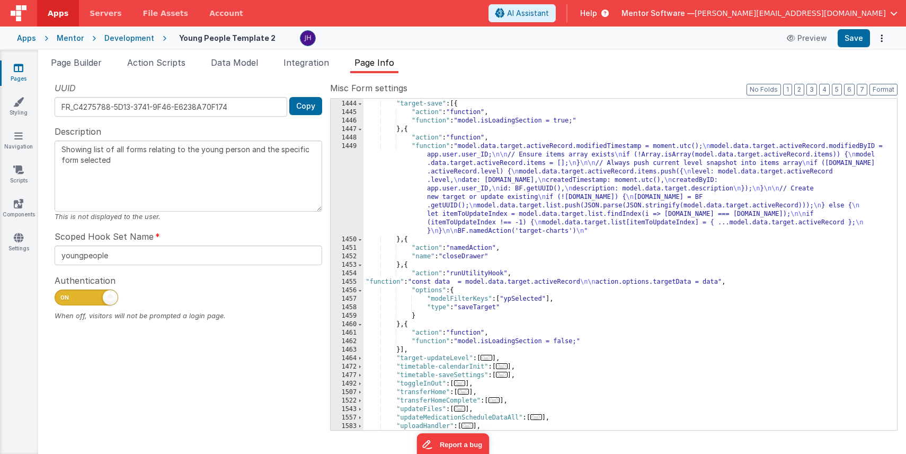
scroll to position [1410, 0]
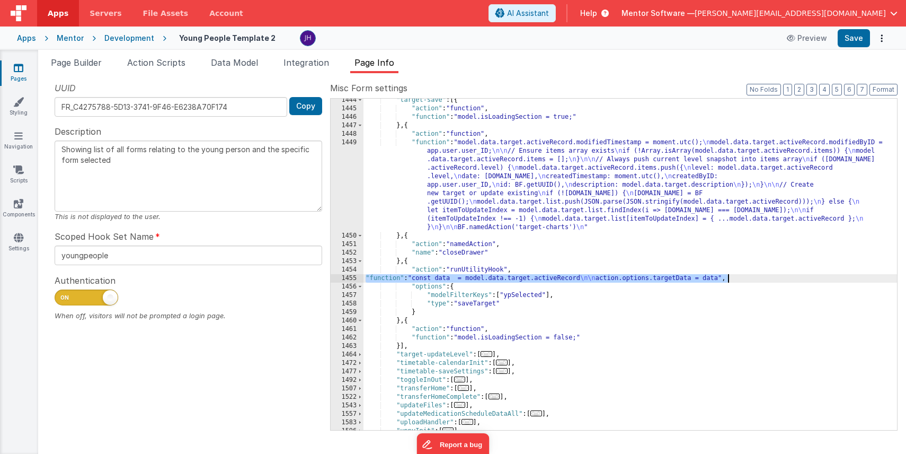
drag, startPoint x: 366, startPoint y: 277, endPoint x: 755, endPoint y: 277, distance: 388.5
click at [755, 277] on div ""target-save" : [{ "action" : "function" , "function" : "model.isLoadingSection…" at bounding box center [631, 270] width 534 height 348
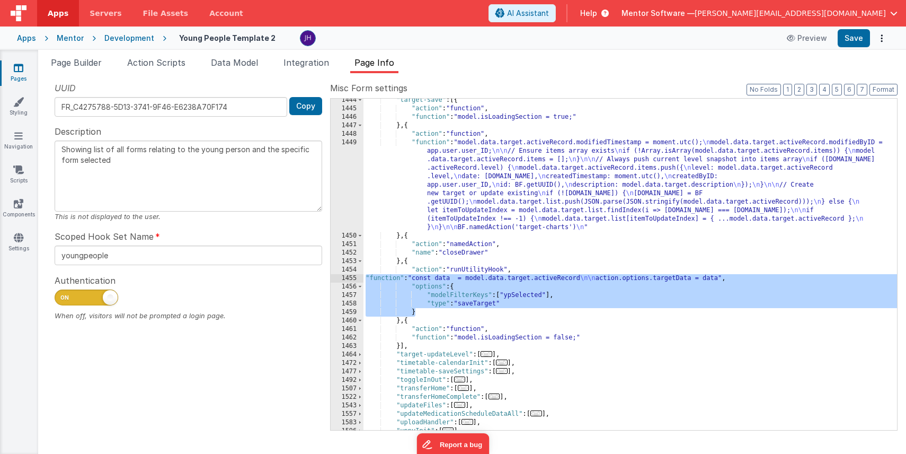
drag, startPoint x: 423, startPoint y: 312, endPoint x: 361, endPoint y: 278, distance: 70.9
click at [361, 278] on div "1444 1445 1446 1447 1448 1449 1450 1451 1452 1453 1454 1455 1456 1457 1458 1459…" at bounding box center [614, 264] width 568 height 332
click at [593, 301] on div ""target-save" : [{ "action" : "function" , "function" : "model.isLoadingSection…" at bounding box center [631, 270] width 534 height 348
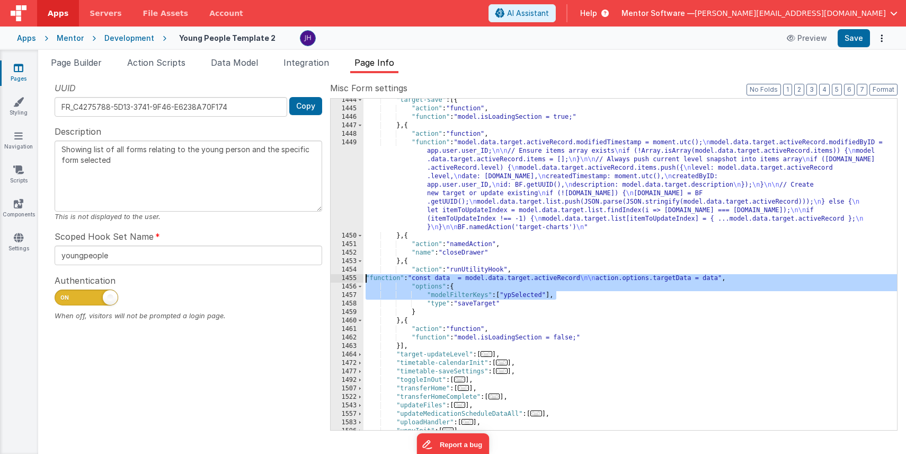
drag, startPoint x: 572, startPoint y: 298, endPoint x: 351, endPoint y: 279, distance: 221.2
click at [350, 279] on div "1444 1445 1446 1447 1448 1449 1450 1451 1452 1453 1454 1455 1456 1457 1458 1459…" at bounding box center [614, 264] width 568 height 332
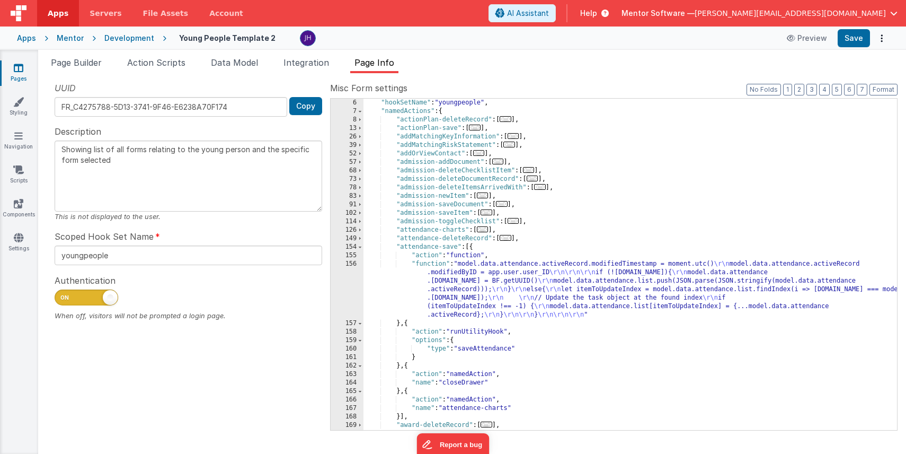
scroll to position [40, 0]
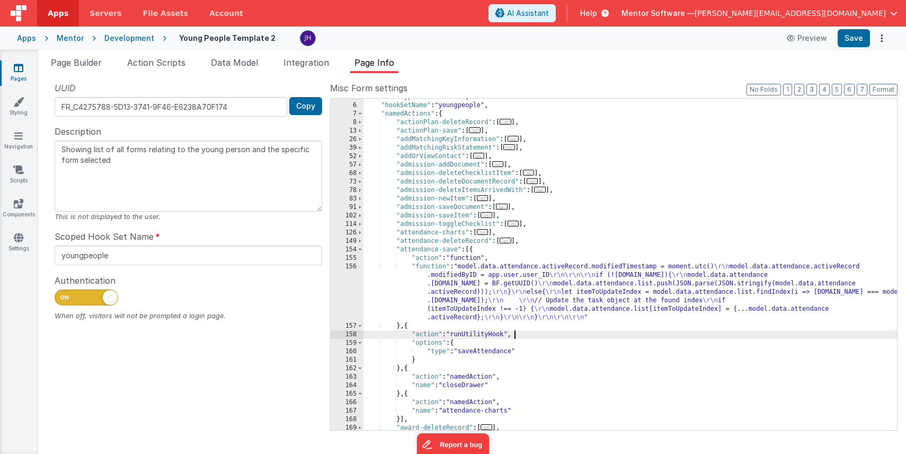
click at [524, 333] on div ""formType" : "formblank" , "hookSetName" : "youngpeople" , "namedActions" : { "…" at bounding box center [631, 267] width 534 height 348
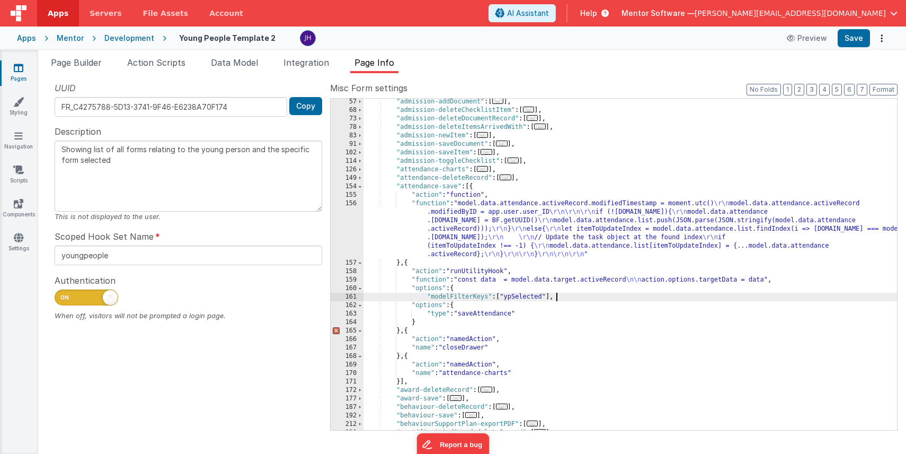
scroll to position [118, 0]
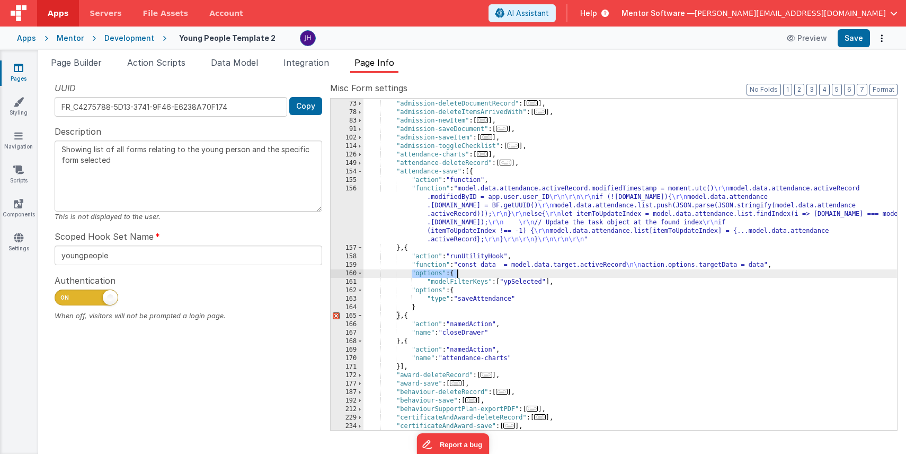
drag, startPoint x: 410, startPoint y: 273, endPoint x: 464, endPoint y: 273, distance: 53.5
click at [464, 273] on div ""admission-deleteChecklistItem" : [ ... ] , "admission-deleteDocumentRecord" : …" at bounding box center [631, 265] width 534 height 348
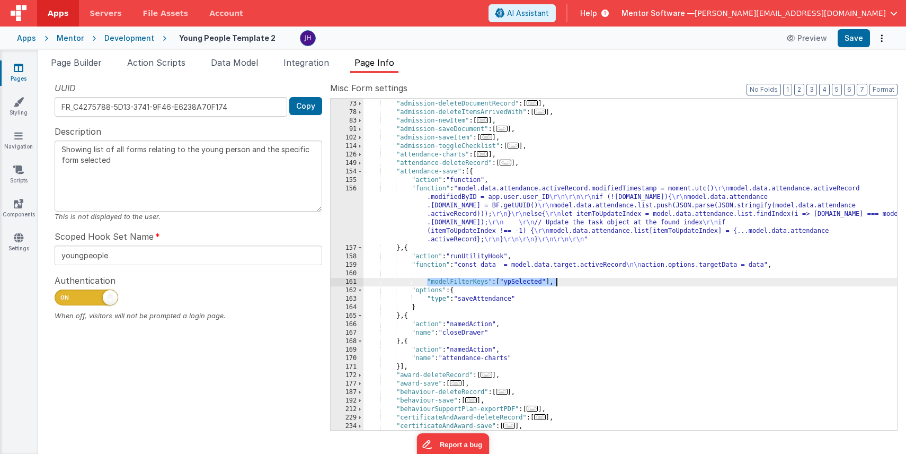
drag, startPoint x: 427, startPoint y: 280, endPoint x: 564, endPoint y: 279, distance: 137.8
click at [564, 279] on div ""admission-deleteChecklistItem" : [ ... ] , "admission-deleteDocumentRecord" : …" at bounding box center [631, 265] width 534 height 348
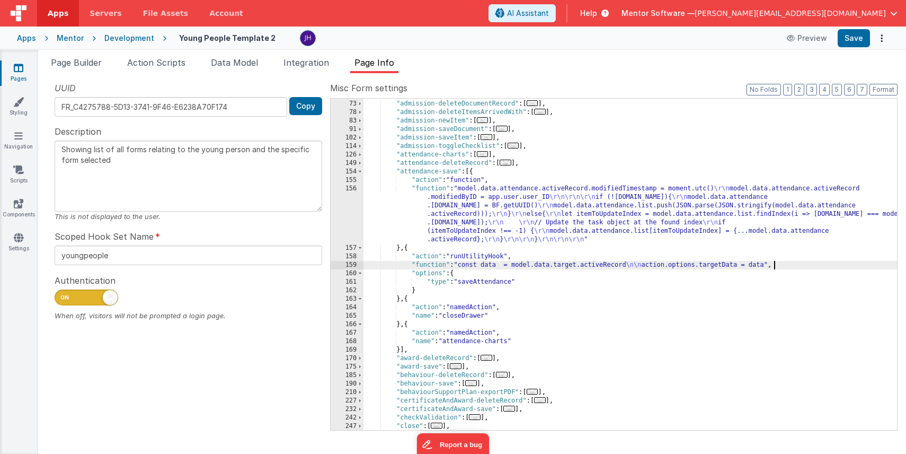
click at [461, 274] on div ""admission-deleteChecklistItem" : [ ... ] , "admission-deleteDocumentRecord" : …" at bounding box center [631, 265] width 534 height 348
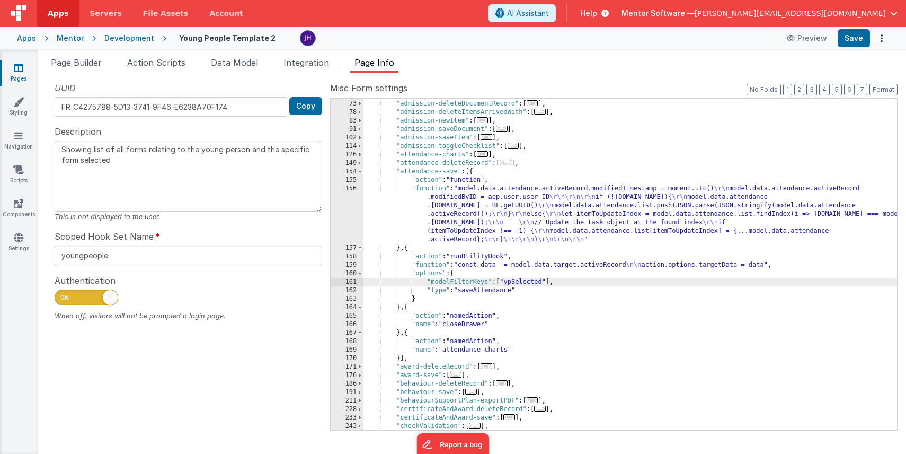
click at [430, 266] on div ""admission-deleteChecklistItem" : [ ... ] , "admission-deleteDocumentRecord" : …" at bounding box center [631, 265] width 534 height 348
click at [355, 266] on div "159" at bounding box center [347, 265] width 33 height 8
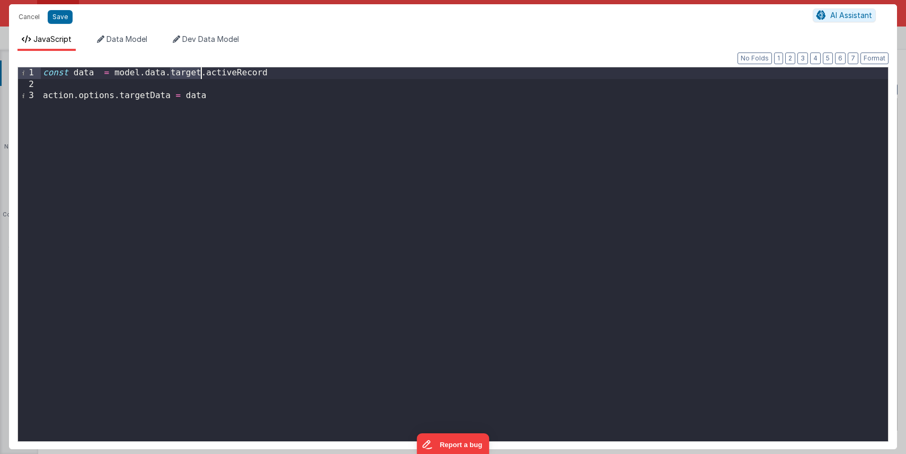
drag, startPoint x: 170, startPoint y: 73, endPoint x: 200, endPoint y: 72, distance: 30.2
click at [200, 72] on div "const data = model . data . target . activeRecord action . options . targetData…" at bounding box center [464, 265] width 847 height 396
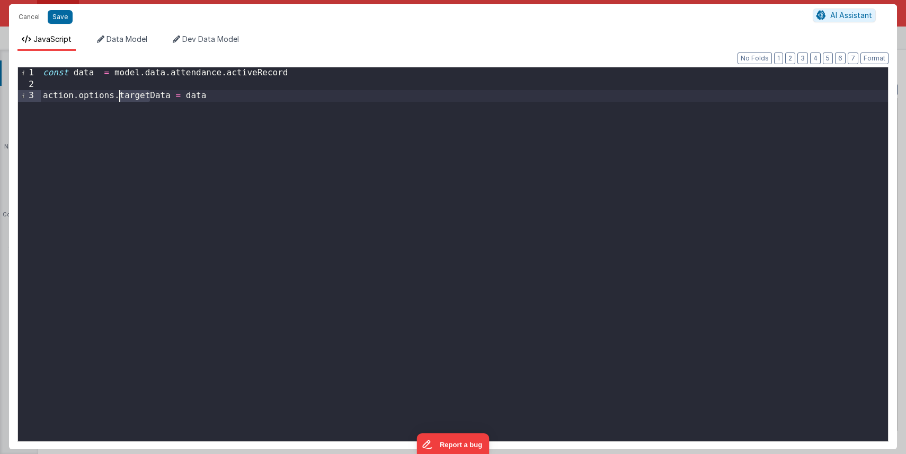
drag, startPoint x: 149, startPoint y: 95, endPoint x: 121, endPoint y: 96, distance: 28.1
click at [121, 96] on div "const data = model . data . attendance . activeRecord action . options . target…" at bounding box center [464, 265] width 847 height 396
click at [61, 17] on button "Save" at bounding box center [60, 17] width 25 height 14
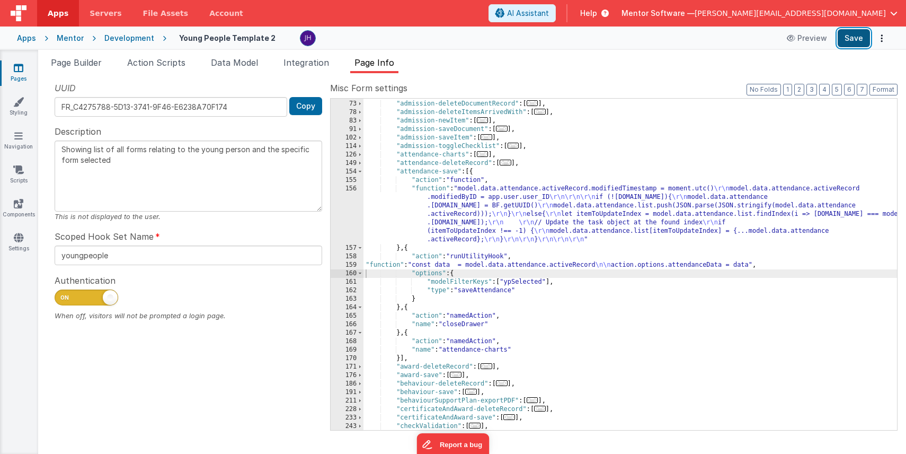
click at [851, 39] on button "Save" at bounding box center [854, 38] width 32 height 18
click at [360, 172] on span at bounding box center [360, 171] width 6 height 8
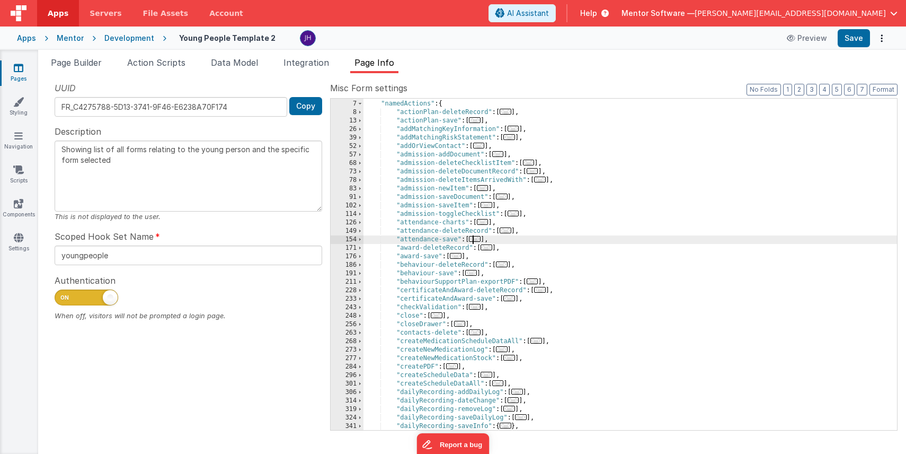
scroll to position [50, 0]
drag, startPoint x: 499, startPoint y: 239, endPoint x: 346, endPoint y: 242, distance: 153.2
click at [346, 242] on div "6 7 8 13 26 39 52 57 68 73 78 83 91 102 114 126 149 154 171 176 186 191 211 228…" at bounding box center [614, 264] width 568 height 332
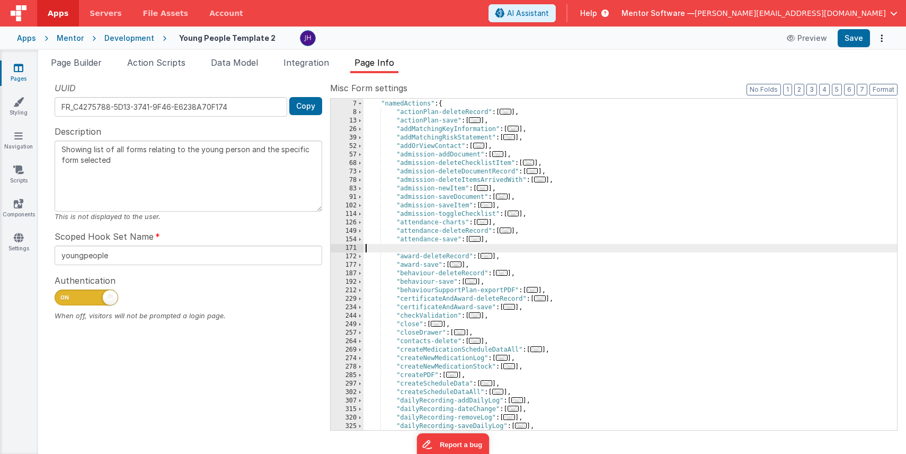
paste textarea
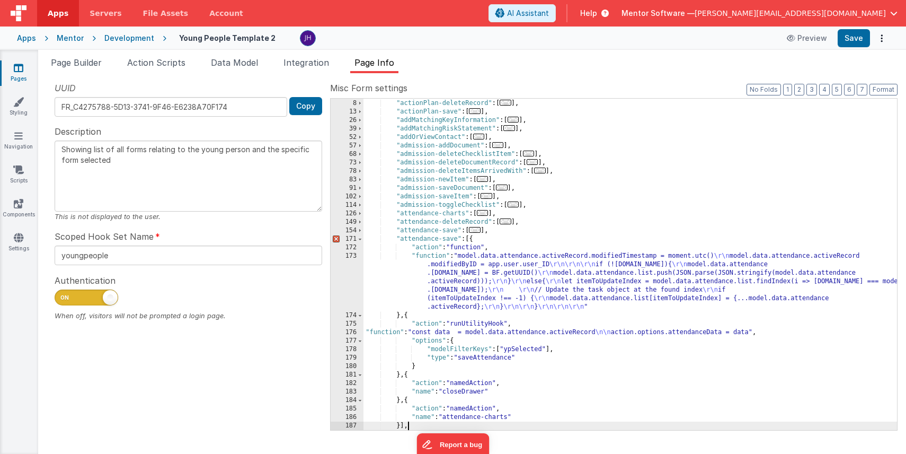
click at [456, 238] on div ""namedActions" : { "actionPlan-deleteRecord" : [ ... ] , "actionPlan-save" : [ …" at bounding box center [631, 265] width 534 height 348
click at [508, 267] on div ""namedActions" : { "actionPlan-deleteRecord" : [ ... ] , "actionPlan-save" : [ …" at bounding box center [631, 265] width 534 height 348
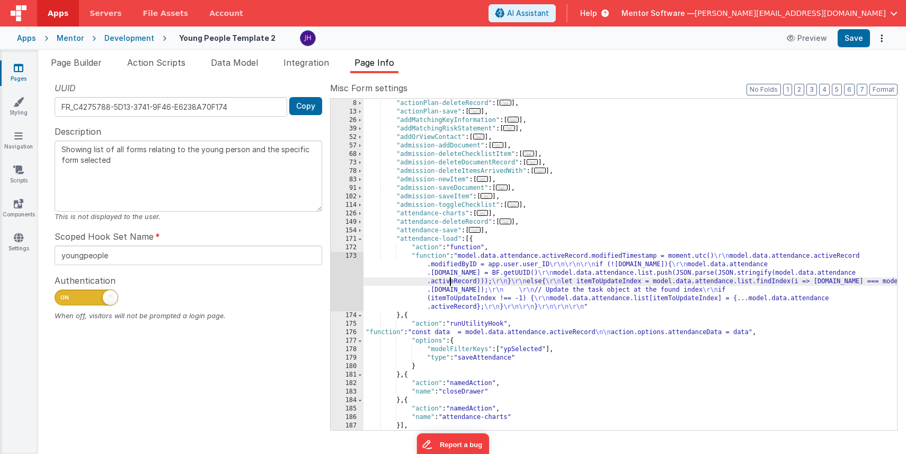
click at [449, 279] on div ""namedActions" : { "actionPlan-deleteRecord" : [ ... ] , "actionPlan-save" : [ …" at bounding box center [631, 265] width 534 height 348
click at [356, 273] on div "173" at bounding box center [347, 281] width 33 height 59
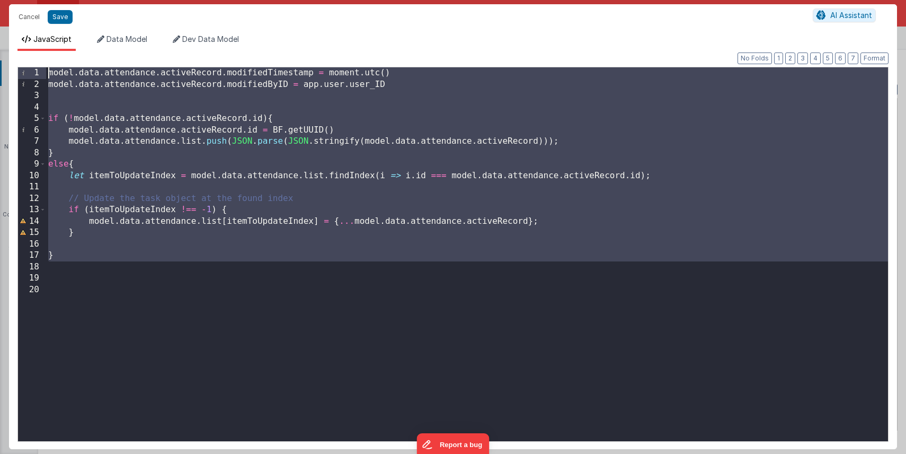
drag, startPoint x: 66, startPoint y: 270, endPoint x: 40, endPoint y: 37, distance: 234.0
click at [40, 37] on div "JavaScript Data Model Dev Data Model Format 7 6 5 4 3 2 1 No Folds 1 2 3 4 5 6 …" at bounding box center [453, 241] width 888 height 415
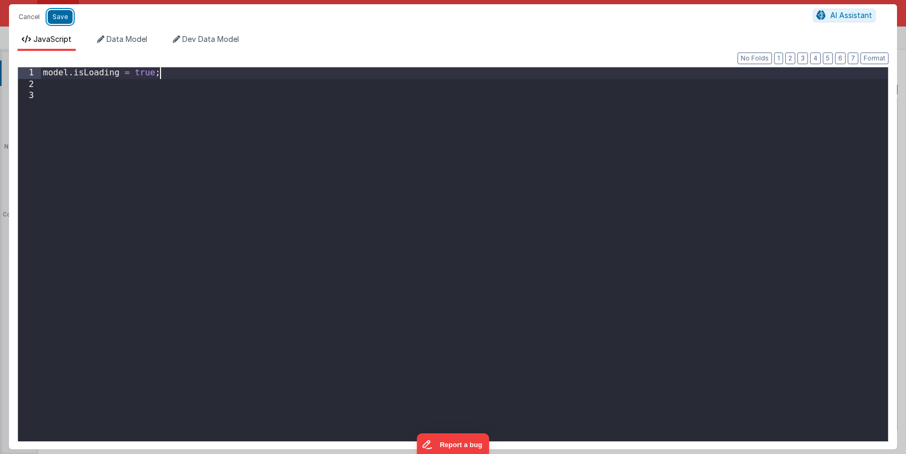
click at [66, 17] on button "Save" at bounding box center [60, 17] width 25 height 14
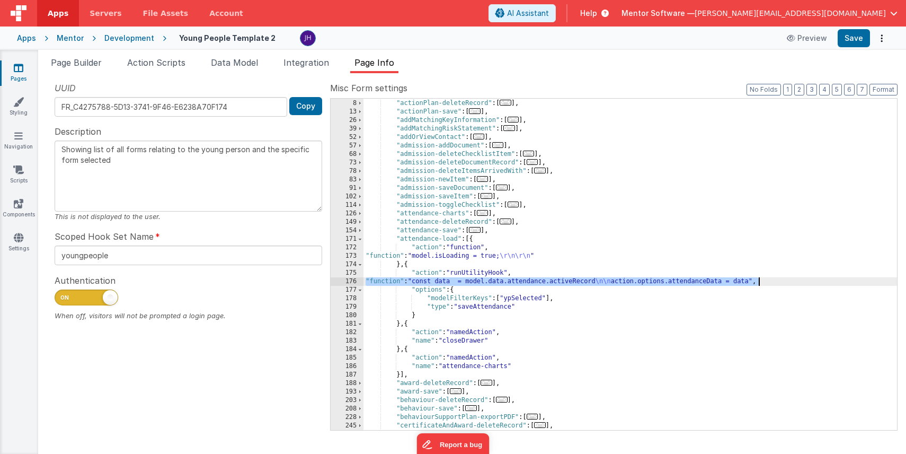
drag, startPoint x: 366, startPoint y: 280, endPoint x: 763, endPoint y: 282, distance: 396.9
click at [763, 282] on div ""namedActions" : { "actionPlan-deleteRecord" : [ ... ] , "actionPlan-save" : [ …" at bounding box center [631, 265] width 534 height 348
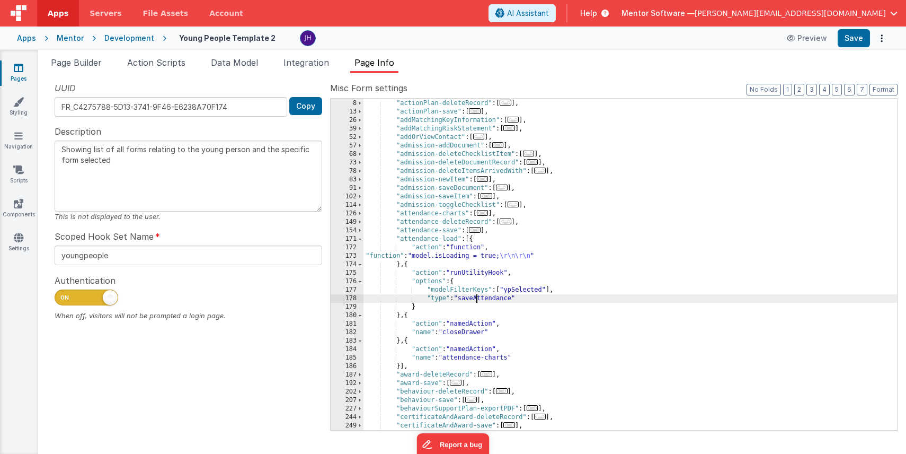
click at [476, 299] on div ""namedActions" : { "actionPlan-deleteRecord" : [ ... ] , "actionPlan-save" : [ …" at bounding box center [631, 265] width 534 height 348
click at [561, 311] on div ""namedActions" : { "actionPlan-deleteRecord" : [ ... ] , "actionPlan-save" : [ …" at bounding box center [631, 265] width 534 height 348
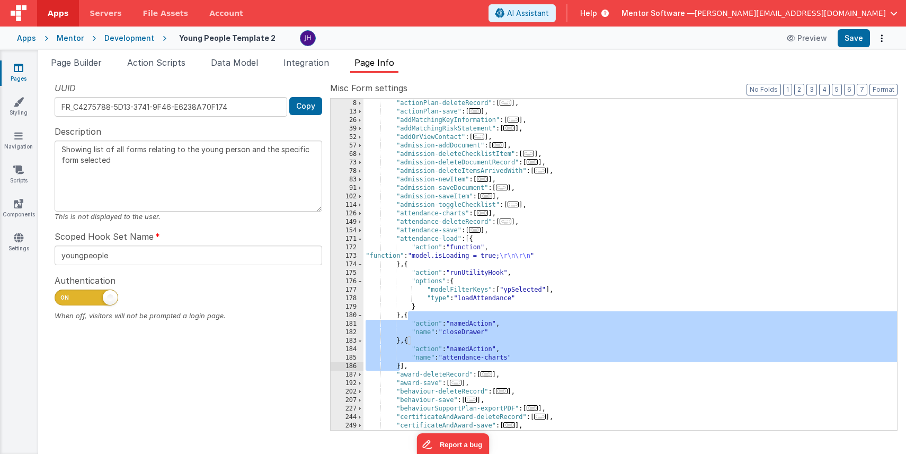
drag, startPoint x: 408, startPoint y: 315, endPoint x: 400, endPoint y: 362, distance: 47.8
click at [400, 362] on div ""namedActions" : { "actionPlan-deleteRecord" : [ ... ] , "actionPlan-save" : [ …" at bounding box center [631, 265] width 534 height 348
click at [548, 326] on div ""namedActions" : { "actionPlan-deleteRecord" : [ ... ] , "actionPlan-save" : [ …" at bounding box center [631, 265] width 534 height 348
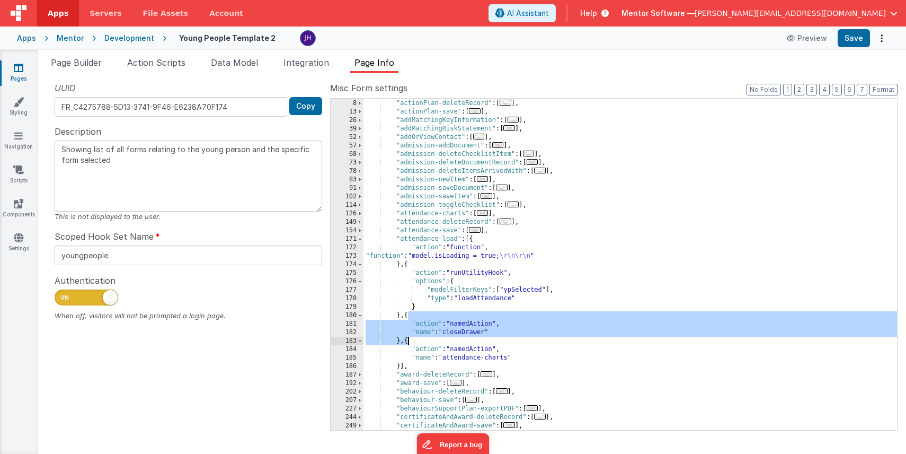
drag, startPoint x: 408, startPoint y: 316, endPoint x: 409, endPoint y: 341, distance: 25.5
click at [408, 341] on div ""namedActions" : { "actionPlan-deleteRecord" : [ ... ] , "actionPlan-save" : [ …" at bounding box center [631, 265] width 534 height 348
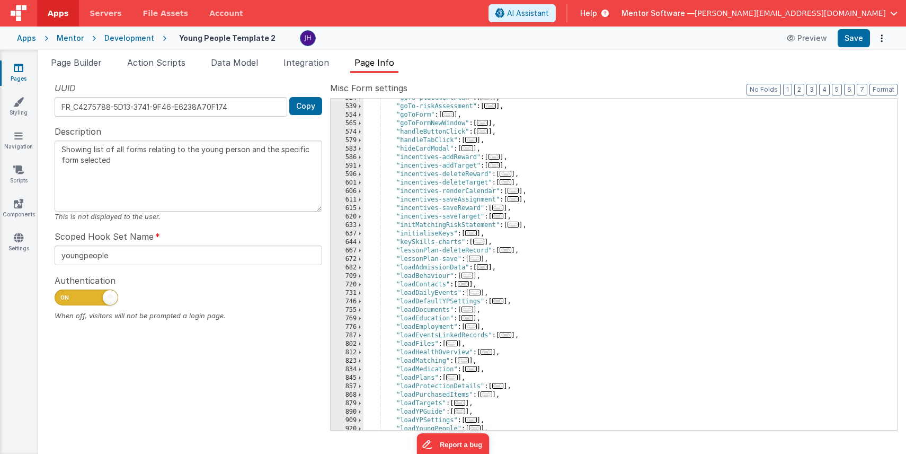
scroll to position [641, 0]
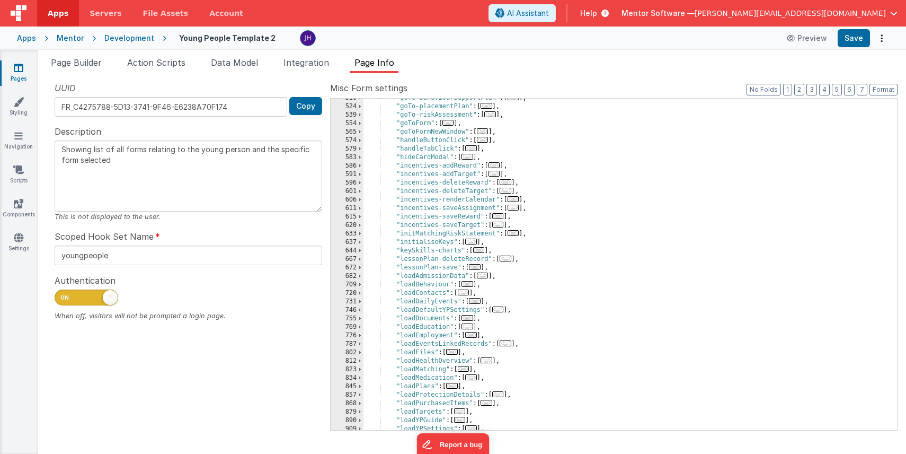
click at [474, 149] on span "..." at bounding box center [471, 148] width 12 height 6
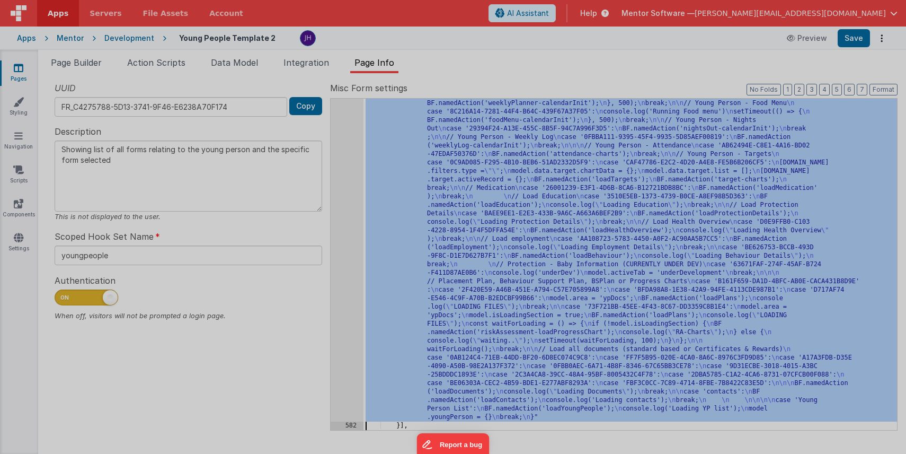
scroll to position [1051, 0]
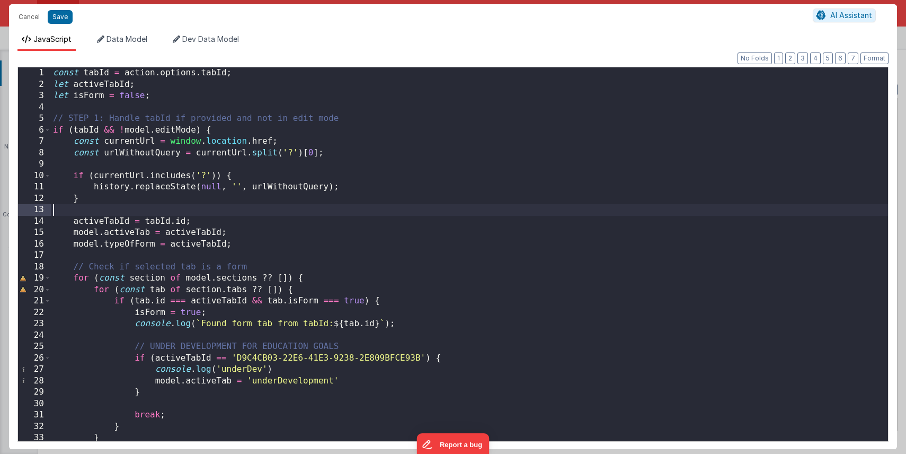
click at [427, 214] on div "const tabId = action . options . tabId ; let activeTabId ; let isForm = false ;…" at bounding box center [469, 265] width 837 height 396
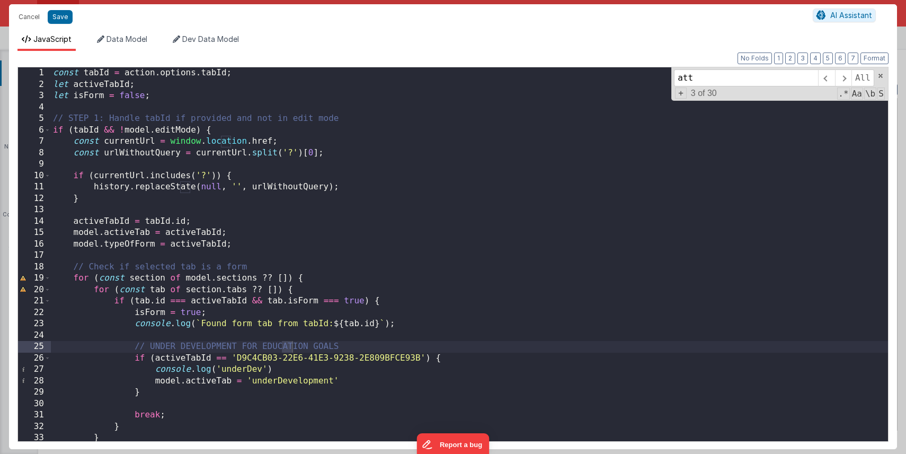
scroll to position [1921, 0]
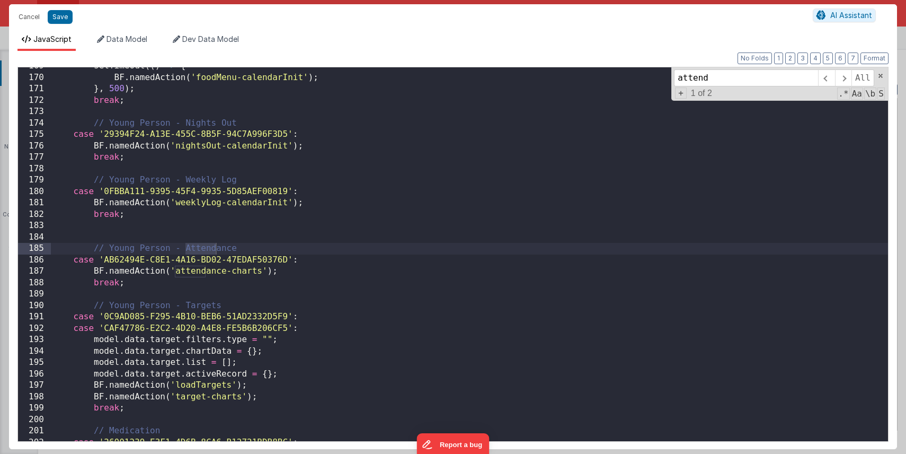
type input "attend"
click at [290, 273] on div "setTimeout (( ) => { BF . namedAction ( 'foodMenu-calendarInit' ) ; } , 500 ) ;…" at bounding box center [469, 258] width 837 height 396
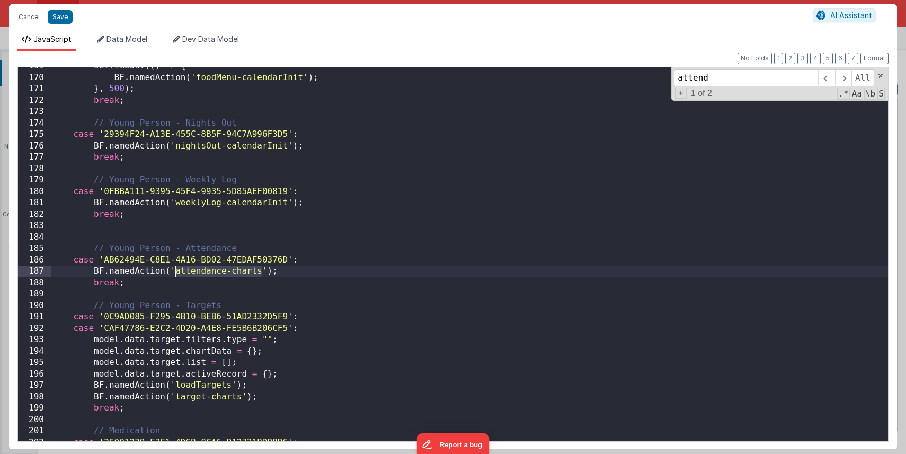
drag, startPoint x: 262, startPoint y: 271, endPoint x: 176, endPoint y: 268, distance: 85.9
click at [176, 268] on div "setTimeout (( ) => { BF . namedAction ( 'foodMenu-calendarInit' ) ; } , 500 ) ;…" at bounding box center [469, 258] width 837 height 396
click at [63, 17] on button "Save" at bounding box center [60, 17] width 25 height 14
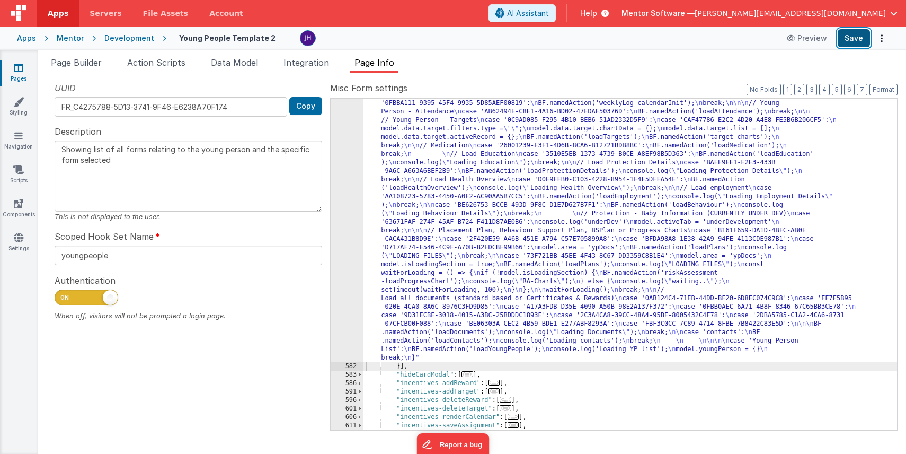
click at [852, 42] on button "Save" at bounding box center [854, 38] width 32 height 18
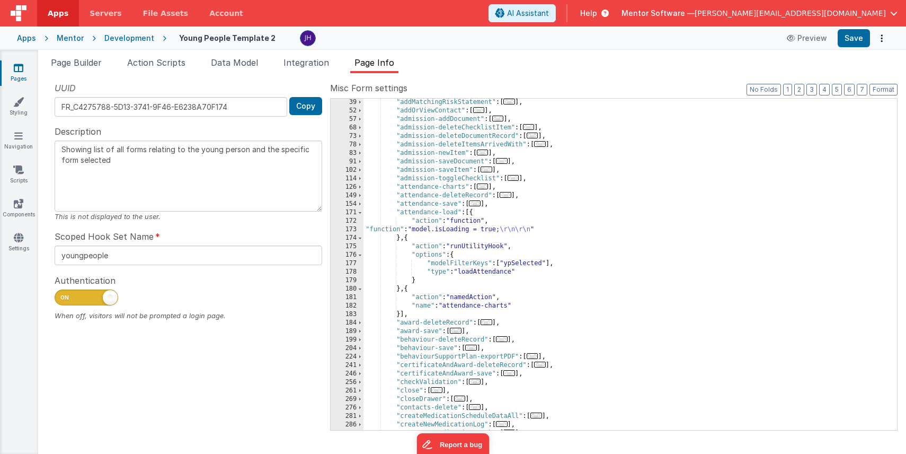
scroll to position [87, 0]
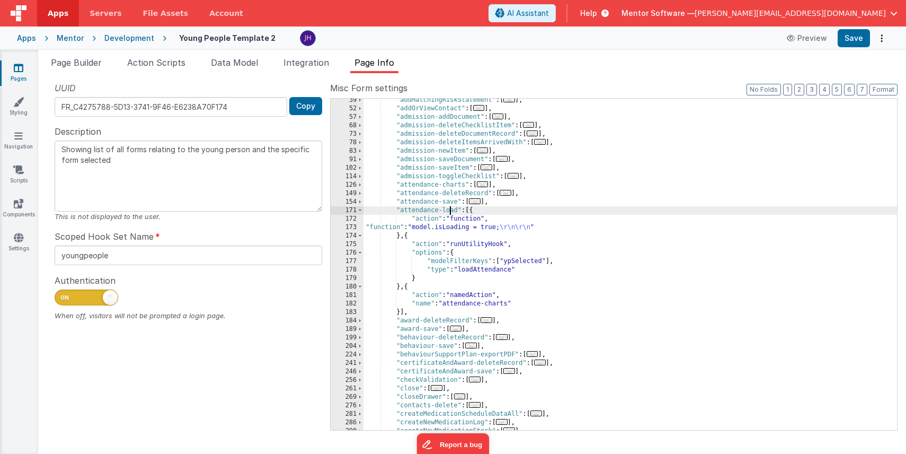
click at [451, 210] on div ""addMatchingRiskStatement" : [ ... ] , "addOrViewContact" : [ ... ] , "admissio…" at bounding box center [631, 270] width 534 height 348
click at [401, 209] on div ""addMatchingRiskStatement" : [ ... ] , "addOrViewContact" : [ ... ] , "admissio…" at bounding box center [631, 270] width 534 height 348
click at [416, 209] on div ""addMatchingRiskStatement" : [ ... ] , "addOrViewContact" : [ ... ] , "admissio…" at bounding box center [631, 270] width 534 height 348
click at [400, 210] on div ""addMatchingRiskStatement" : [ ... ] , "addOrViewContact" : [ ... ] , "admissio…" at bounding box center [631, 270] width 534 height 348
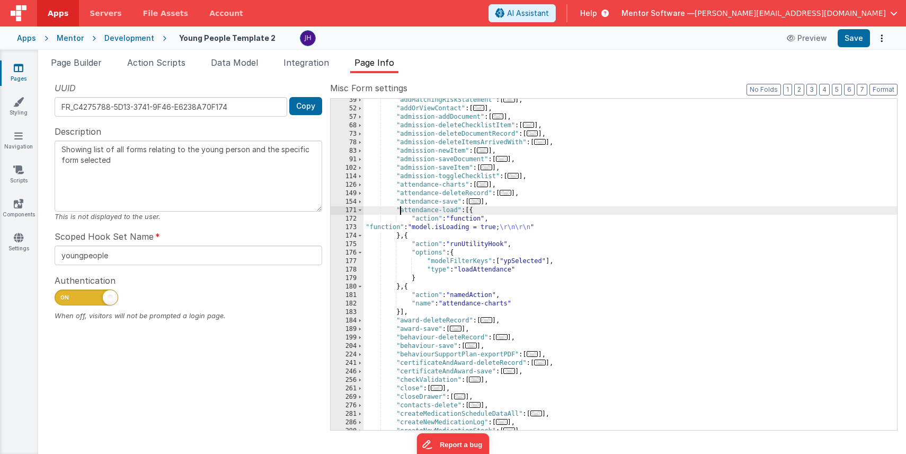
click at [457, 211] on div ""addMatchingRiskStatement" : [ ... ] , "addOrViewContact" : [ ... ] , "admissio…" at bounding box center [631, 270] width 534 height 348
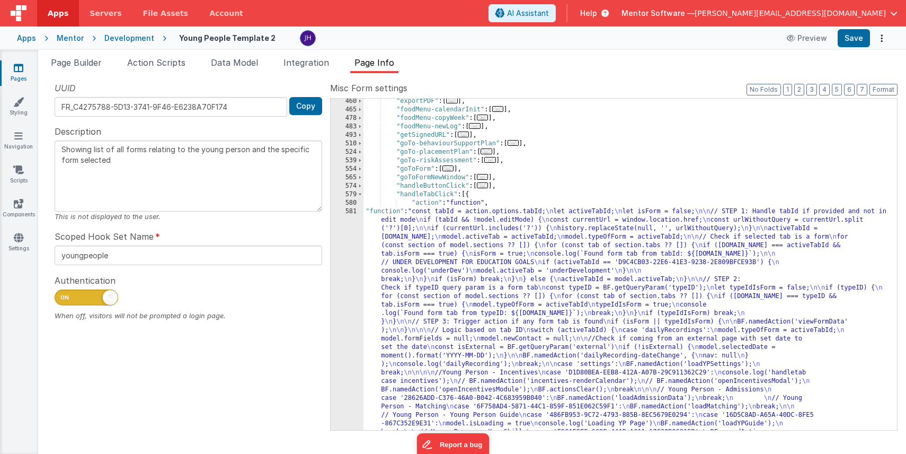
scroll to position [688, 0]
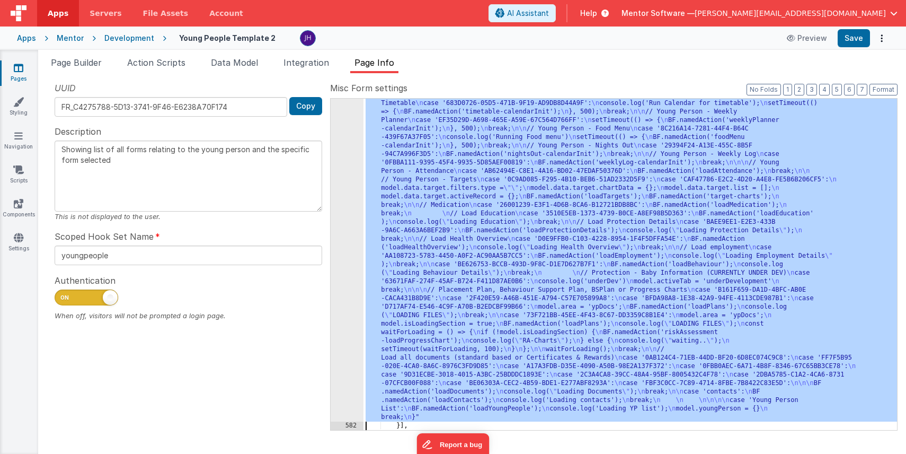
click at [344, 220] on div "581 582 583 586 591 596 601 606 611 615" at bounding box center [347, 286] width 33 height 950
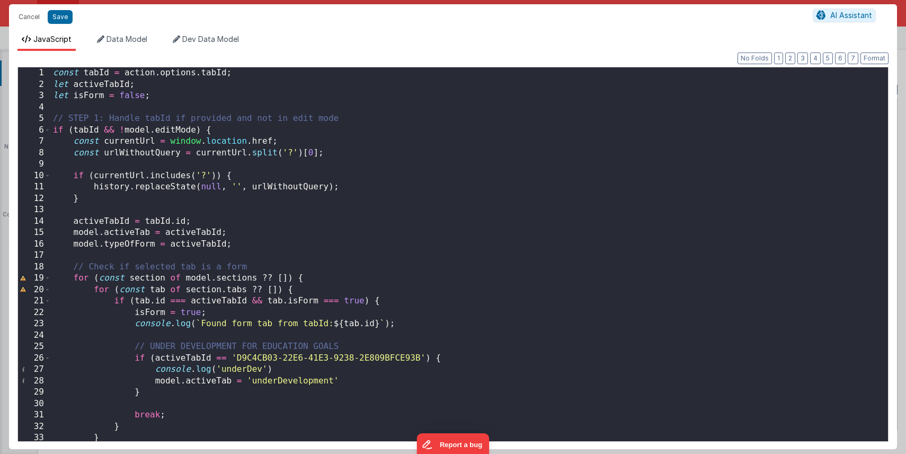
click at [420, 203] on div "const tabId = action . options . tabId ; let activeTabId ; let isForm = false ;…" at bounding box center [469, 265] width 837 height 396
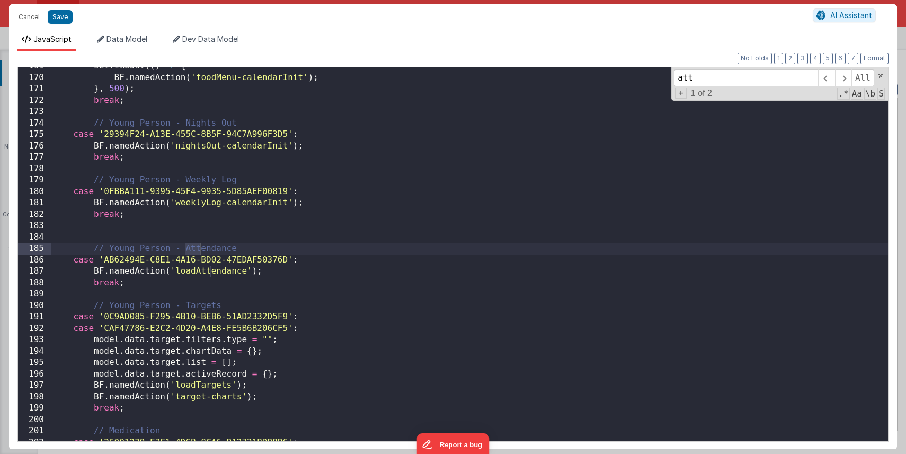
scroll to position [1921, 0]
type input "attend"
click at [212, 273] on div "setTimeout (( ) => { BF . namedAction ( 'foodMenu-calendarInit' ) ; } , 500 ) ;…" at bounding box center [469, 258] width 837 height 396
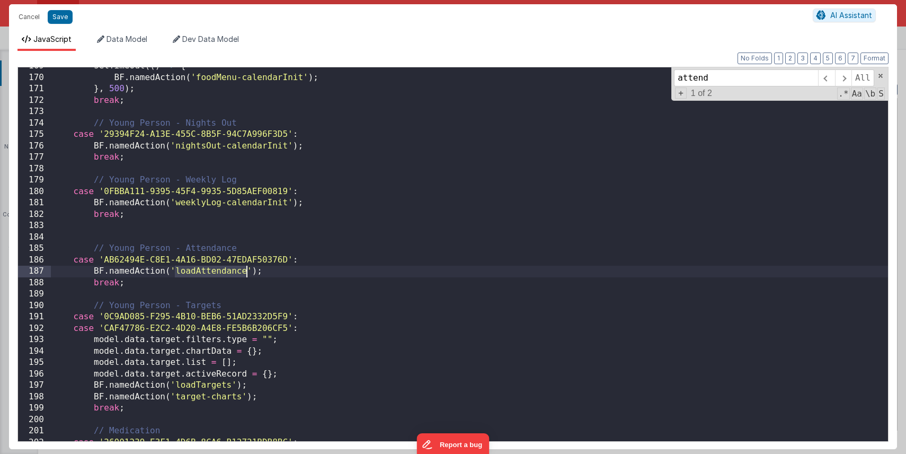
click at [212, 273] on div "setTimeout (( ) => { BF . namedAction ( 'foodMenu-calendarInit' ) ; } , 500 ) ;…" at bounding box center [469, 258] width 837 height 396
click at [60, 17] on button "Save" at bounding box center [60, 17] width 25 height 14
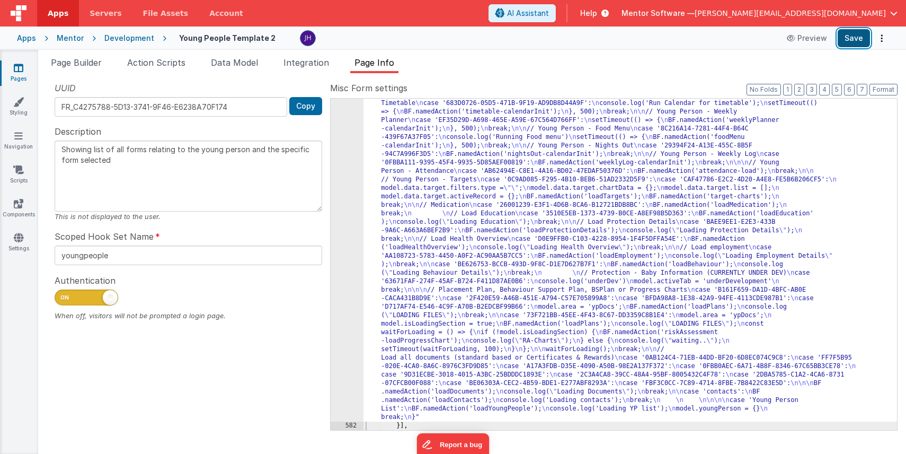
click at [856, 40] on button "Save" at bounding box center [854, 38] width 32 height 18
click at [310, 60] on span "Integration" at bounding box center [307, 62] width 46 height 11
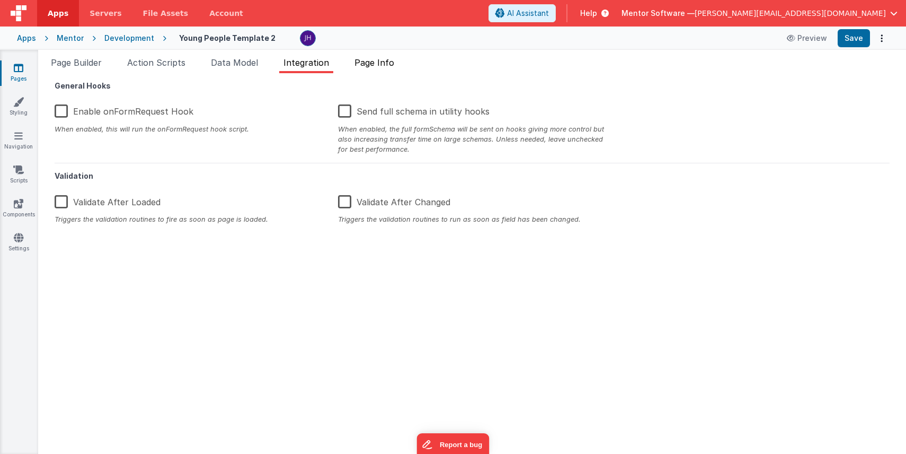
click at [385, 56] on li "Page Info" at bounding box center [374, 64] width 48 height 17
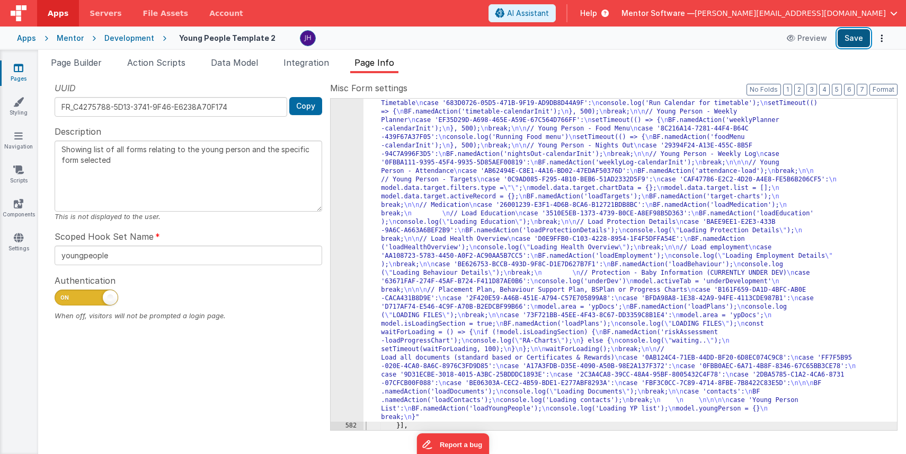
click at [857, 36] on button "Save" at bounding box center [854, 38] width 32 height 18
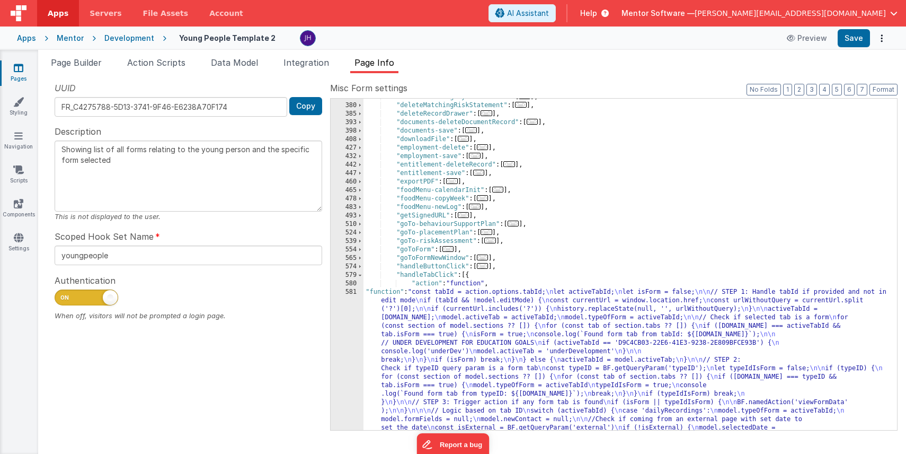
scroll to position [515, 0]
click at [361, 275] on span at bounding box center [360, 275] width 6 height 8
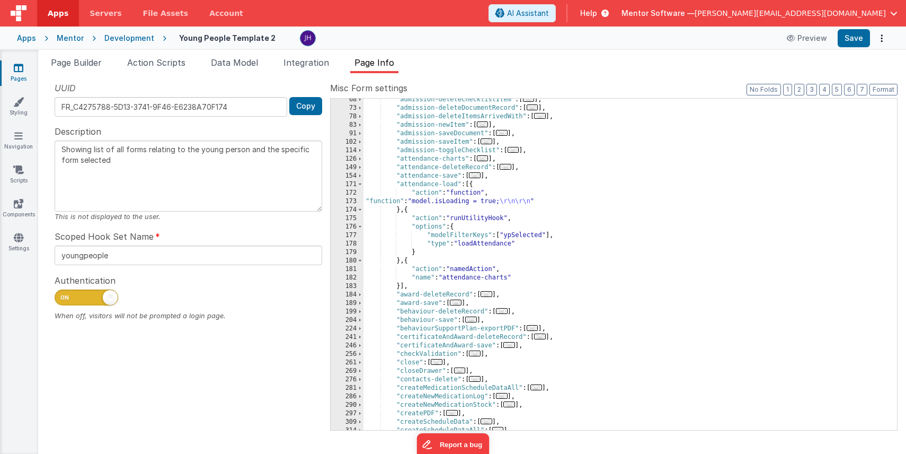
scroll to position [140, 0]
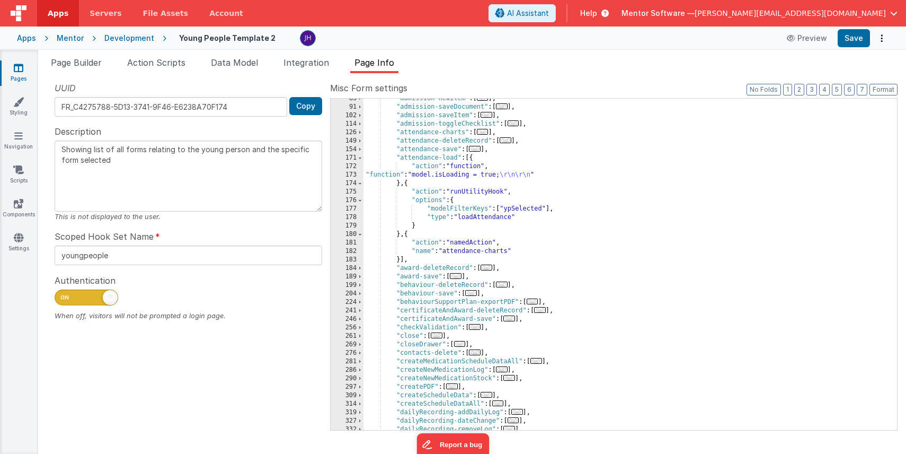
click at [476, 149] on span "..." at bounding box center [475, 149] width 12 height 6
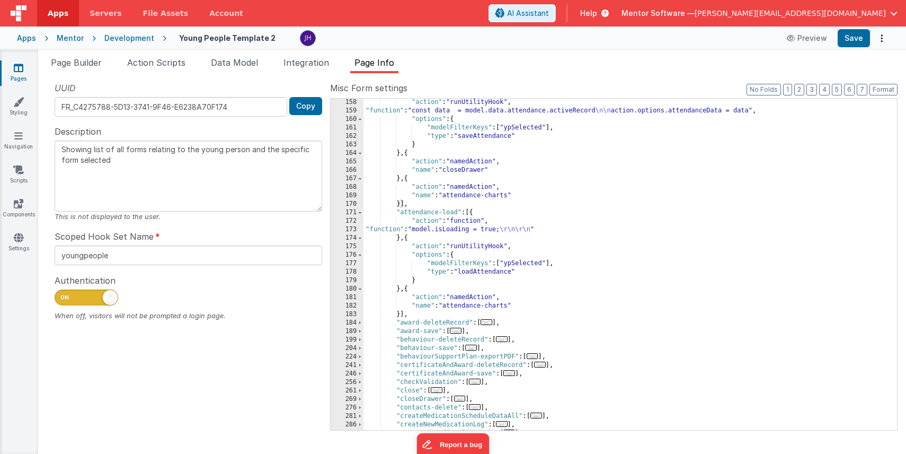
scroll to position [277, 0]
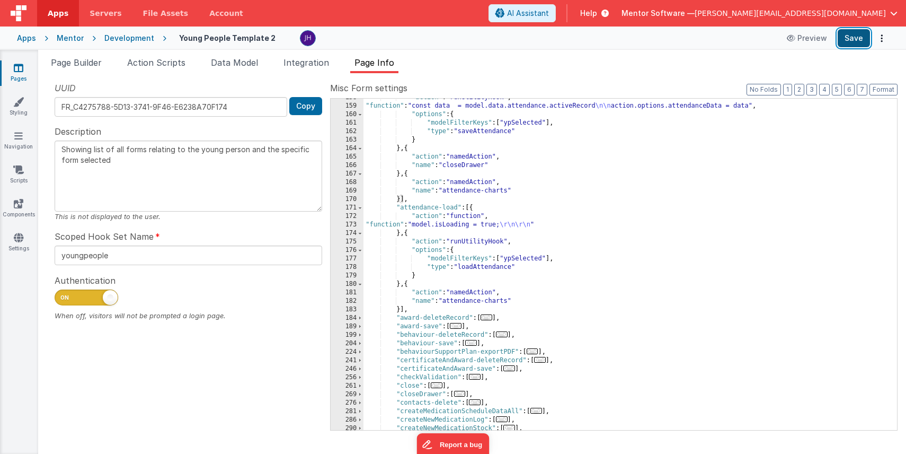
click at [850, 41] on button "Save" at bounding box center [854, 38] width 32 height 18
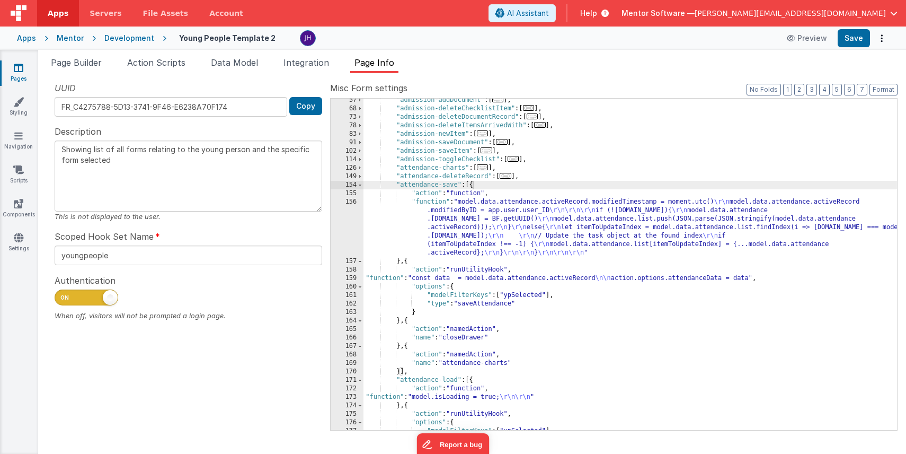
scroll to position [104, 0]
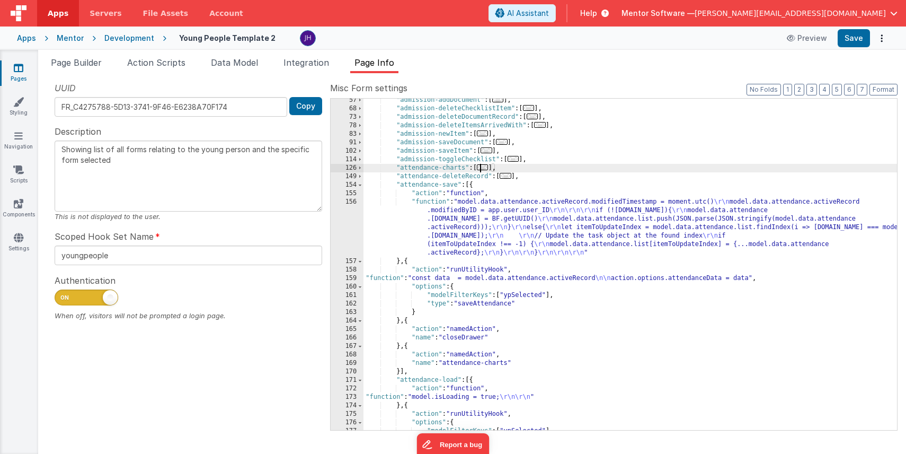
click at [485, 168] on span "..." at bounding box center [483, 167] width 12 height 6
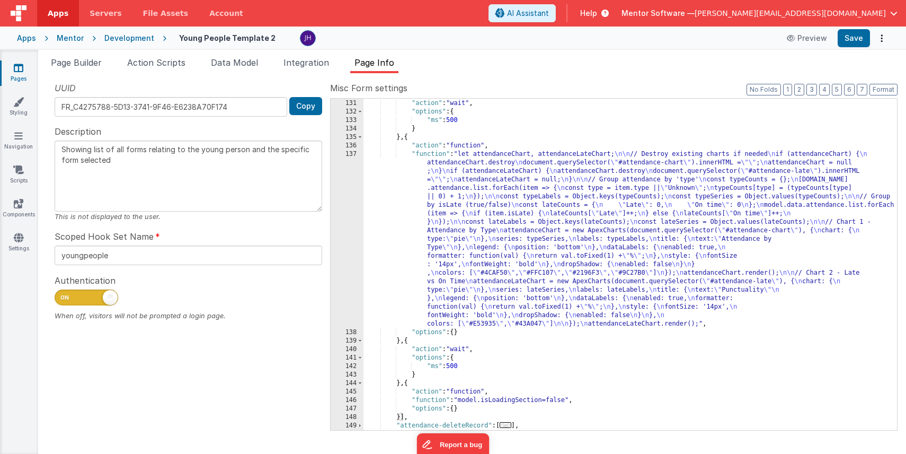
scroll to position [215, 0]
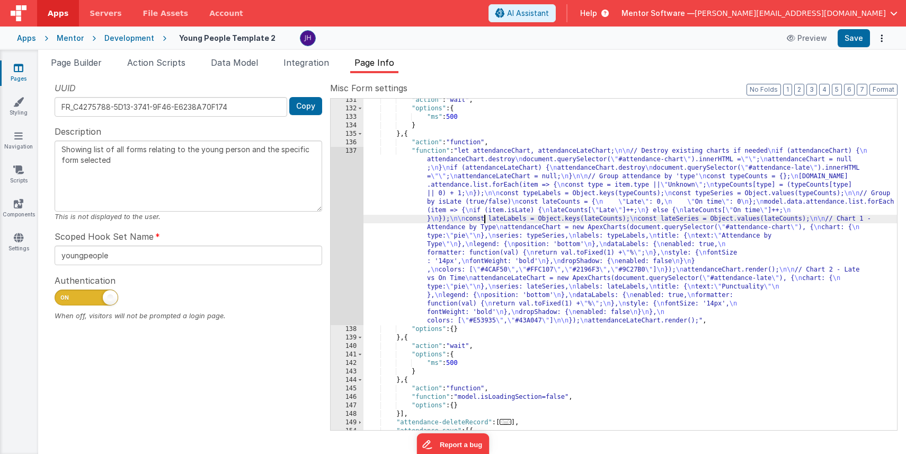
click at [483, 222] on div ""action" : "wait" , "options" : { "ms" : 500 } } , { "action" : "function" , "f…" at bounding box center [631, 270] width 534 height 348
click at [352, 220] on div "137" at bounding box center [347, 236] width 33 height 178
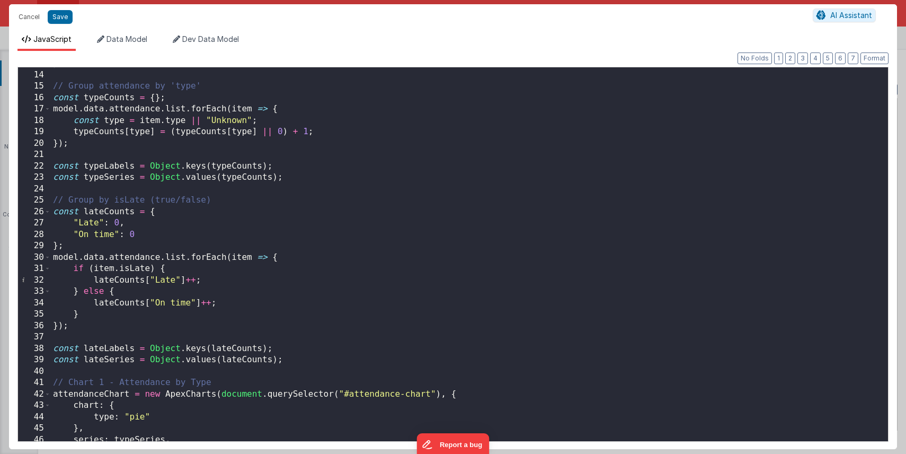
scroll to position [0, 0]
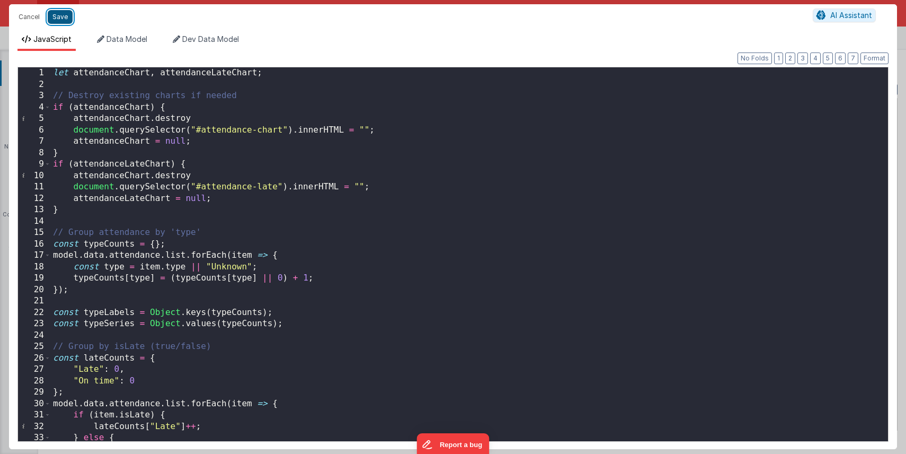
click at [59, 20] on button "Save" at bounding box center [60, 17] width 25 height 14
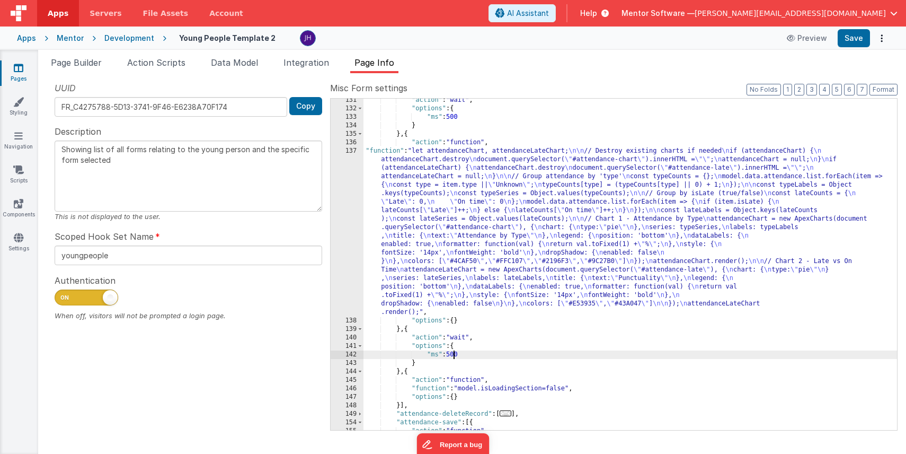
click at [453, 357] on div ""action" : "wait" , "options" : { "ms" : 500 } } , { "action" : "function" , "f…" at bounding box center [631, 295] width 534 height 399
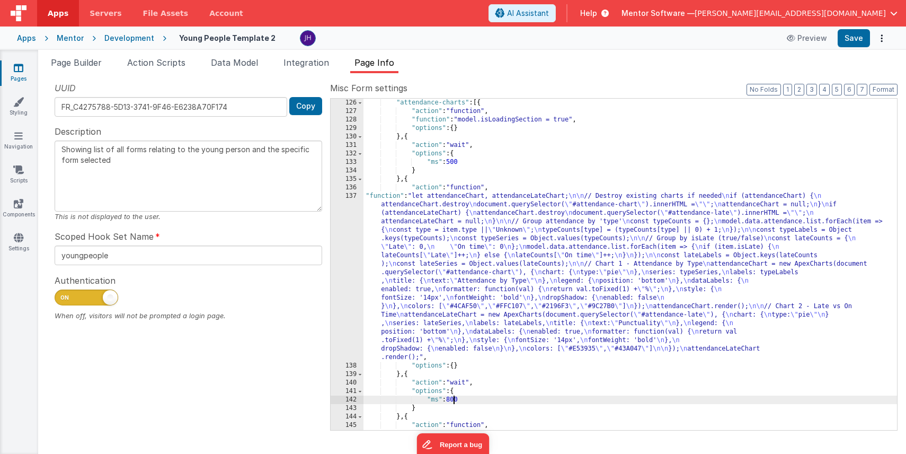
scroll to position [140, 0]
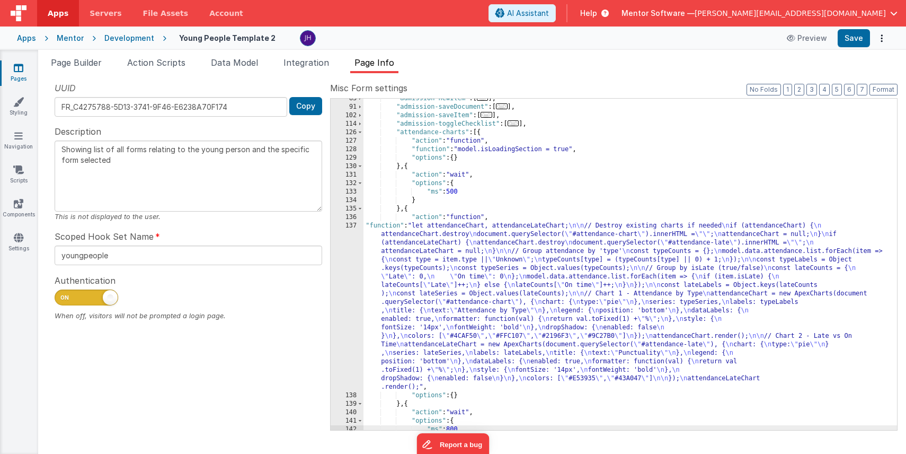
click at [453, 191] on div ""admission-newItem" : [ ... ] , "admission-saveDocument" : [ ... ] , "admission…" at bounding box center [631, 268] width 534 height 348
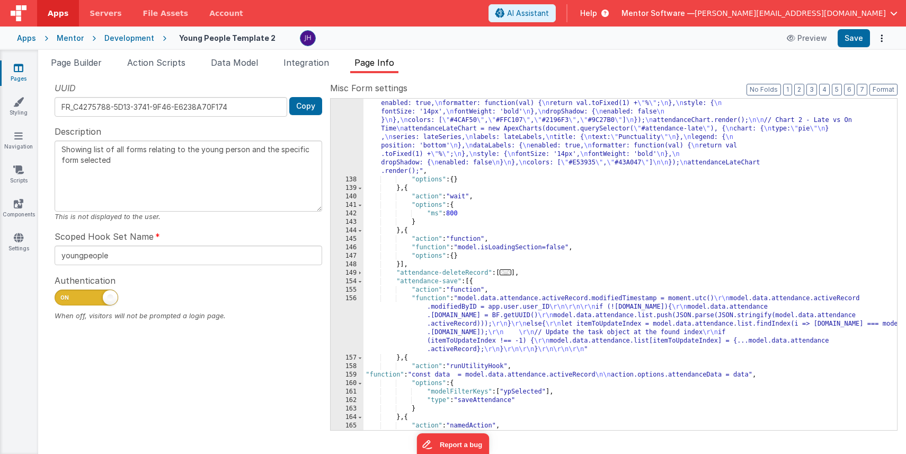
scroll to position [357, 0]
click at [854, 42] on button "Save" at bounding box center [854, 38] width 32 height 18
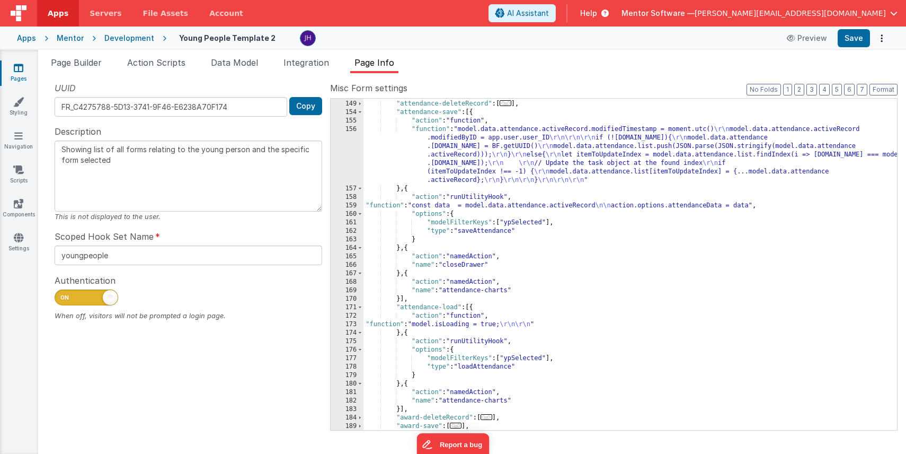
scroll to position [529, 0]
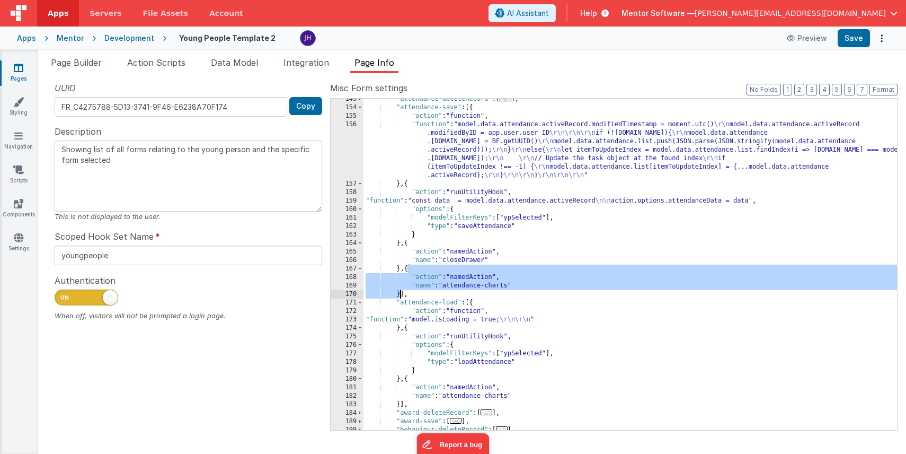
drag, startPoint x: 408, startPoint y: 267, endPoint x: 399, endPoint y: 294, distance: 28.0
click at [399, 294] on div ""attendance-deleteRecord" : [ ... ] , "attendance-save" : [{ "action" : "functi…" at bounding box center [631, 269] width 534 height 348
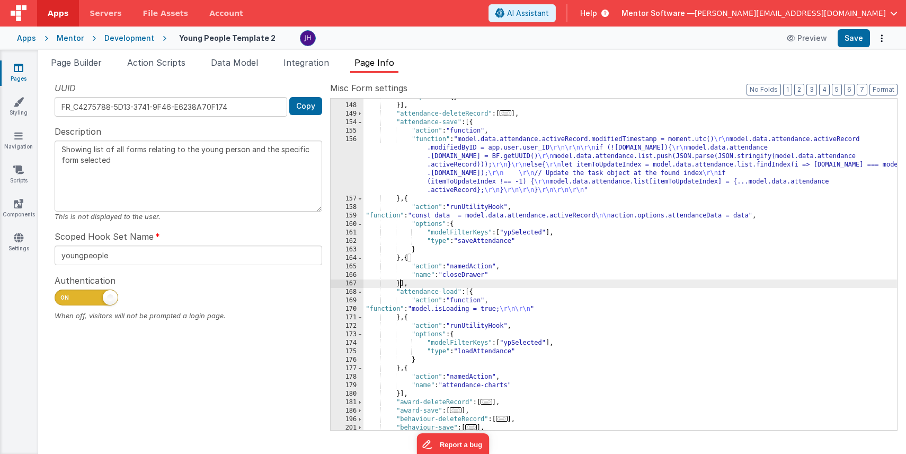
scroll to position [505, 0]
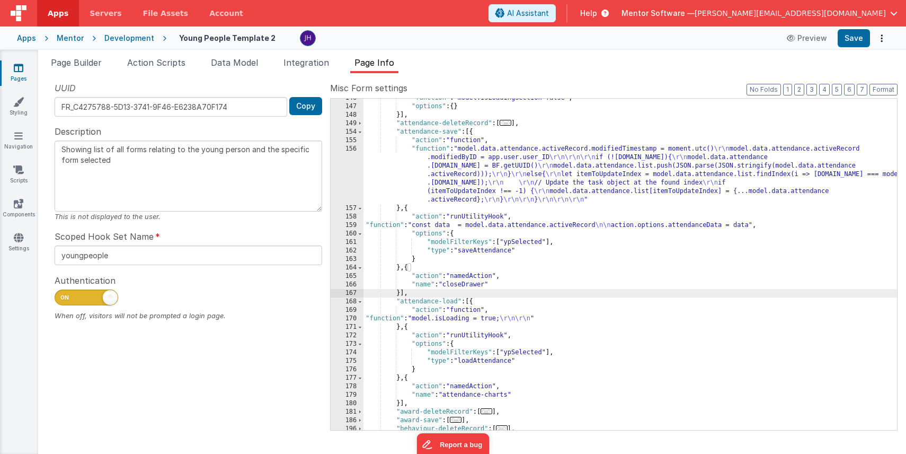
click at [512, 179] on div ""function" : "model.isLoadingSection=false" , "options" : { } }] , "attendance-…" at bounding box center [631, 268] width 534 height 348
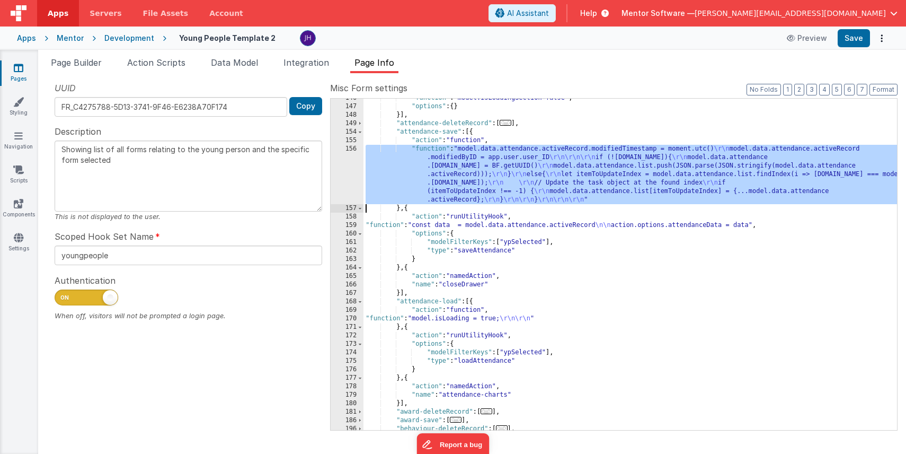
click at [352, 171] on div "156" at bounding box center [347, 174] width 33 height 59
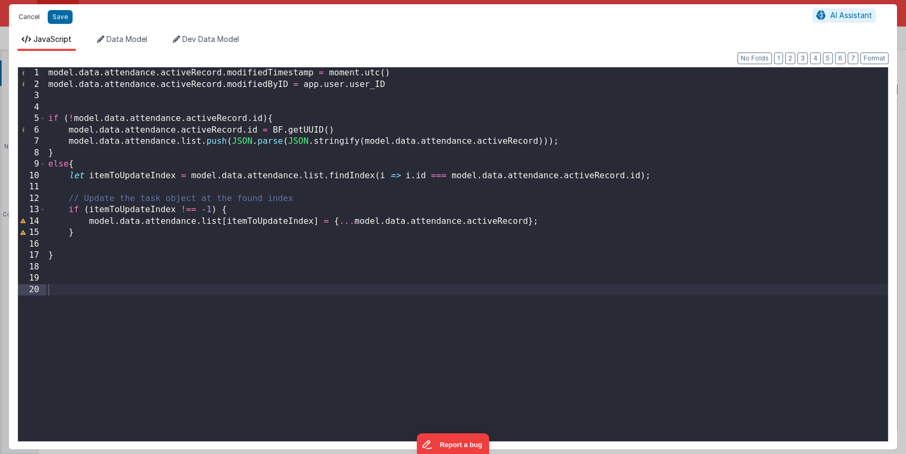
click at [32, 15] on button "Cancel" at bounding box center [29, 17] width 32 height 15
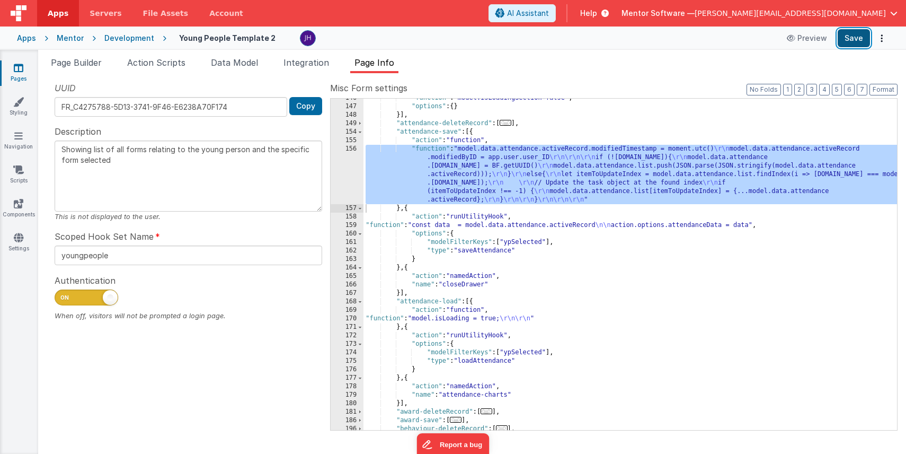
click at [852, 43] on button "Save" at bounding box center [854, 38] width 32 height 18
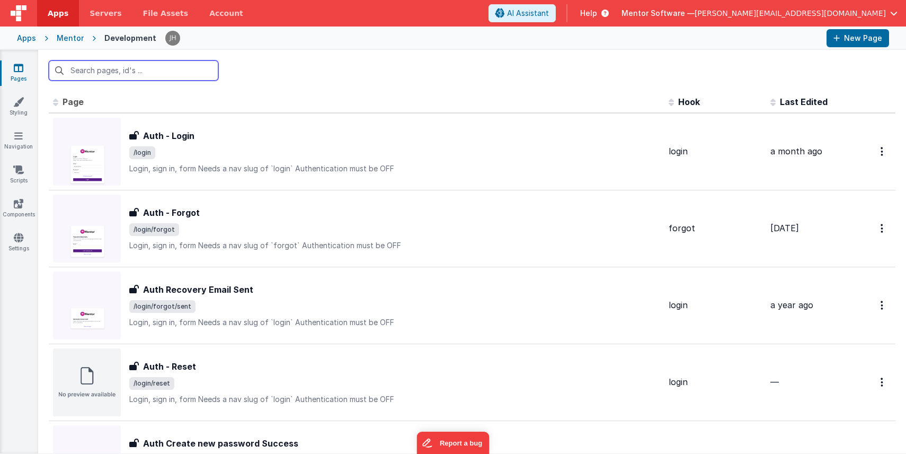
click at [130, 72] on input "text" at bounding box center [134, 70] width 170 height 20
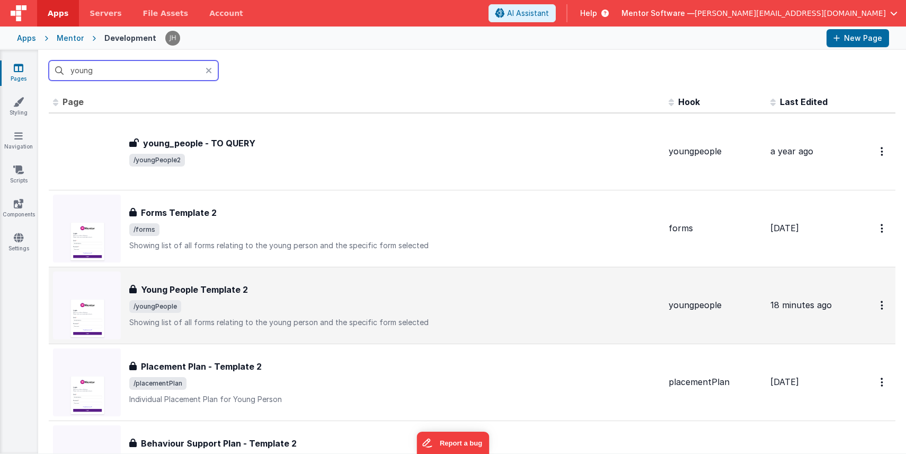
type input "young"
click at [224, 292] on h3 "Young People Template 2" at bounding box center [194, 289] width 107 height 13
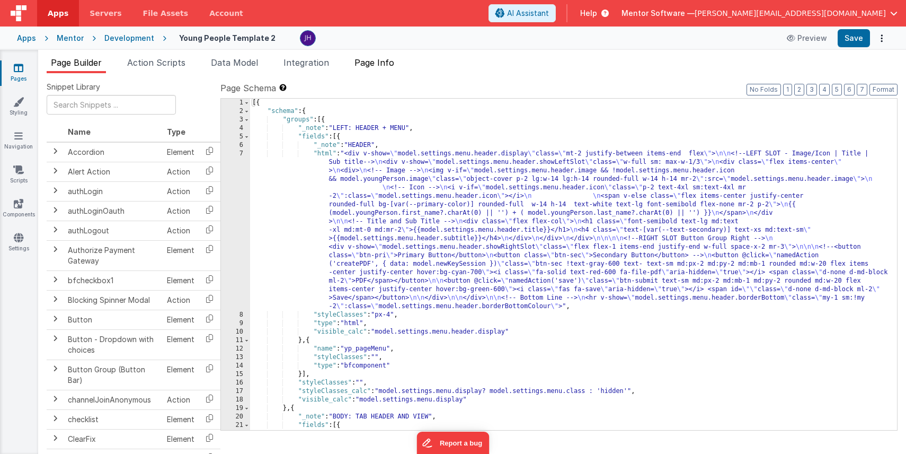
click at [389, 63] on span "Page Info" at bounding box center [375, 62] width 40 height 11
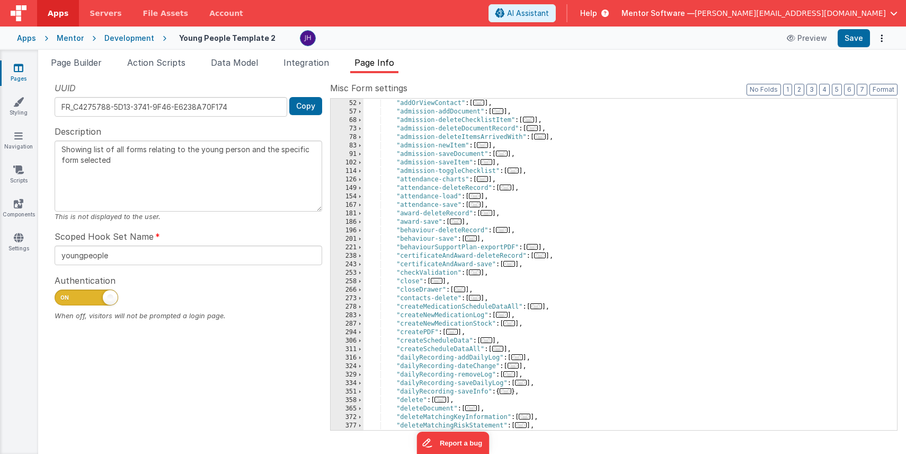
scroll to position [111, 0]
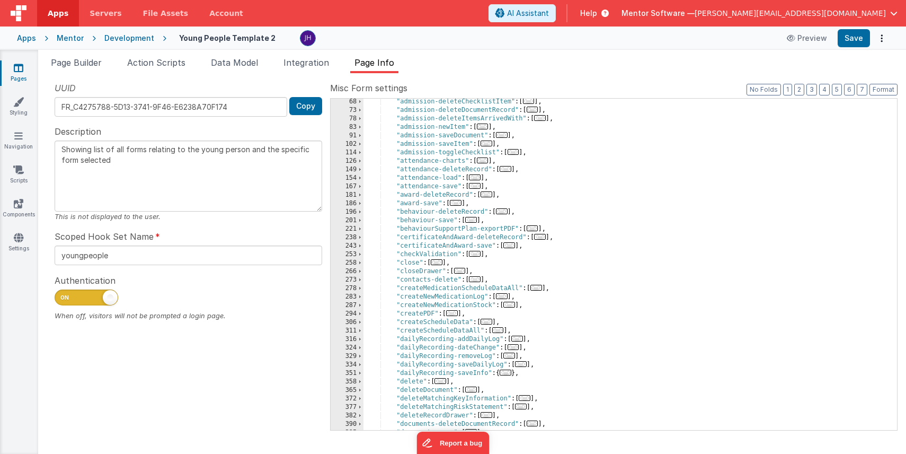
click at [443, 180] on div ""admission-deleteChecklistItem" : [ ... ] , "admission-deleteDocumentRecord" : …" at bounding box center [631, 272] width 534 height 348
click at [476, 178] on span "..." at bounding box center [475, 177] width 12 height 6
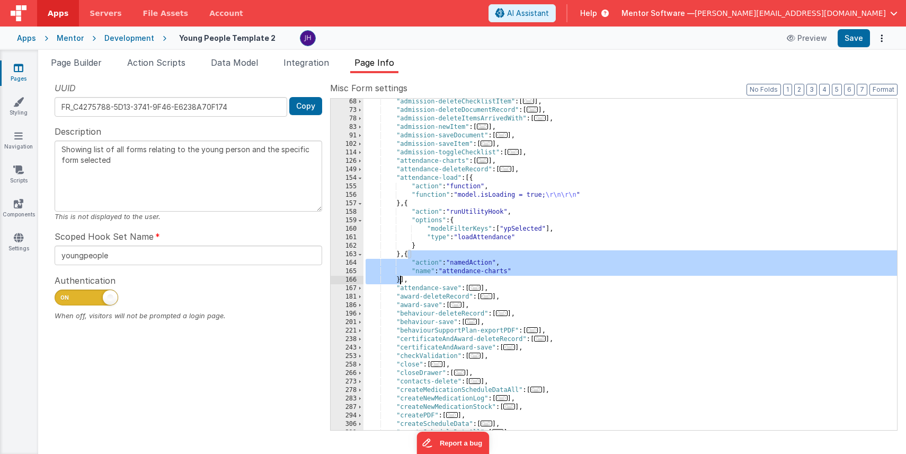
drag, startPoint x: 408, startPoint y: 255, endPoint x: 400, endPoint y: 279, distance: 24.6
click at [400, 279] on div ""admission-deleteChecklistItem" : [ ... ] , "admission-deleteDocumentRecord" : …" at bounding box center [631, 272] width 534 height 348
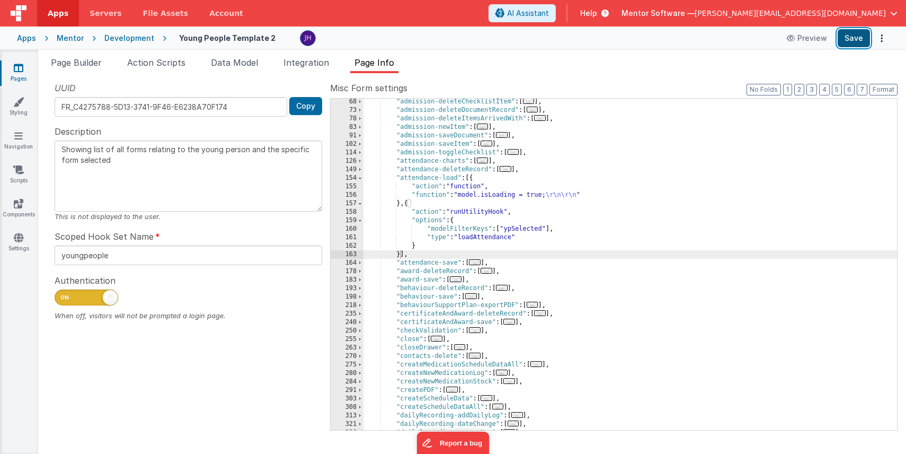
click at [854, 40] on button "Save" at bounding box center [854, 38] width 32 height 18
click at [639, 75] on div "Snippet Library Name Type Accordion Element Alert Action Action authLogin Actio…" at bounding box center [472, 263] width 868 height 381
click at [851, 37] on button "Save" at bounding box center [854, 38] width 32 height 18
click at [416, 179] on div ""admission-deleteChecklistItem" : [ ... ] , "admission-deleteDocumentRecord" : …" at bounding box center [631, 272] width 534 height 348
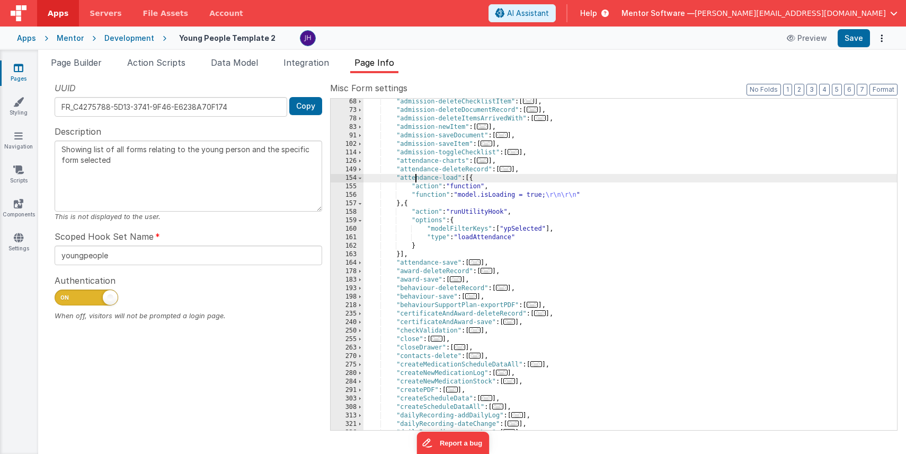
click at [416, 179] on div ""admission-deleteChecklistItem" : [ ... ] , "admission-deleteDocumentRecord" : …" at bounding box center [631, 272] width 534 height 348
drag, startPoint x: 457, startPoint y: 180, endPoint x: 400, endPoint y: 178, distance: 57.3
click at [400, 178] on div ""admission-deleteChecklistItem" : [ ... ] , "admission-deleteDocumentRecord" : …" at bounding box center [631, 272] width 534 height 348
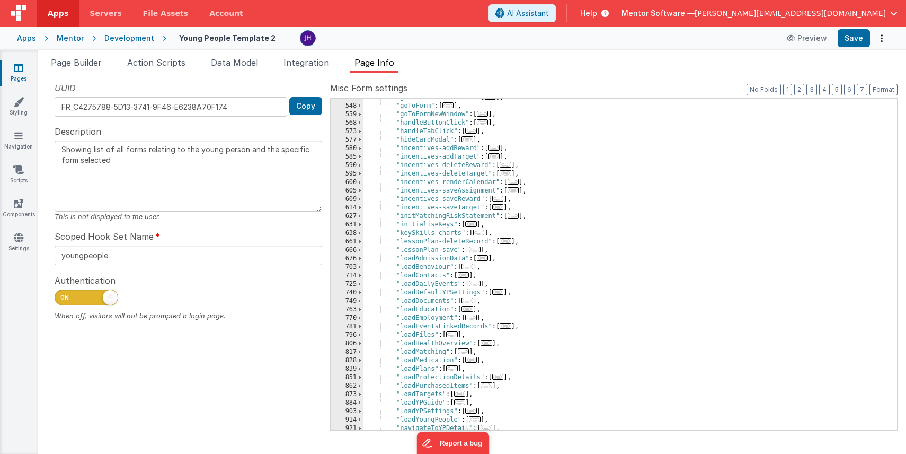
scroll to position [622, 0]
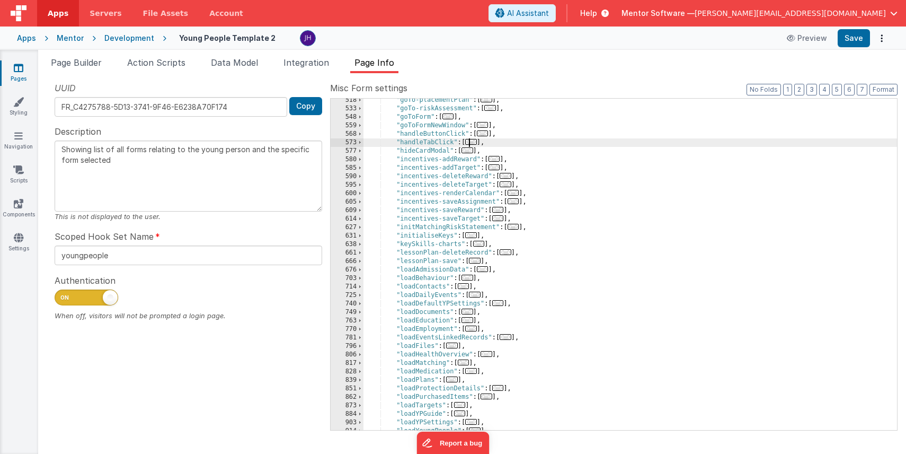
click at [475, 144] on span "..." at bounding box center [471, 142] width 12 height 6
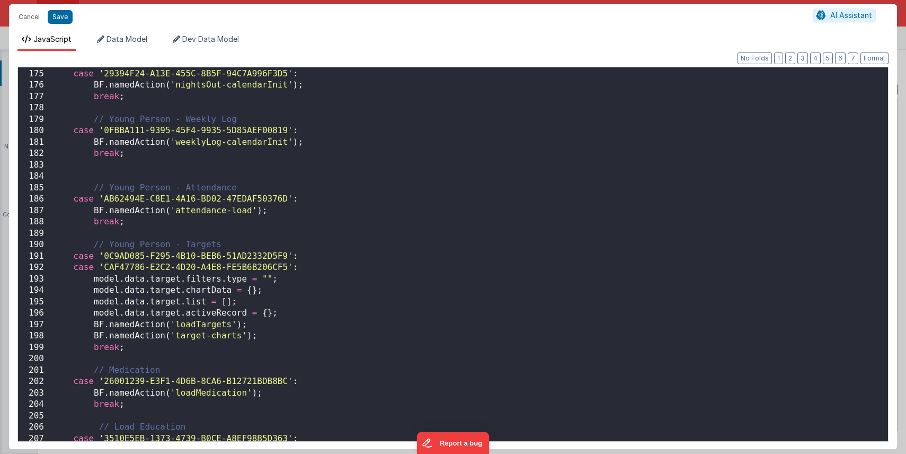
scroll to position [1989, 0]
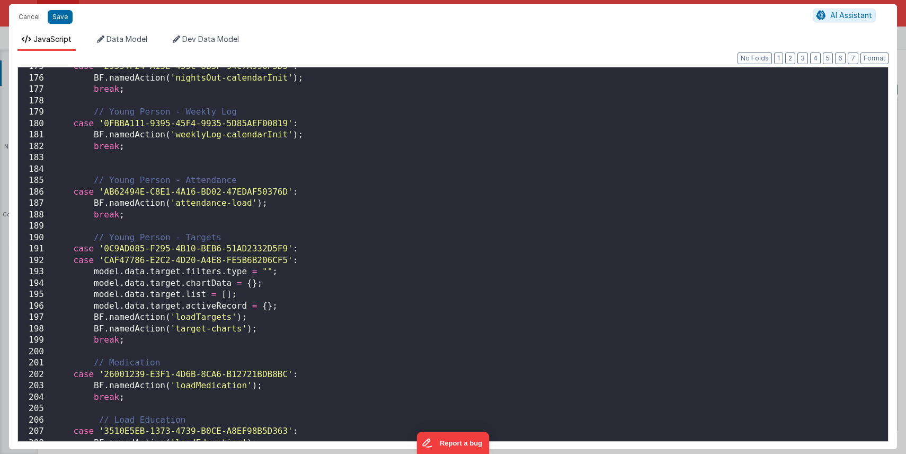
click at [252, 204] on div "case '29394F24-A13E-455C-8B5F-94C7A996F3D5' : BF . namedAction ( 'nightsOut-cal…" at bounding box center [469, 261] width 837 height 401
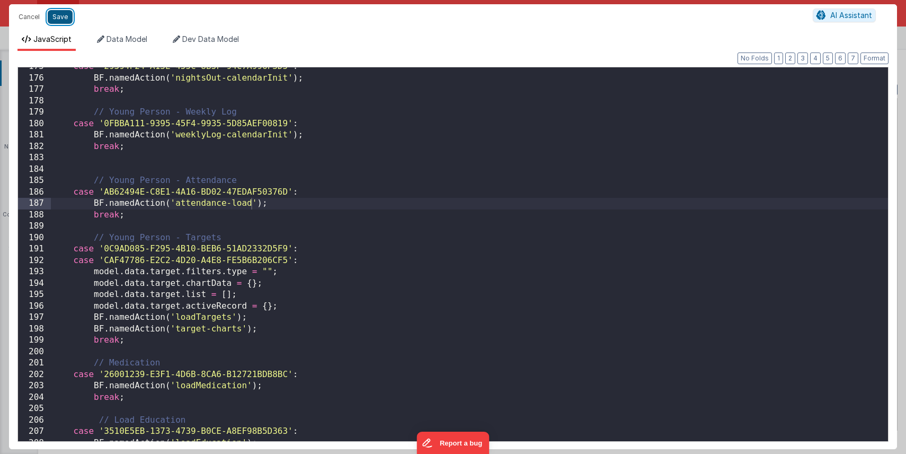
click at [63, 17] on button "Save" at bounding box center [60, 17] width 25 height 14
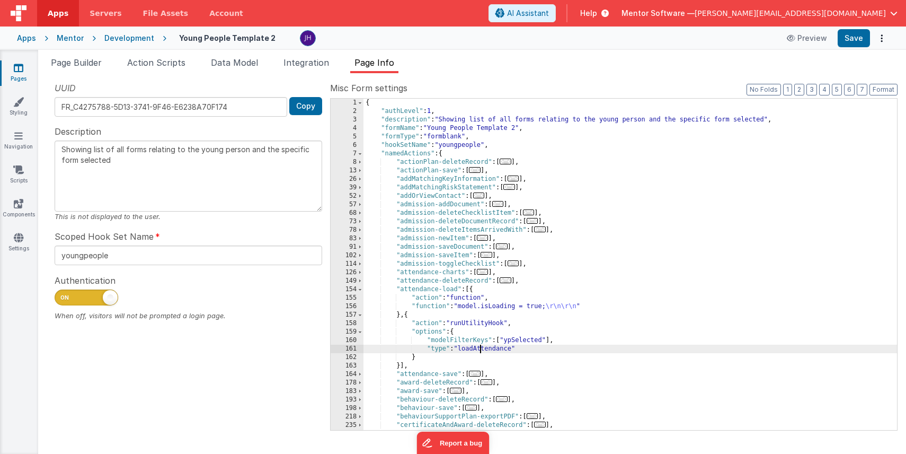
click at [481, 350] on div "{ "authLevel" : 1 , "description" : "Showing list of all forms relating to the …" at bounding box center [631, 273] width 534 height 348
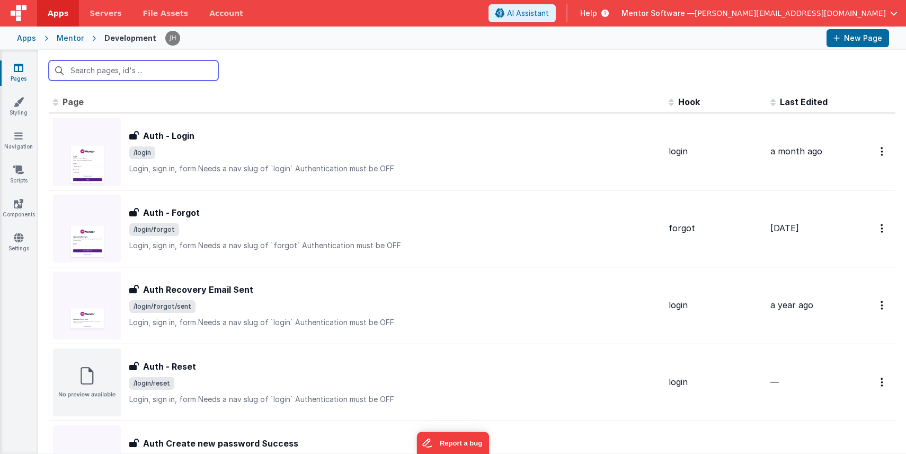
click at [121, 68] on input "text" at bounding box center [134, 70] width 170 height 20
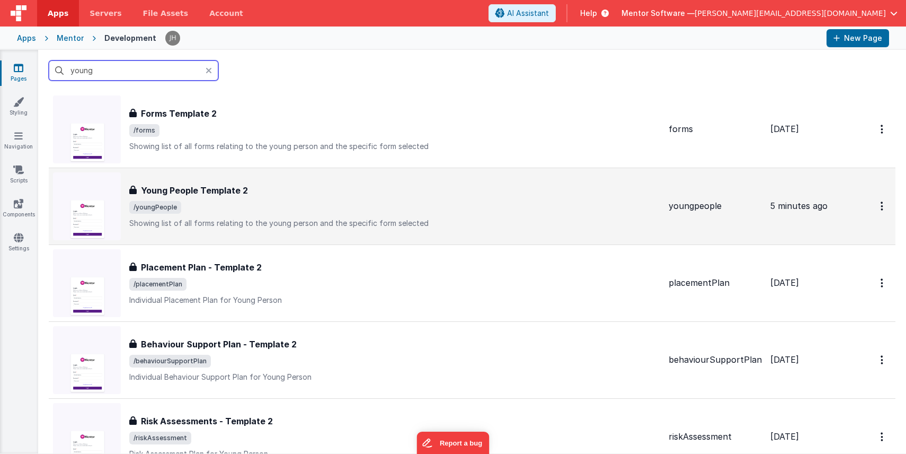
scroll to position [101, 0]
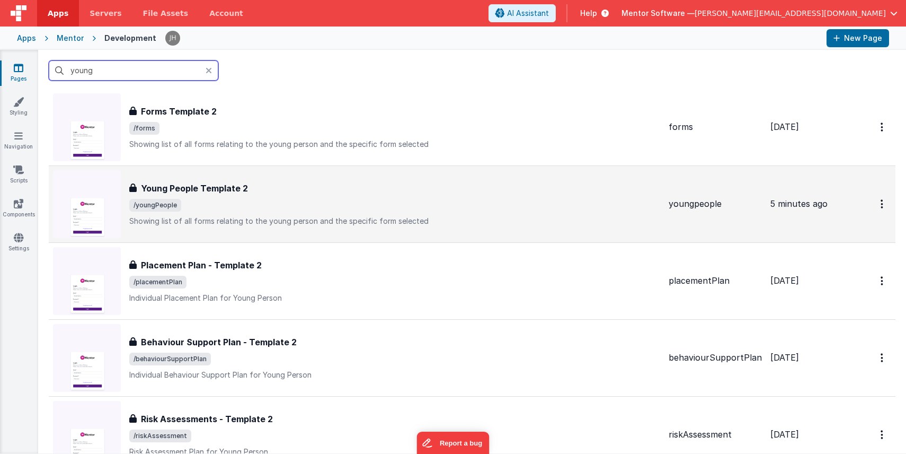
type input "young"
click at [279, 214] on div "Young People Template 2 Young People Template 2 /youngPeople Showing list of al…" at bounding box center [394, 204] width 531 height 45
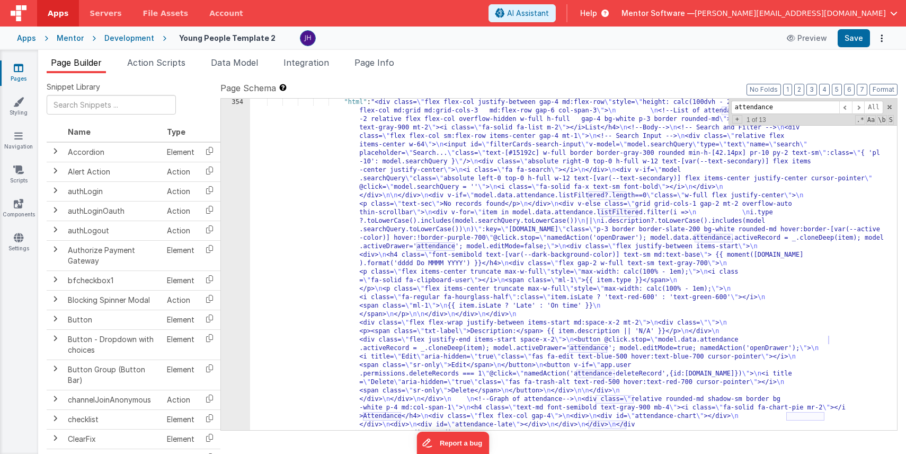
scroll to position [5752, 0]
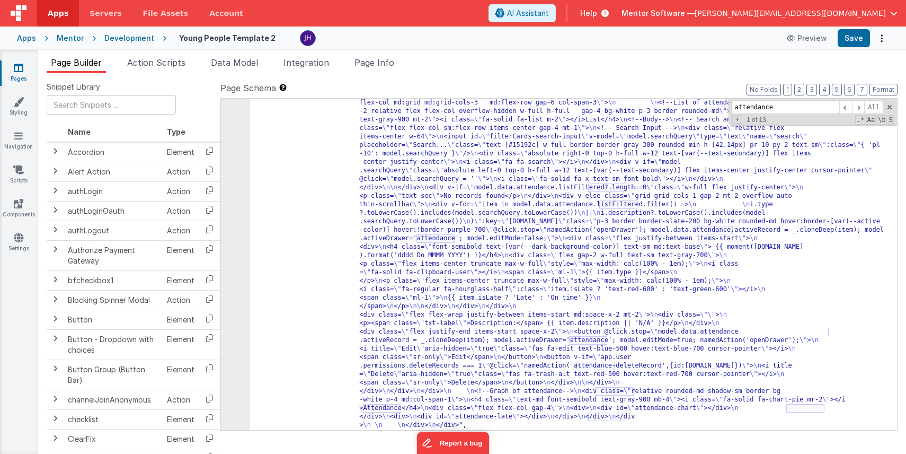
type input "attendance"
click at [437, 185] on div ""html" : "<div class= \" flex flex-col justify-between gap-4 md:flex-row \" sty…" at bounding box center [573, 429] width 647 height 679
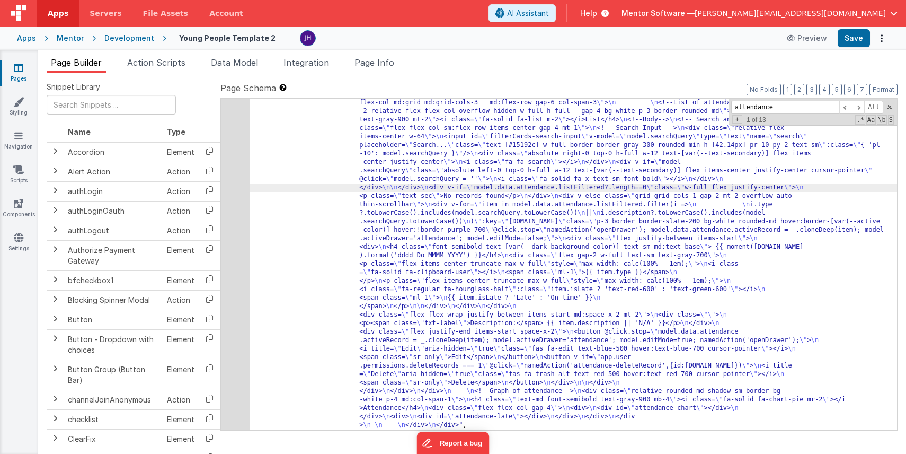
click at [238, 172] on div "354" at bounding box center [235, 259] width 29 height 339
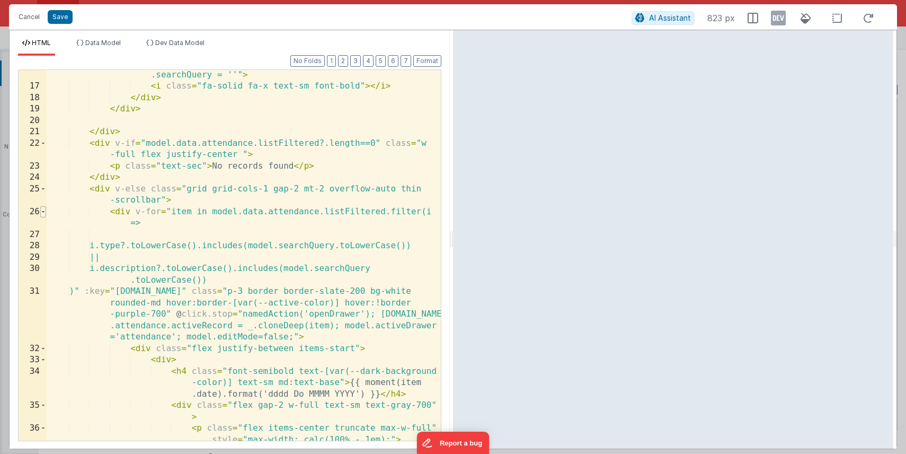
scroll to position [0, 0]
click at [45, 210] on span at bounding box center [43, 212] width 6 height 12
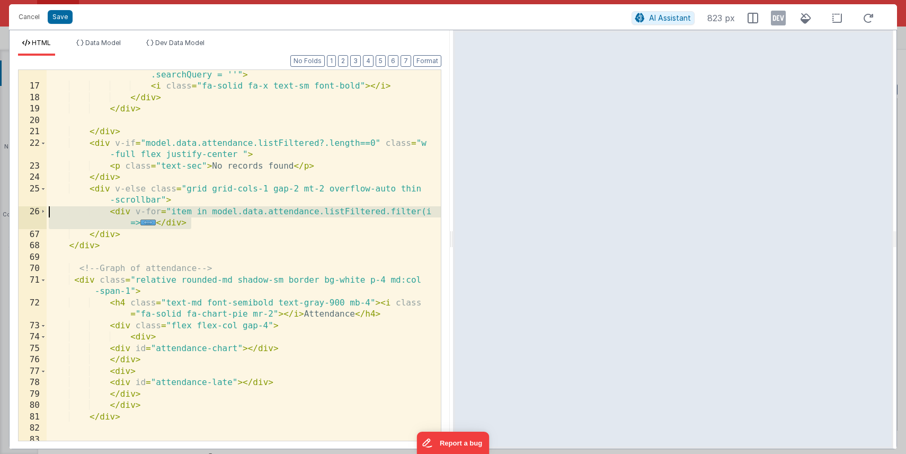
drag, startPoint x: 198, startPoint y: 224, endPoint x: 12, endPoint y: 208, distance: 186.2
click at [12, 208] on div "Format 7 6 5 4 3 2 1 No Folds 16 17 18 19 20 21 22 23 24 25 26 67 68 69 70 71 7…" at bounding box center [230, 252] width 440 height 393
click at [198, 223] on div "< div v-if = "model.searchQuery" class = "absolute left-0 top-0 h -full w-12 te…" at bounding box center [244, 249] width 394 height 428
drag, startPoint x: 196, startPoint y: 223, endPoint x: 40, endPoint y: 211, distance: 156.8
click at [40, 211] on div "16 17 18 19 20 21 22 23 24 25 26 67 68 69 70 71 72 73 74 75 76 77 78 79 80 81 8…" at bounding box center [229, 254] width 423 height 371
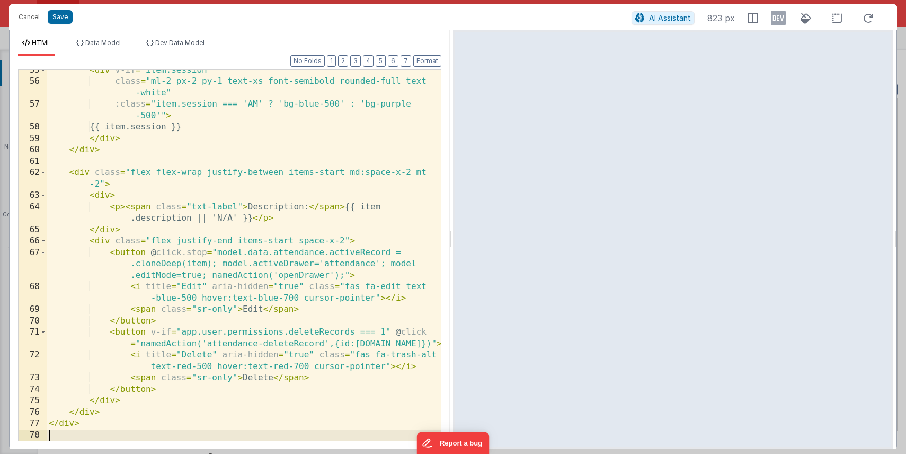
scroll to position [860, 0]
click at [57, 19] on button "Save" at bounding box center [60, 17] width 25 height 14
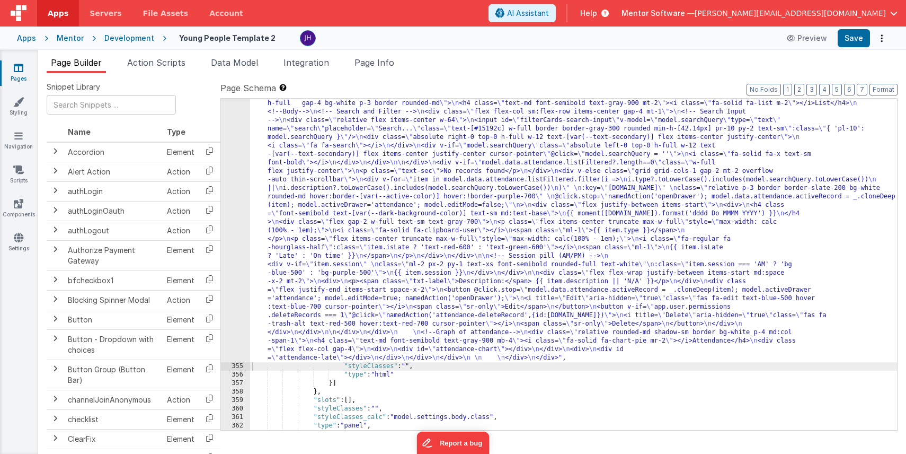
scroll to position [5774, 0]
click at [852, 39] on button "Save" at bounding box center [854, 38] width 32 height 18
